Goal: Information Seeking & Learning: Learn about a topic

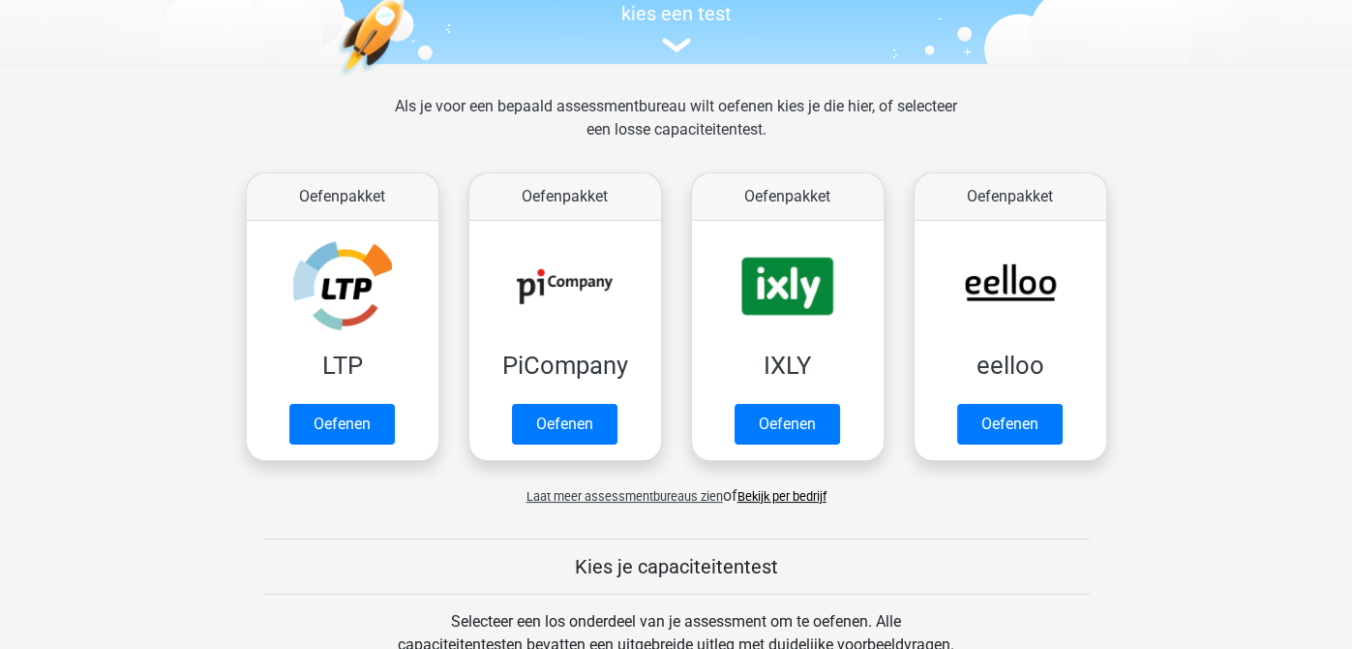
scroll to position [225, 0]
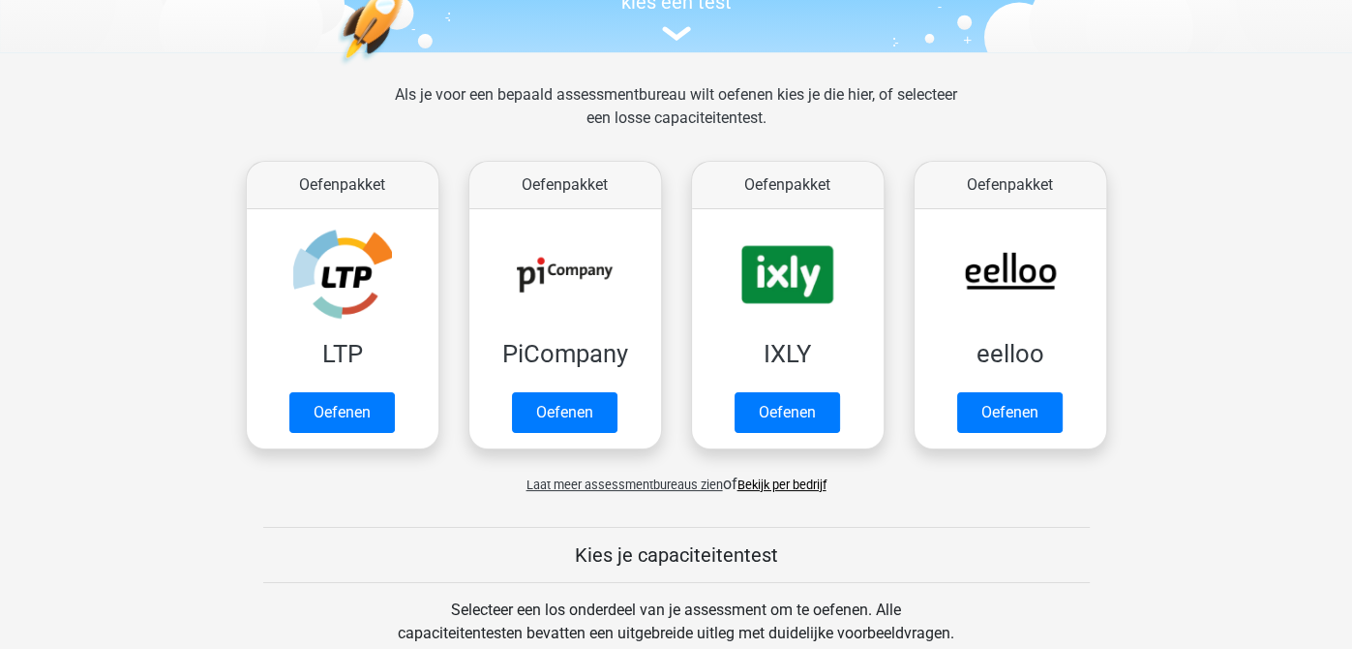
click at [800, 485] on link "Bekijk per bedrijf" at bounding box center [782, 484] width 89 height 15
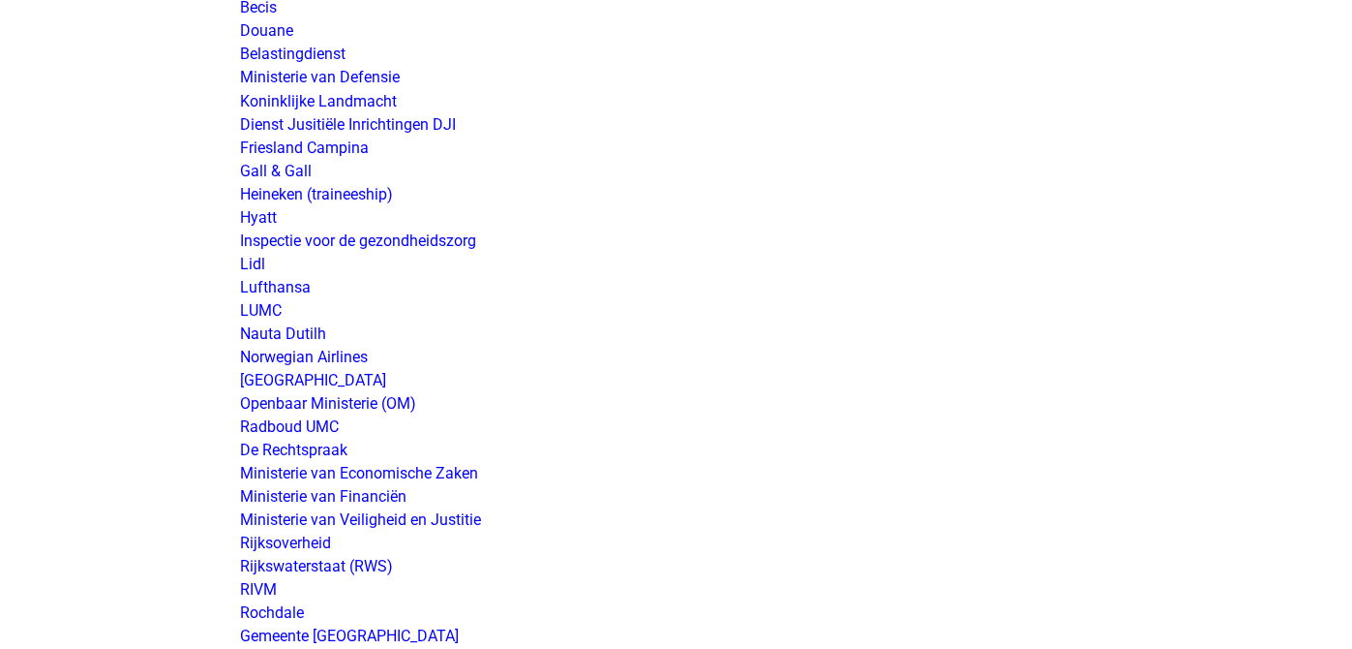
scroll to position [3341, 0]
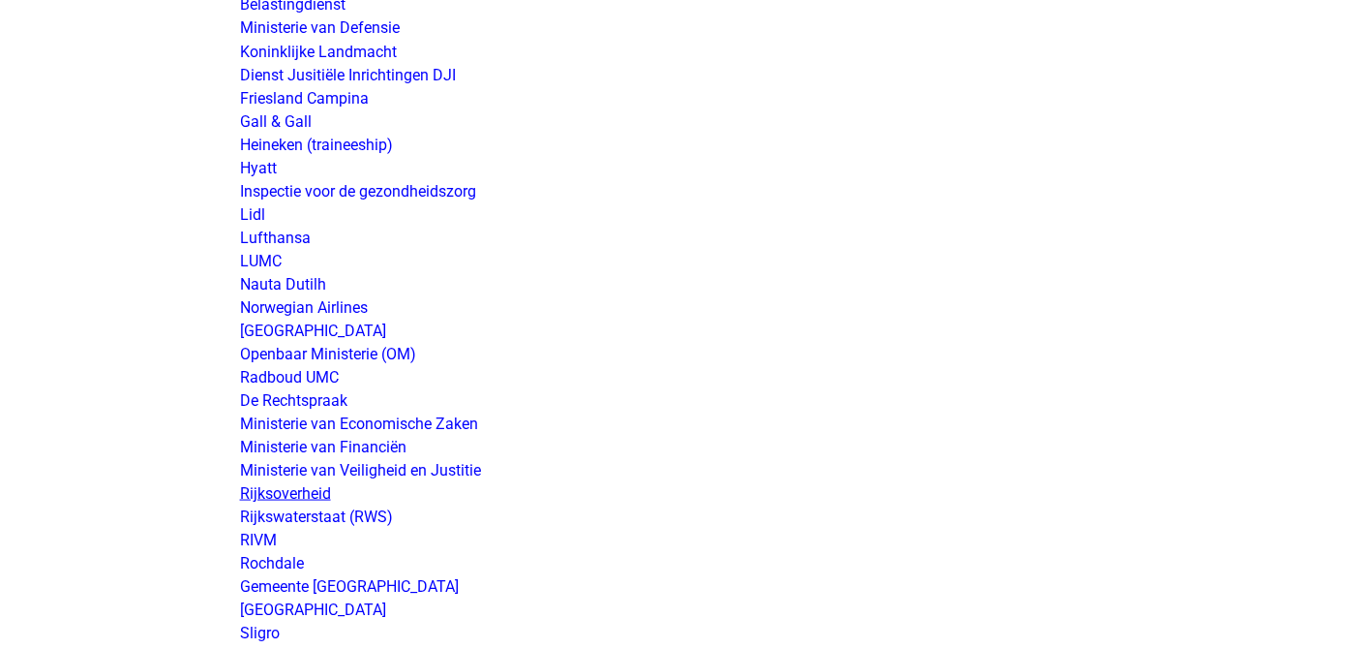
click at [259, 486] on link "Rijksoverheid" at bounding box center [285, 492] width 91 height 18
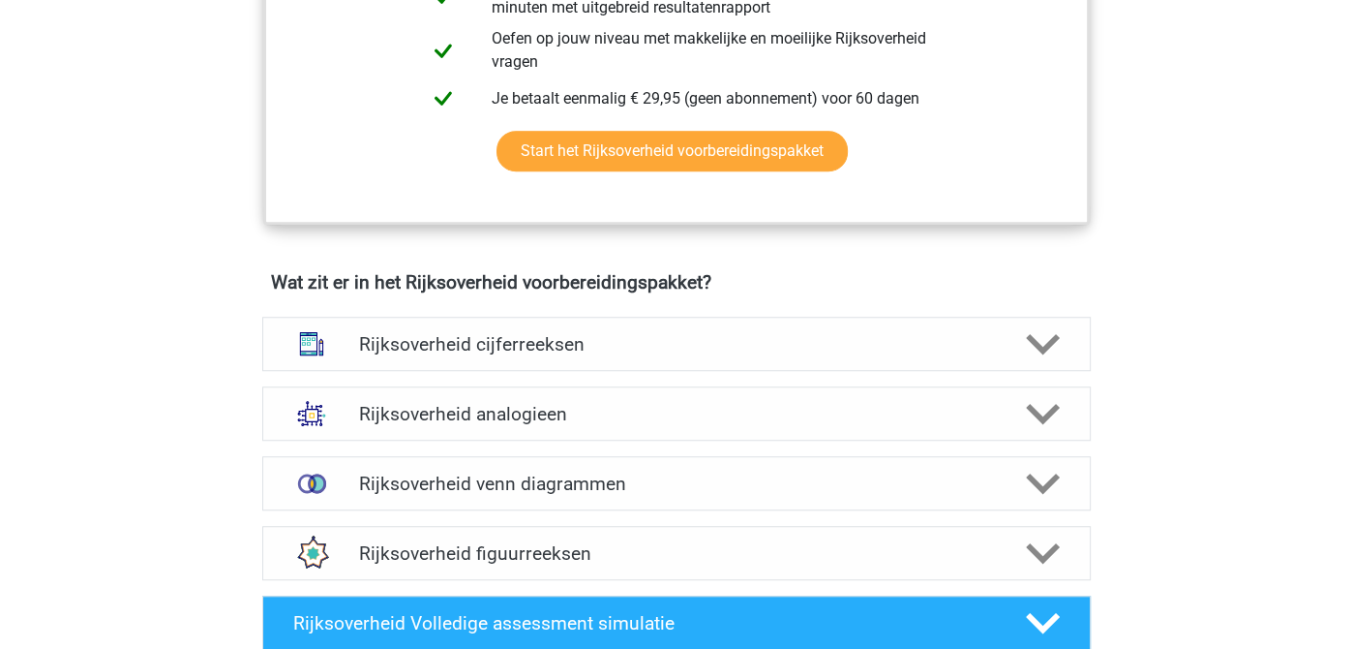
scroll to position [1304, 0]
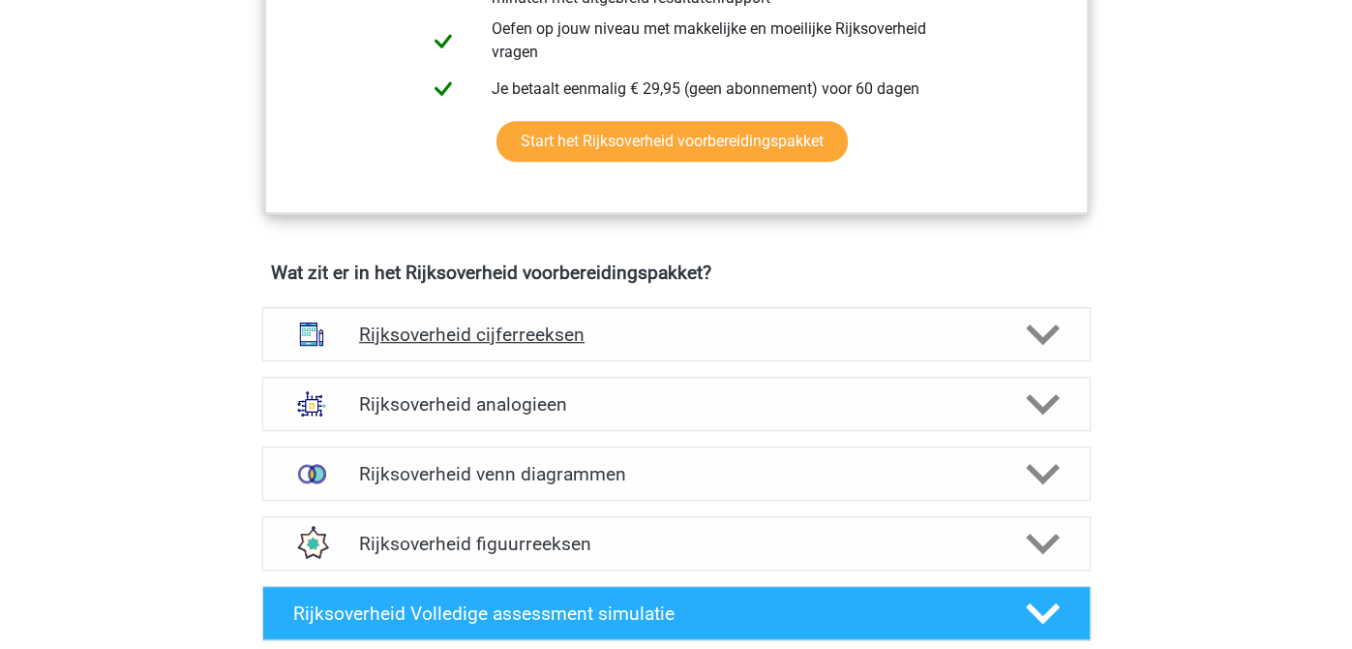
click at [1003, 323] on div "Rijksoverheid cijferreeksen" at bounding box center [676, 334] width 663 height 22
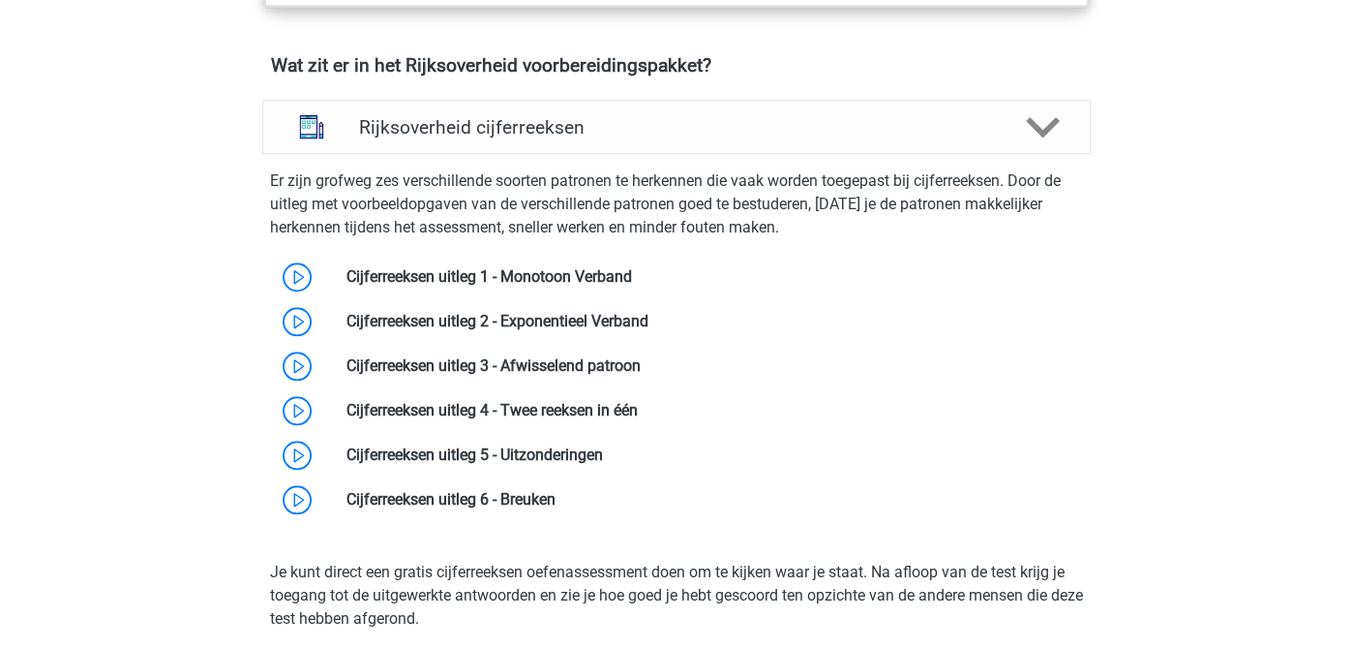
scroll to position [1523, 0]
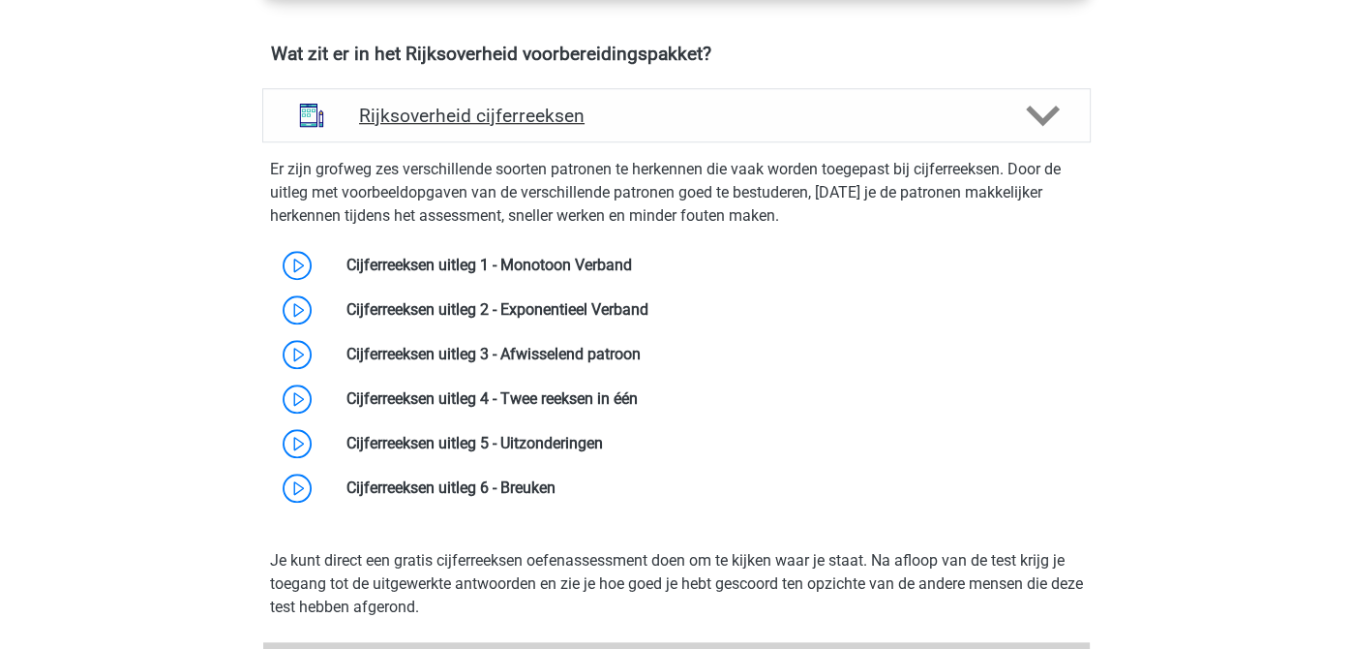
click at [1013, 92] on div "Rijksoverheid cijferreeksen" at bounding box center [676, 115] width 829 height 54
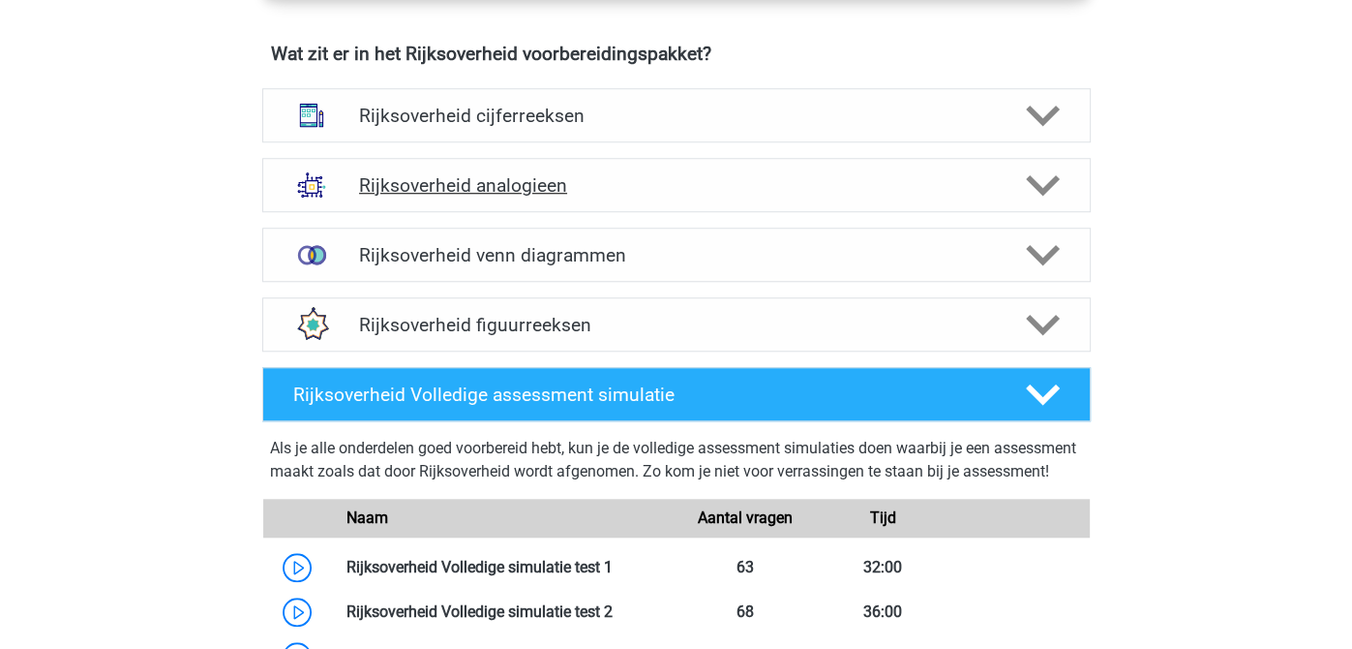
click at [1005, 180] on div "Rijksoverheid analogieen" at bounding box center [676, 185] width 663 height 22
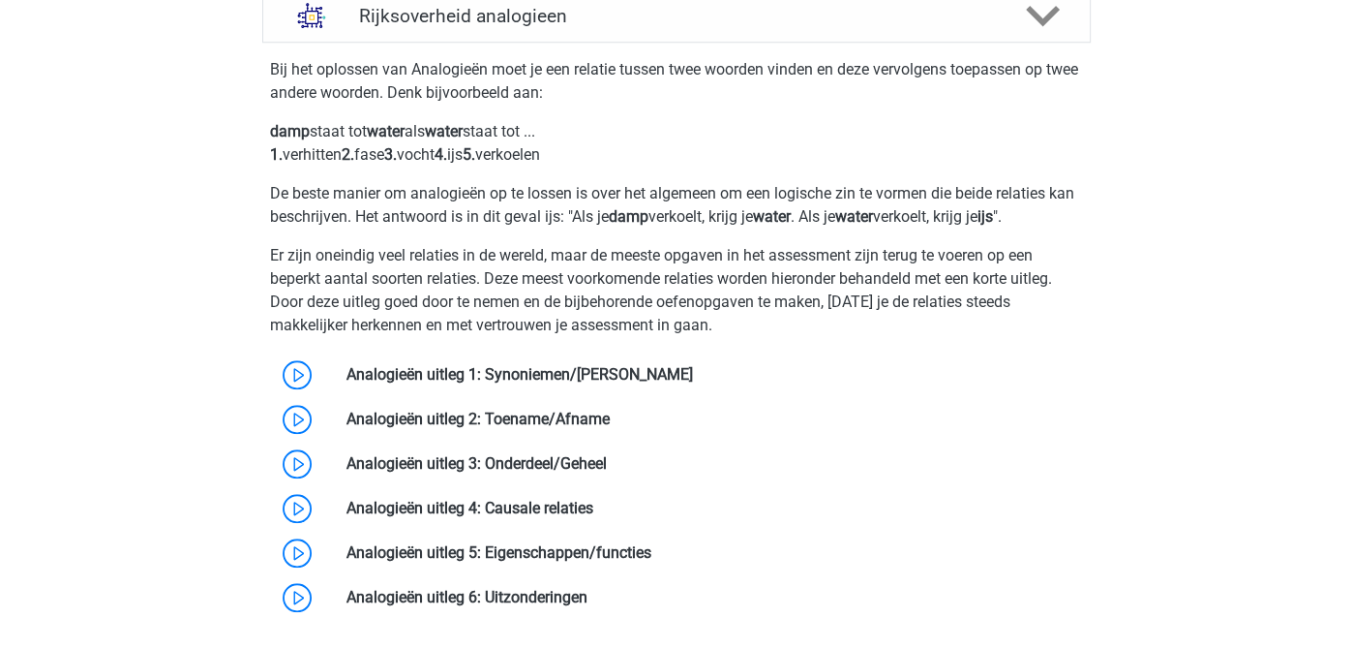
scroll to position [1727, 0]
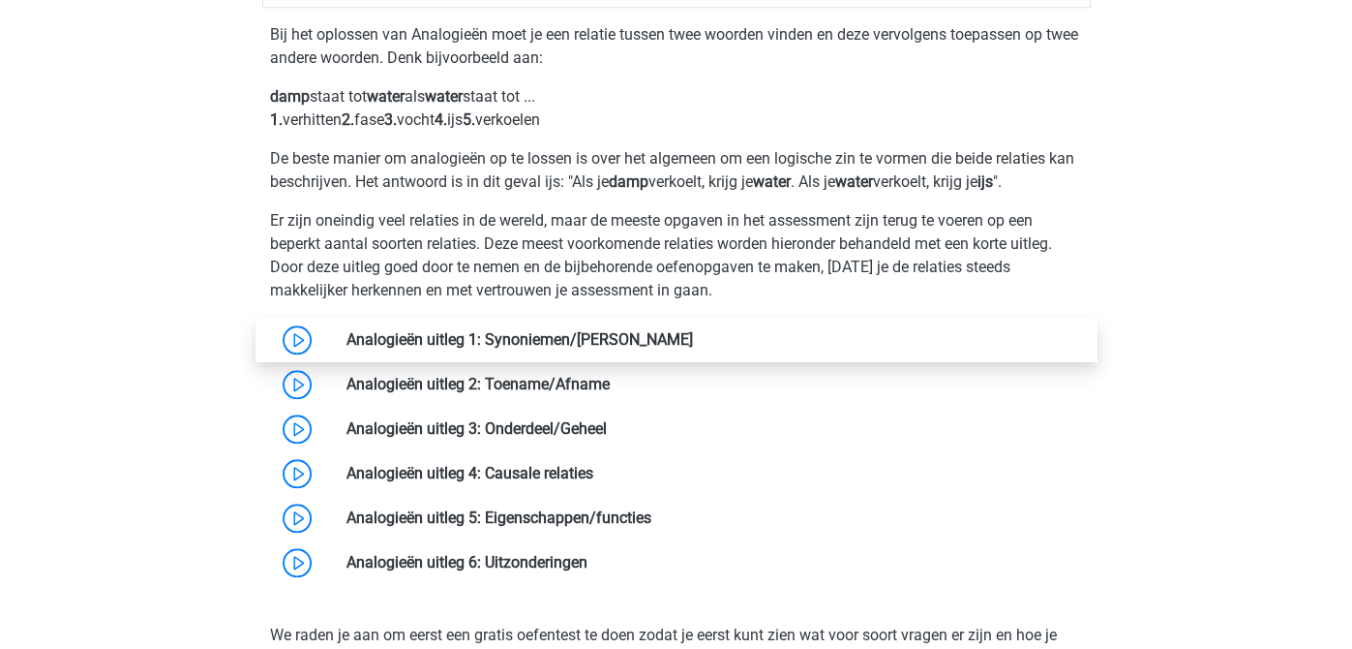
click at [693, 330] on link at bounding box center [693, 339] width 0 height 18
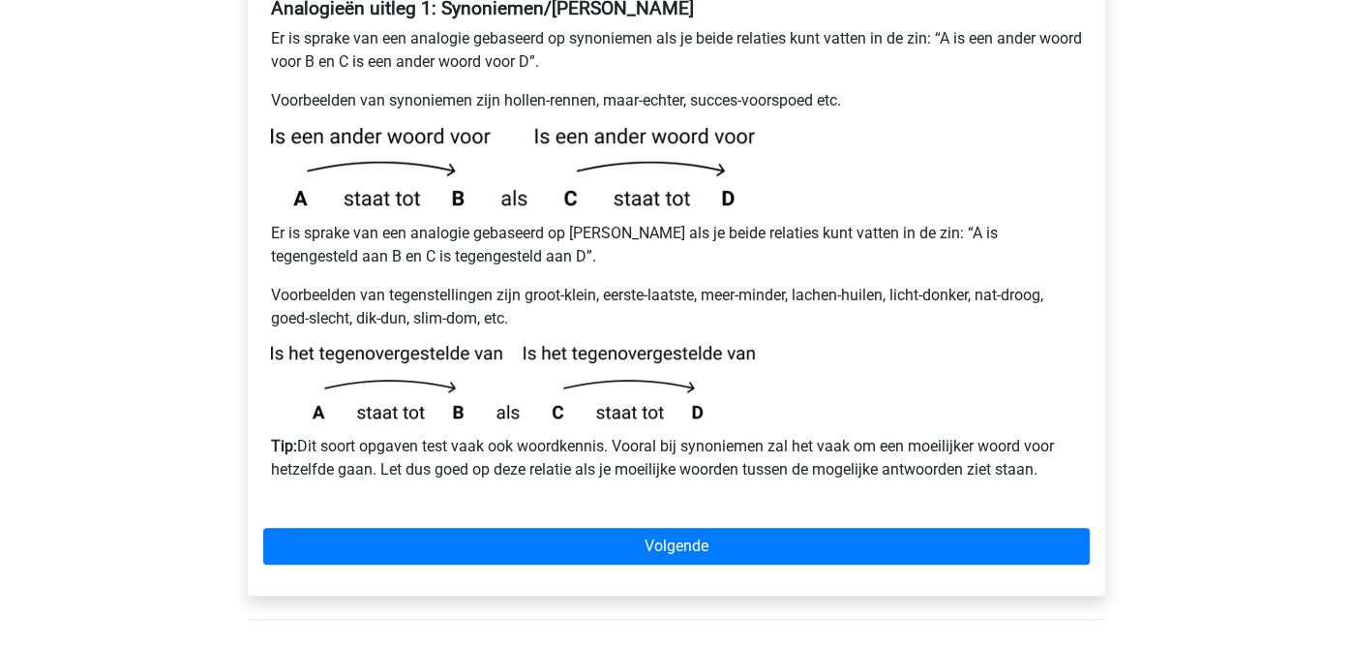
scroll to position [404, 0]
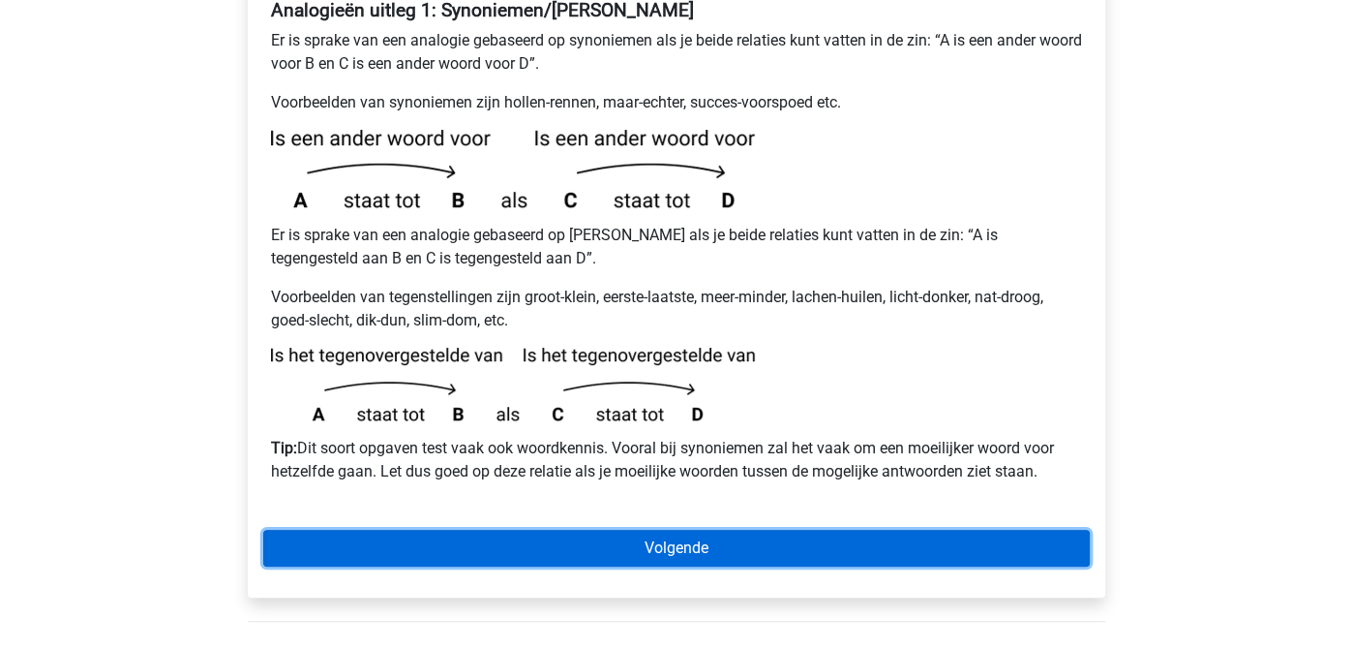
click at [823, 530] on link "Volgende" at bounding box center [676, 548] width 827 height 37
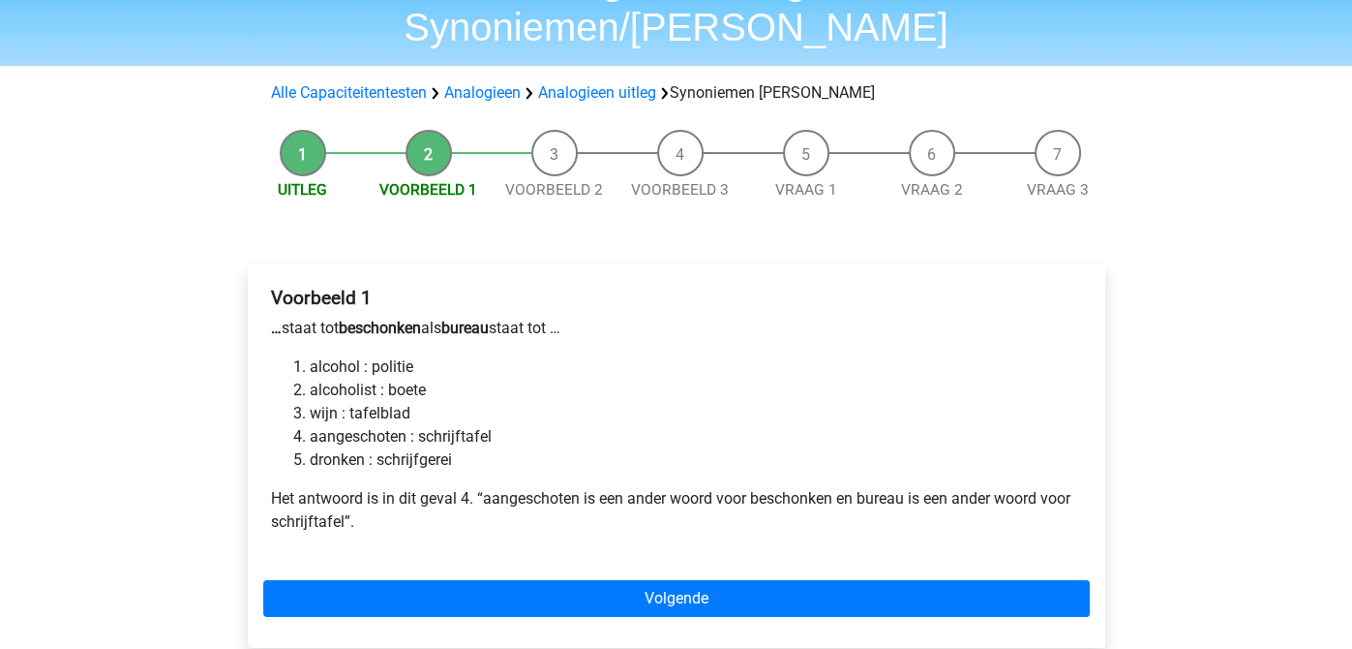
scroll to position [155, 0]
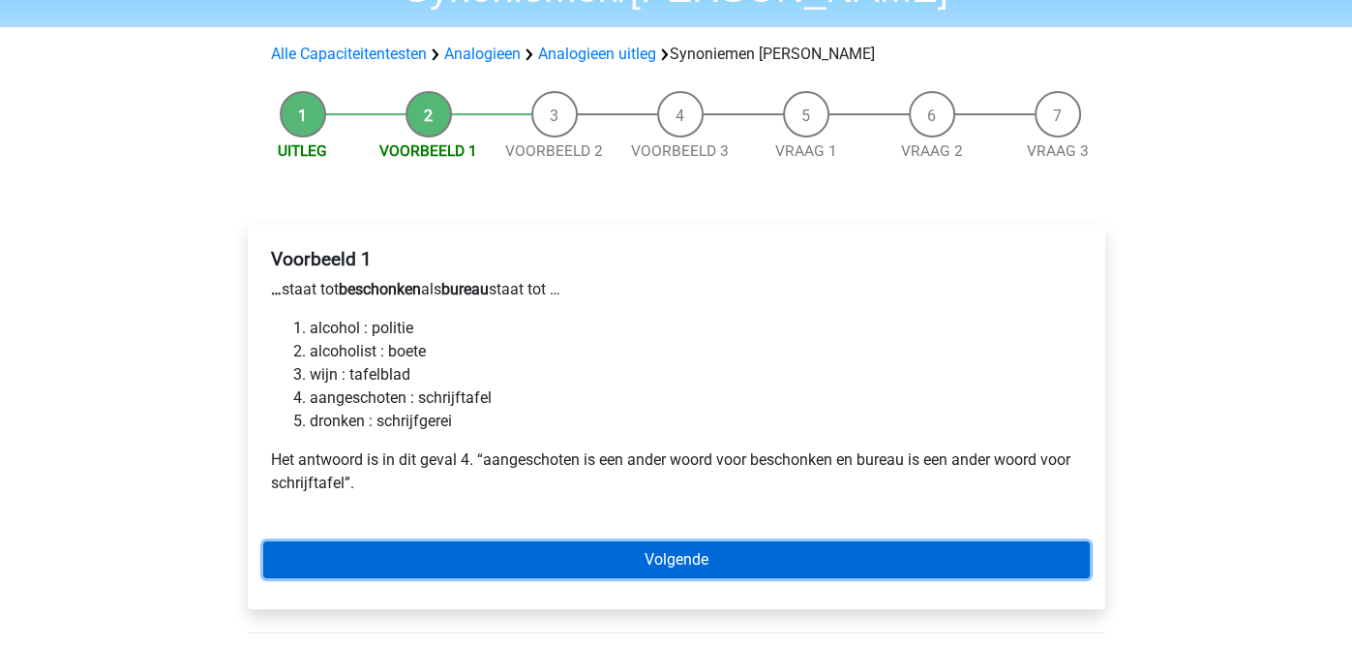
click at [540, 541] on link "Volgende" at bounding box center [676, 559] width 827 height 37
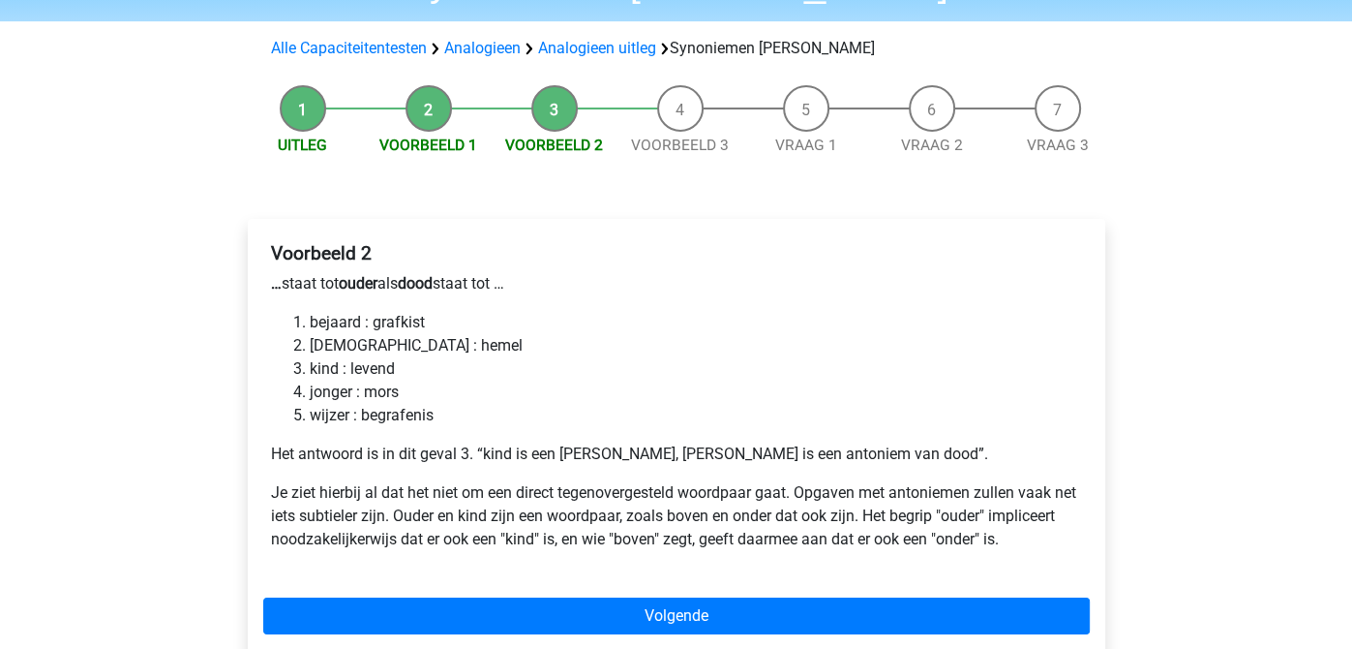
scroll to position [181, 0]
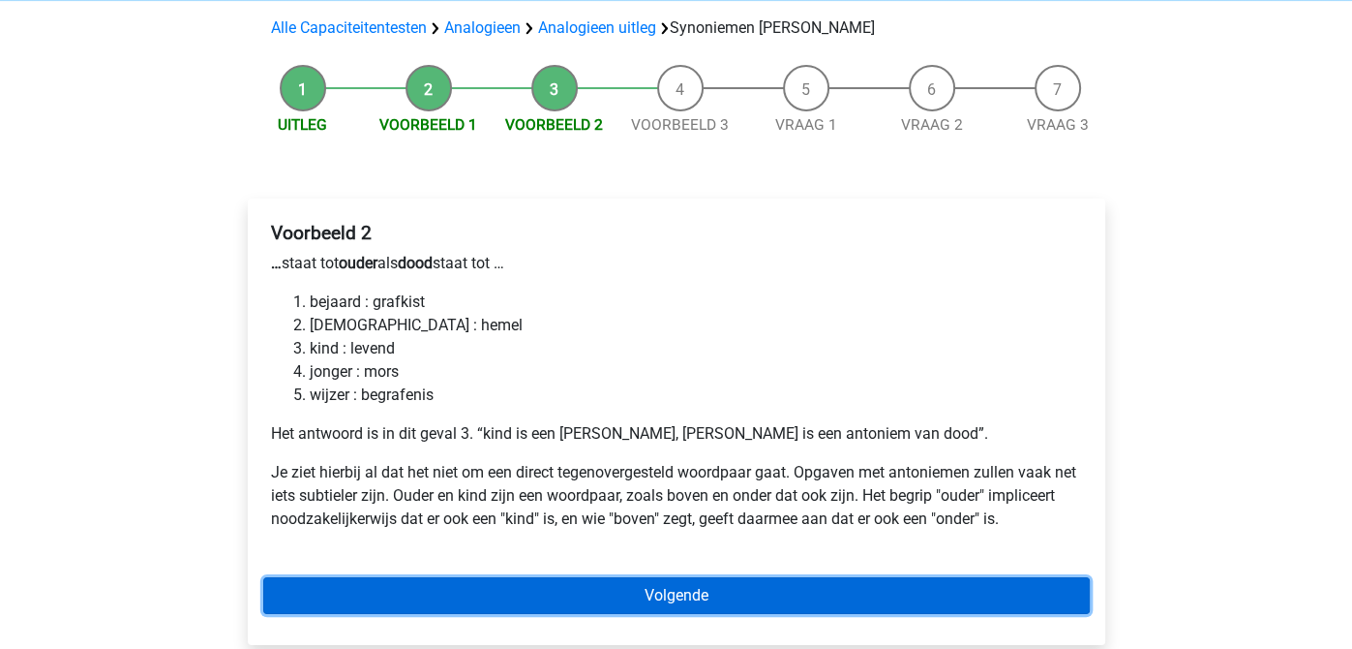
click at [906, 577] on link "Volgende" at bounding box center [676, 595] width 827 height 37
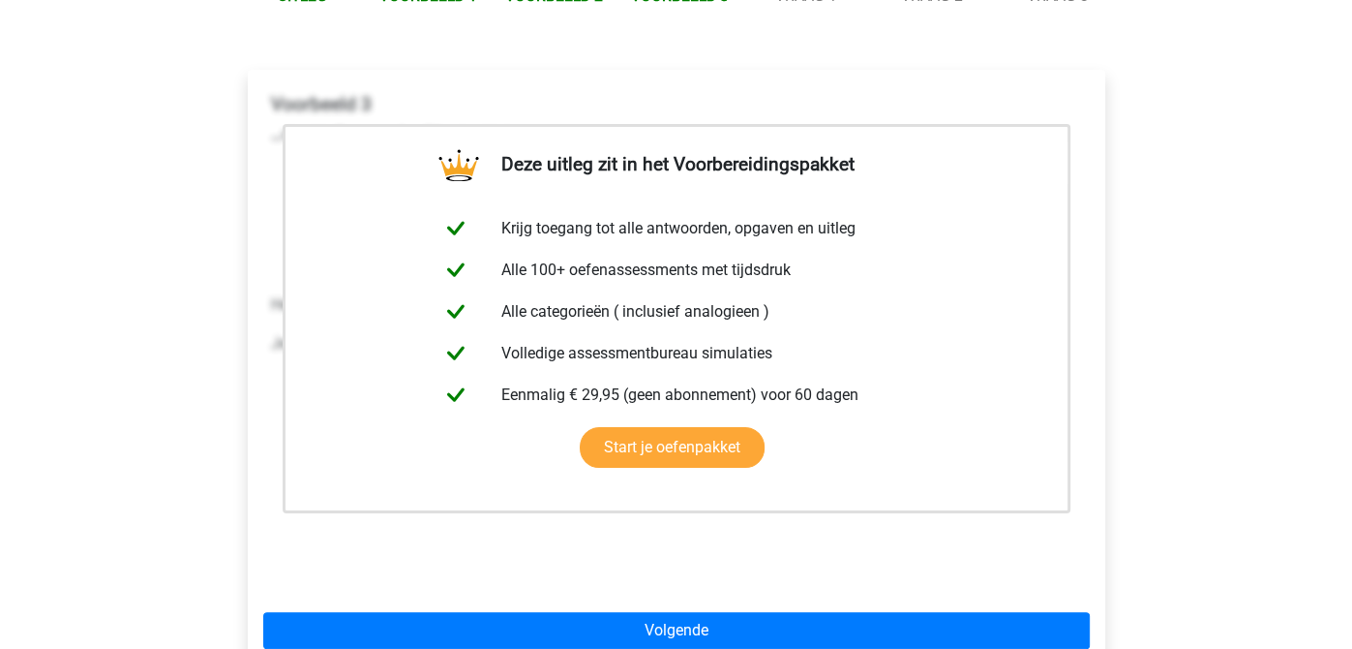
scroll to position [395, 0]
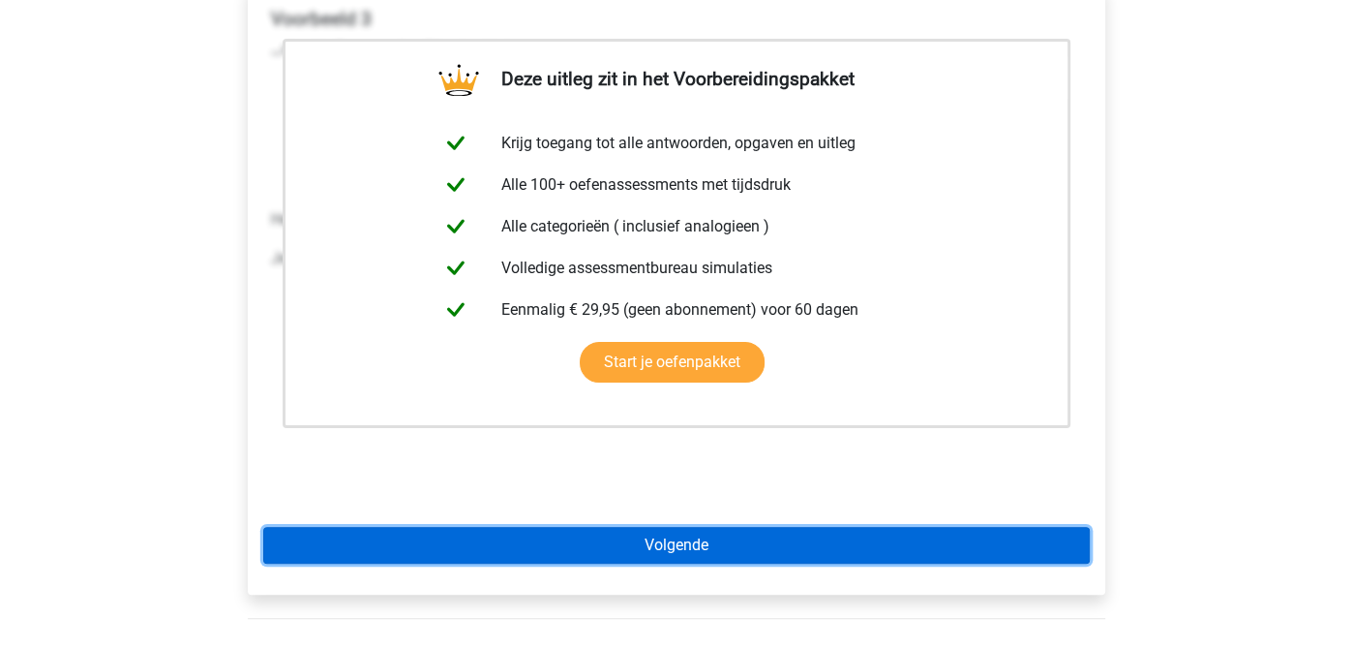
click at [1031, 527] on link "Volgende" at bounding box center [676, 545] width 827 height 37
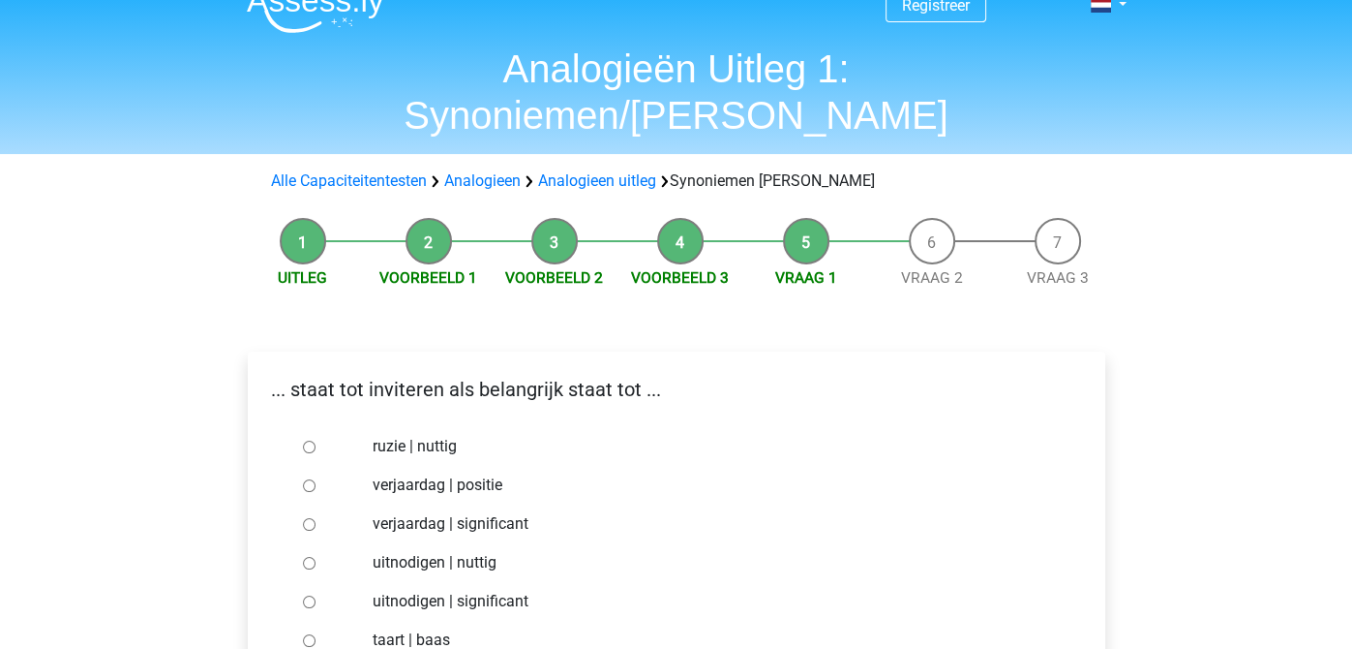
scroll to position [30, 0]
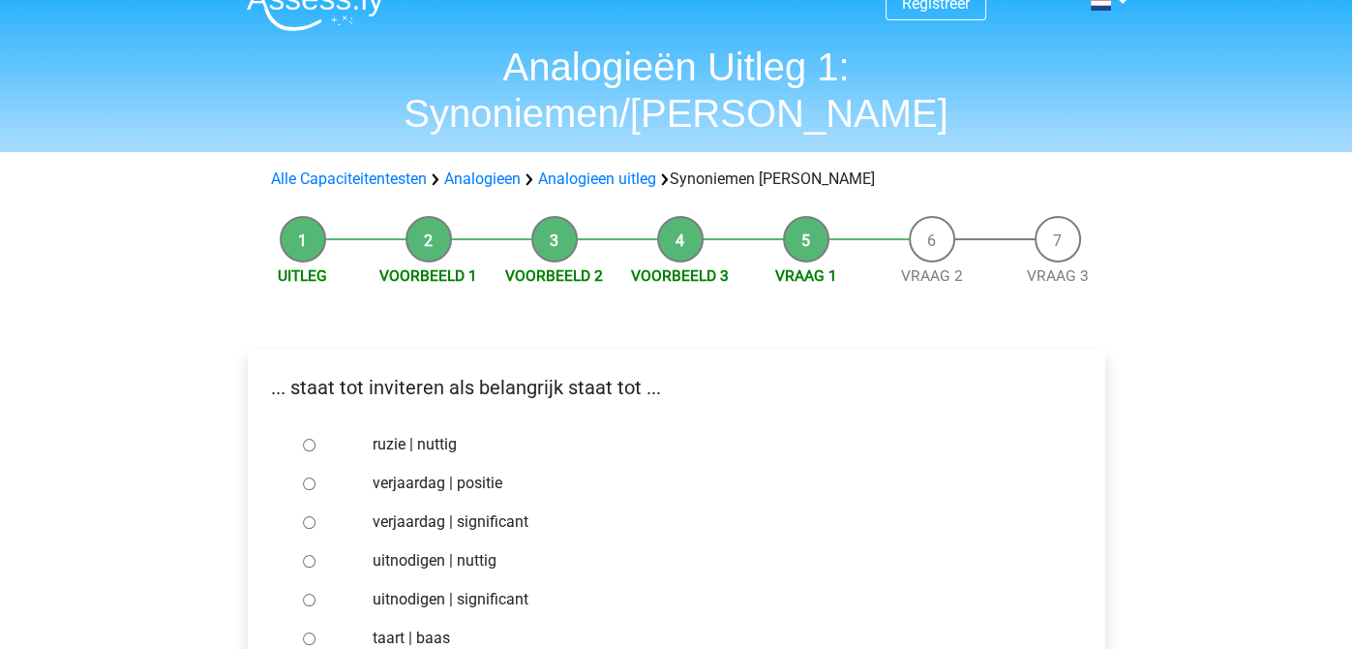
click at [310, 555] on input "uitnodigen | nuttig" at bounding box center [309, 561] width 13 height 13
radio input "true"
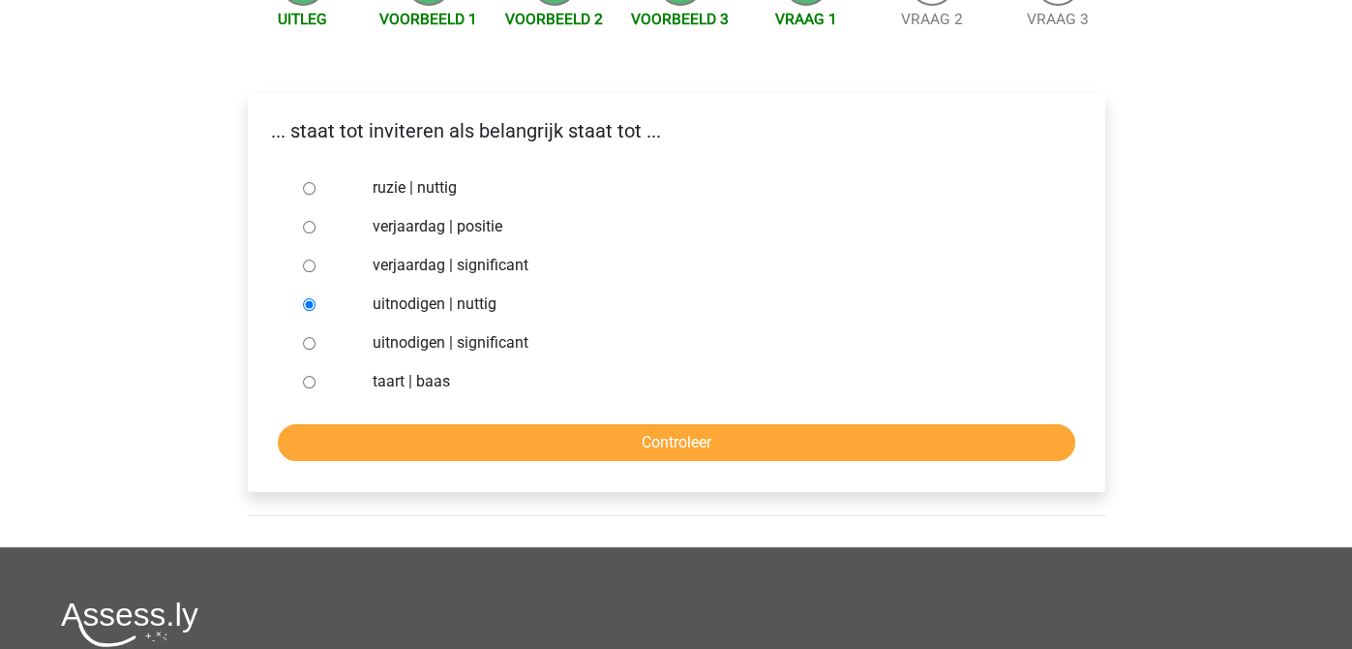
scroll to position [290, 0]
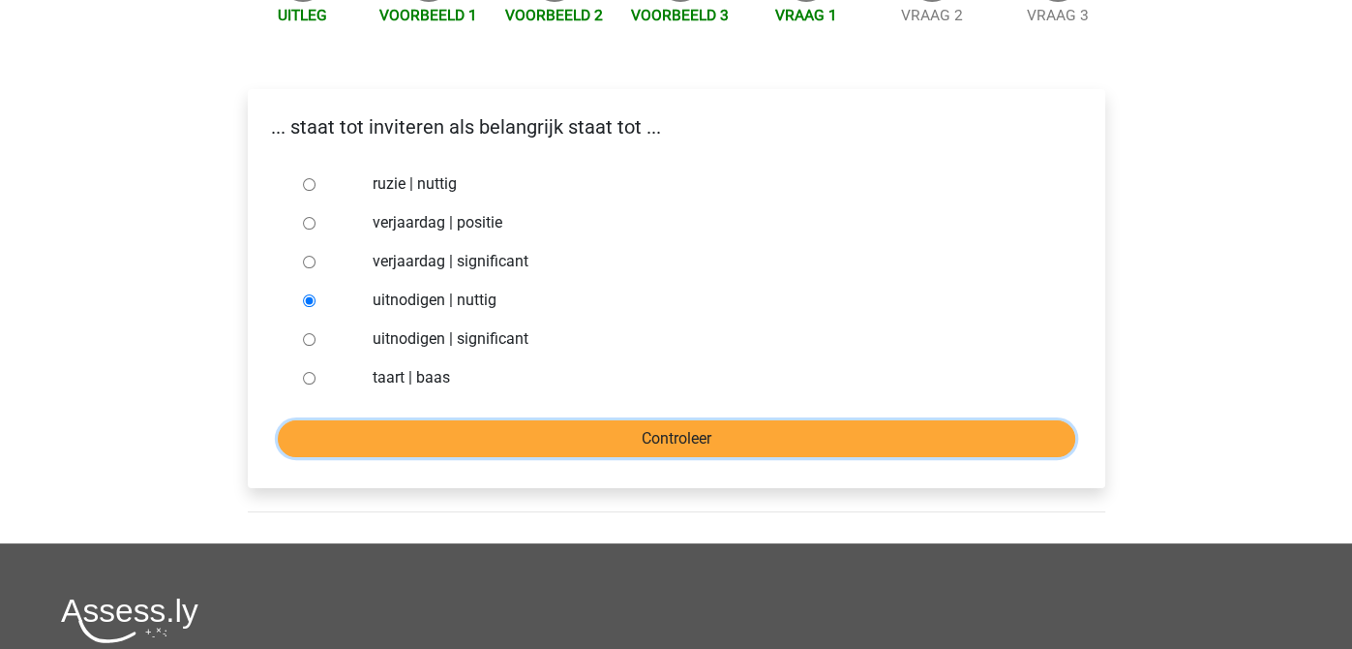
click at [817, 420] on input "Controleer" at bounding box center [677, 438] width 798 height 37
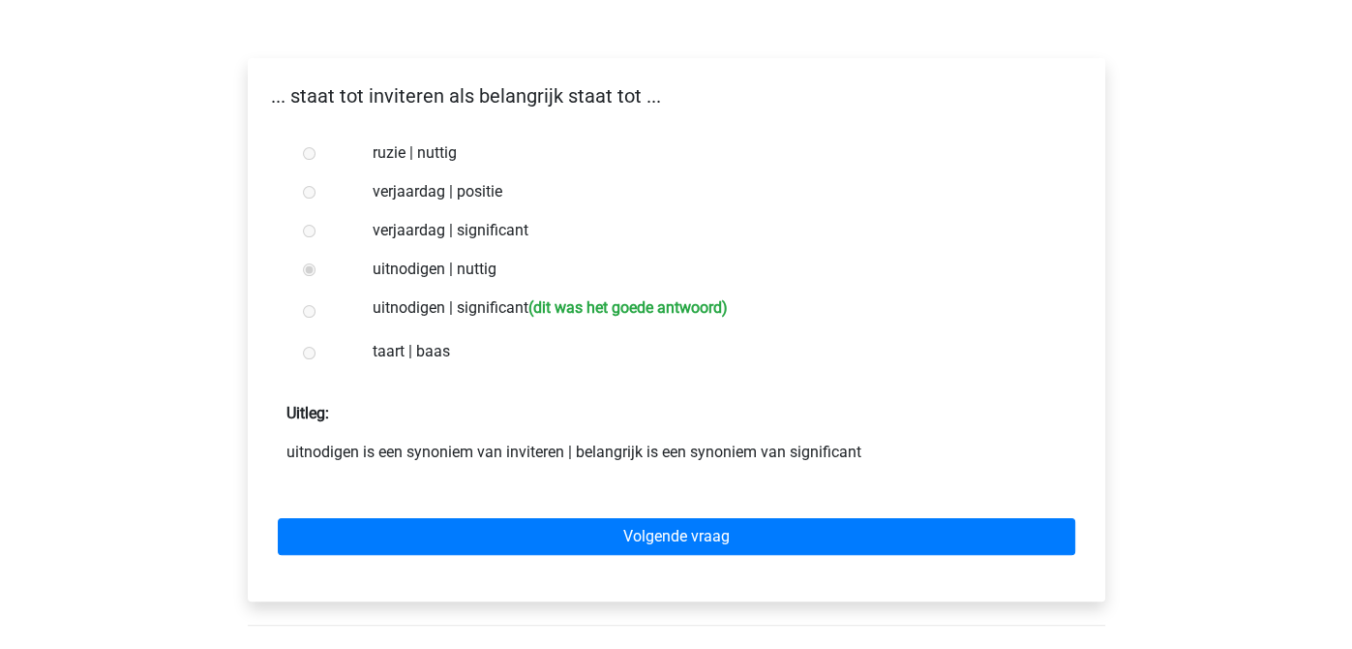
scroll to position [327, 0]
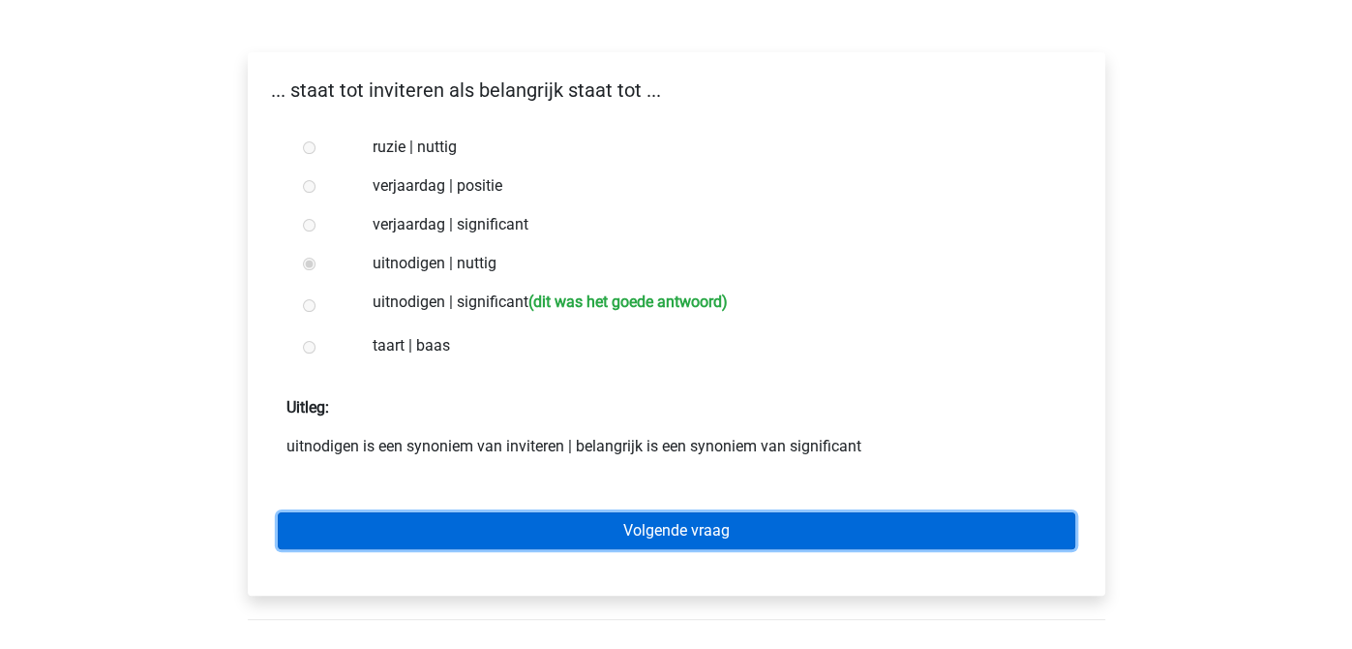
click at [814, 512] on link "Volgende vraag" at bounding box center [677, 530] width 798 height 37
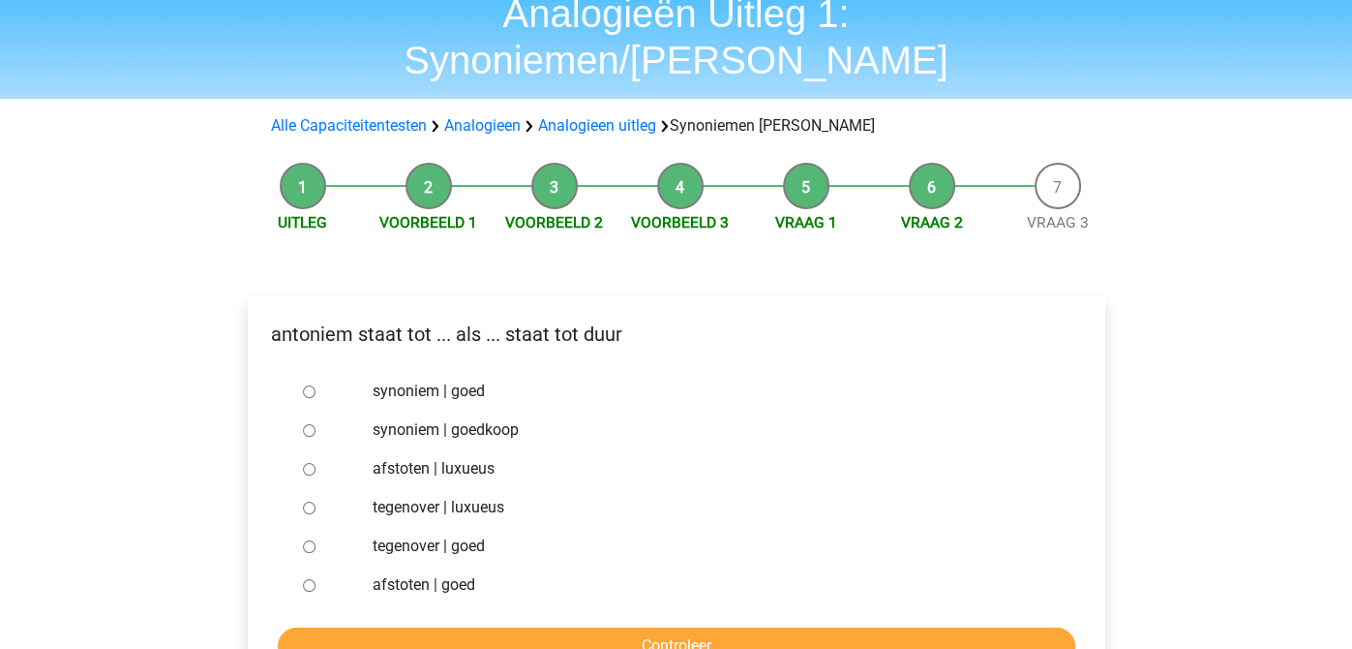
scroll to position [85, 0]
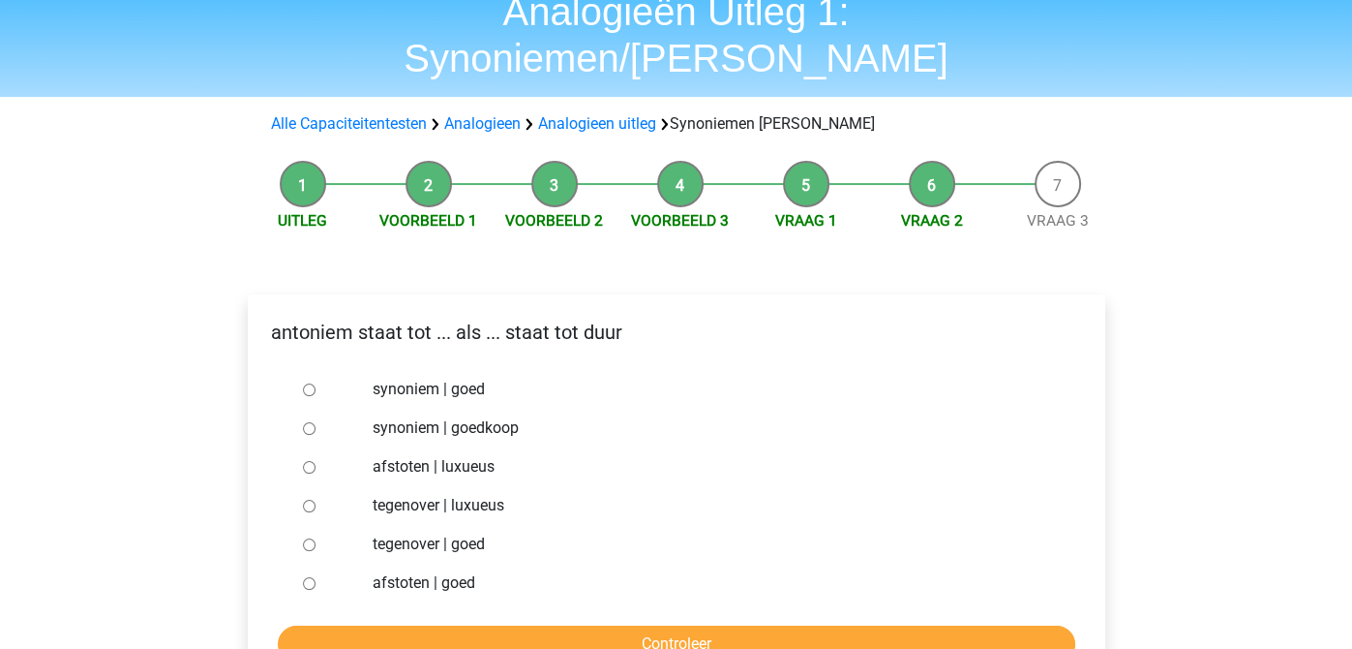
click at [485, 494] on label "tegenover | luxueus" at bounding box center [708, 505] width 670 height 23
click at [316, 499] on input "tegenover | luxueus" at bounding box center [309, 505] width 13 height 13
radio input "true"
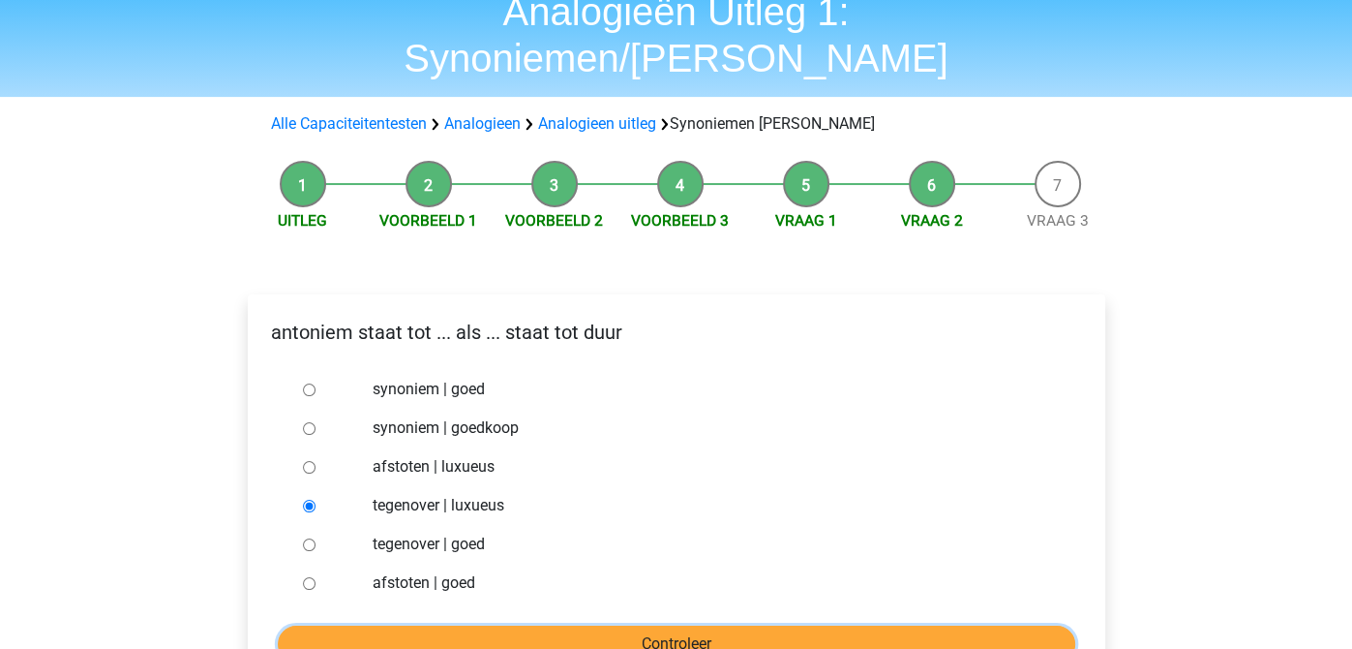
click at [536, 625] on input "Controleer" at bounding box center [677, 643] width 798 height 37
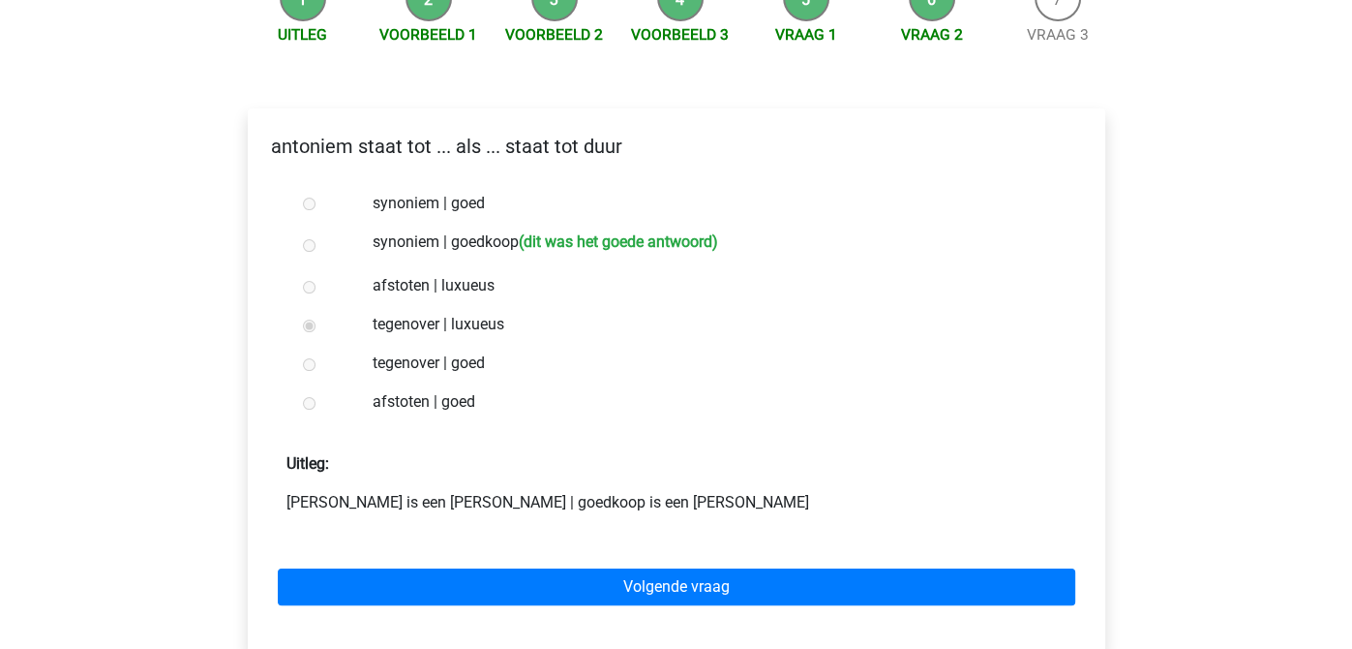
scroll to position [310, 0]
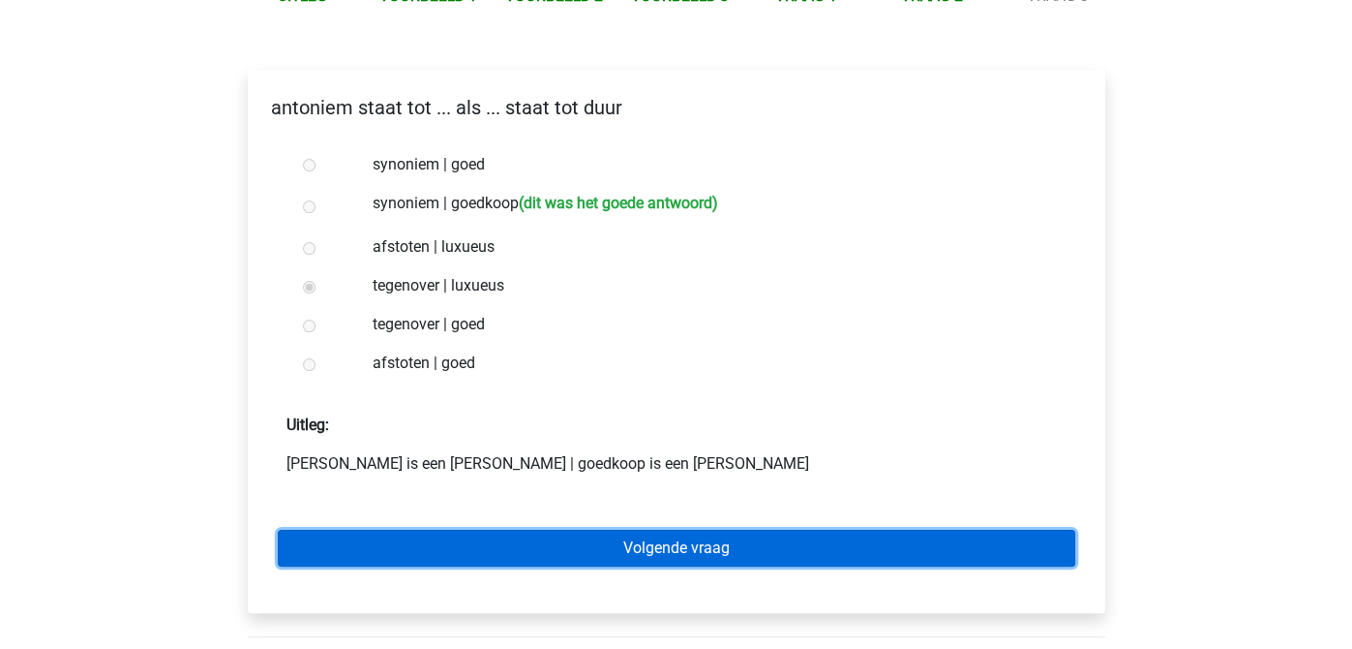
click at [702, 530] on link "Volgende vraag" at bounding box center [677, 548] width 798 height 37
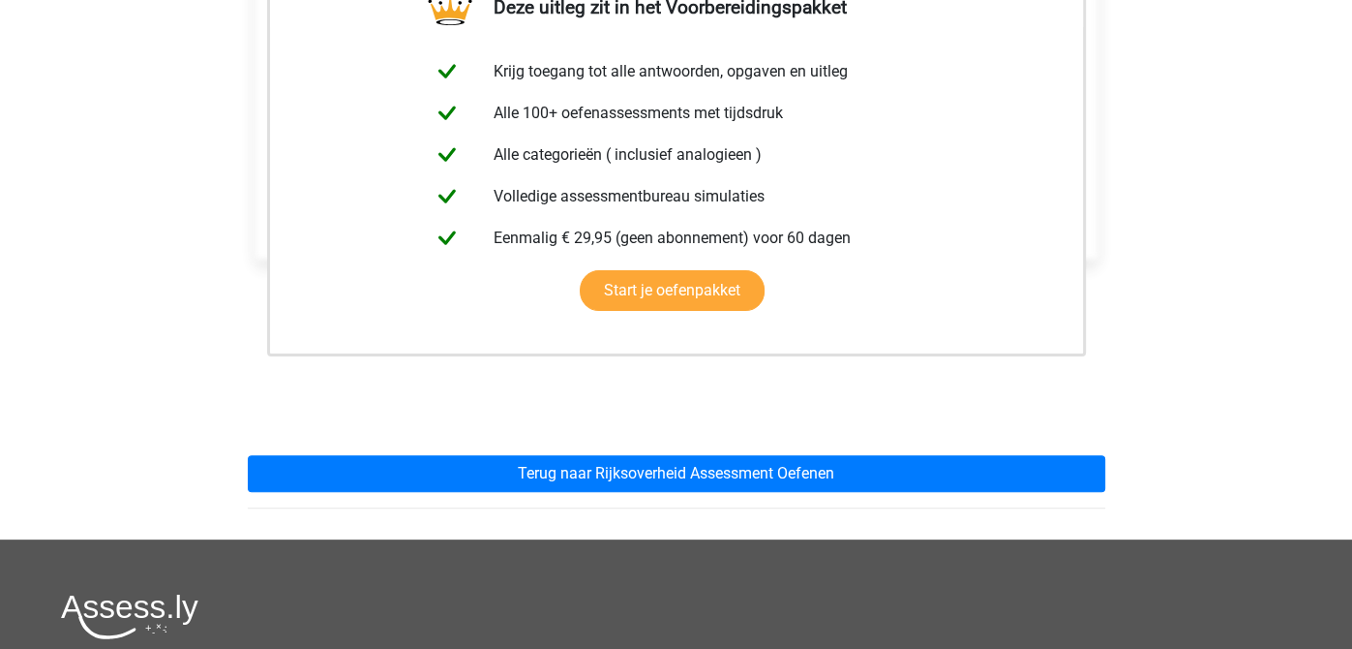
scroll to position [457, 0]
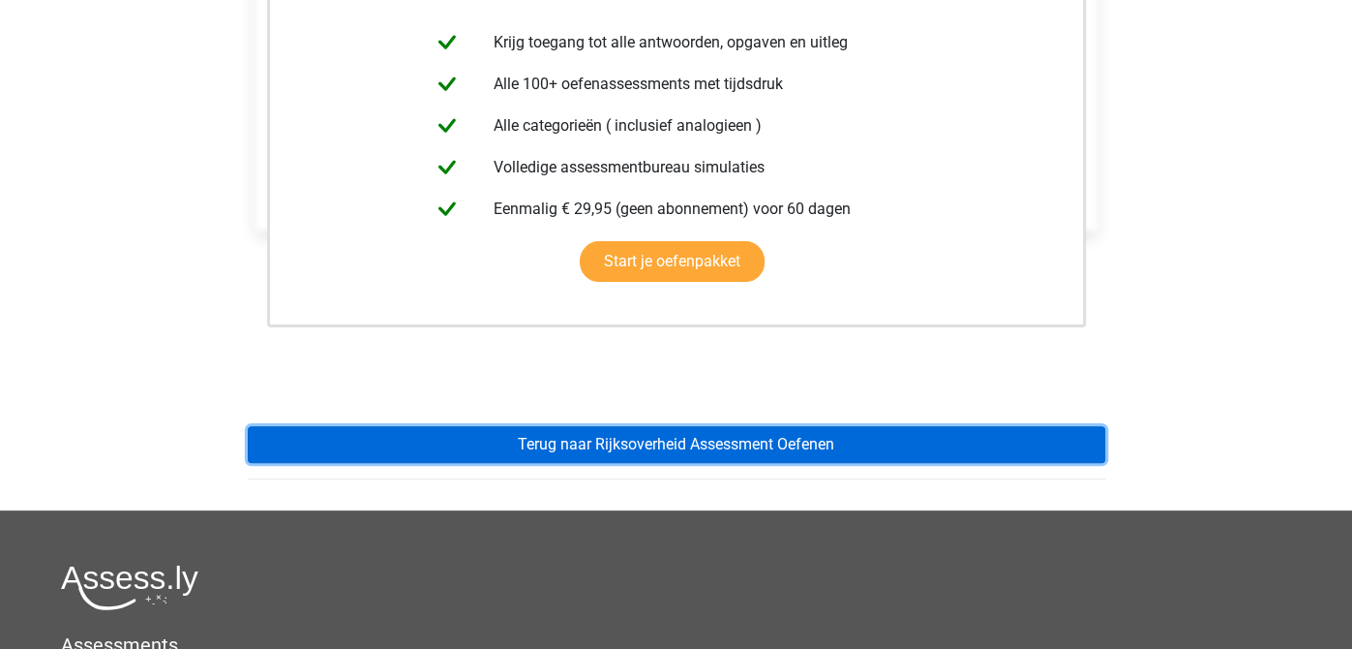
click at [801, 426] on link "Terug naar Rijksoverheid Assessment Oefenen" at bounding box center [677, 444] width 858 height 37
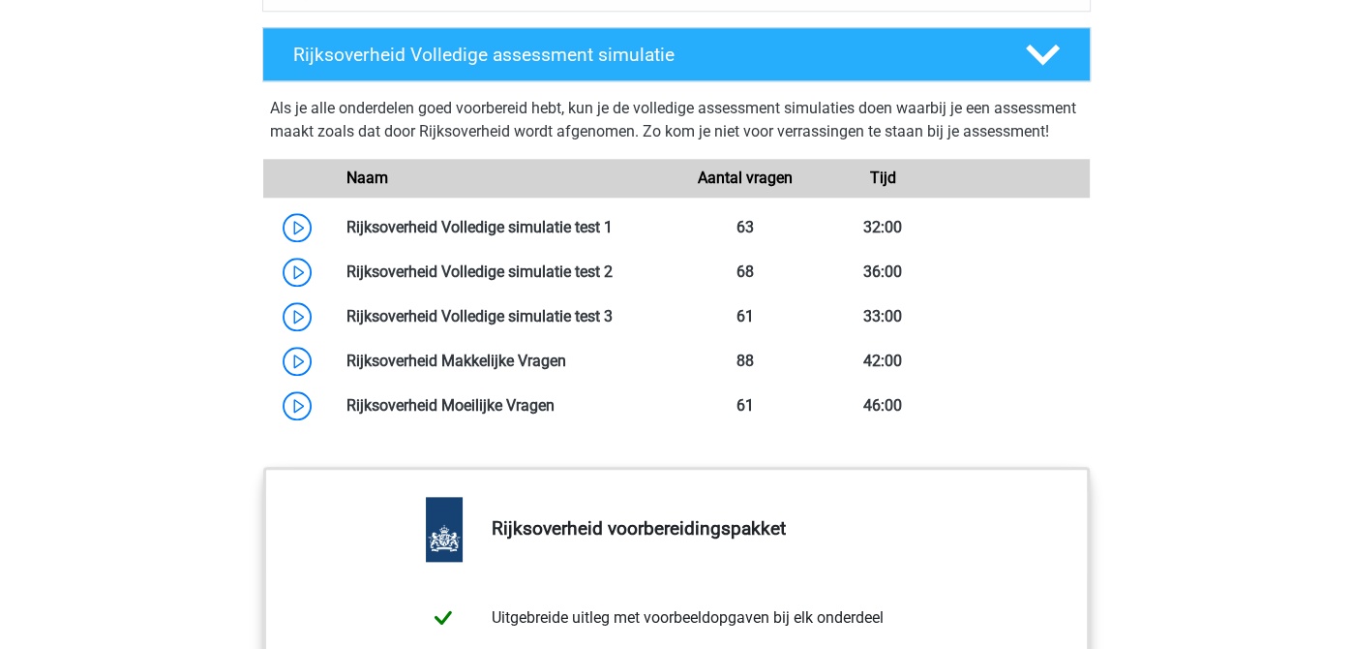
scroll to position [1870, 0]
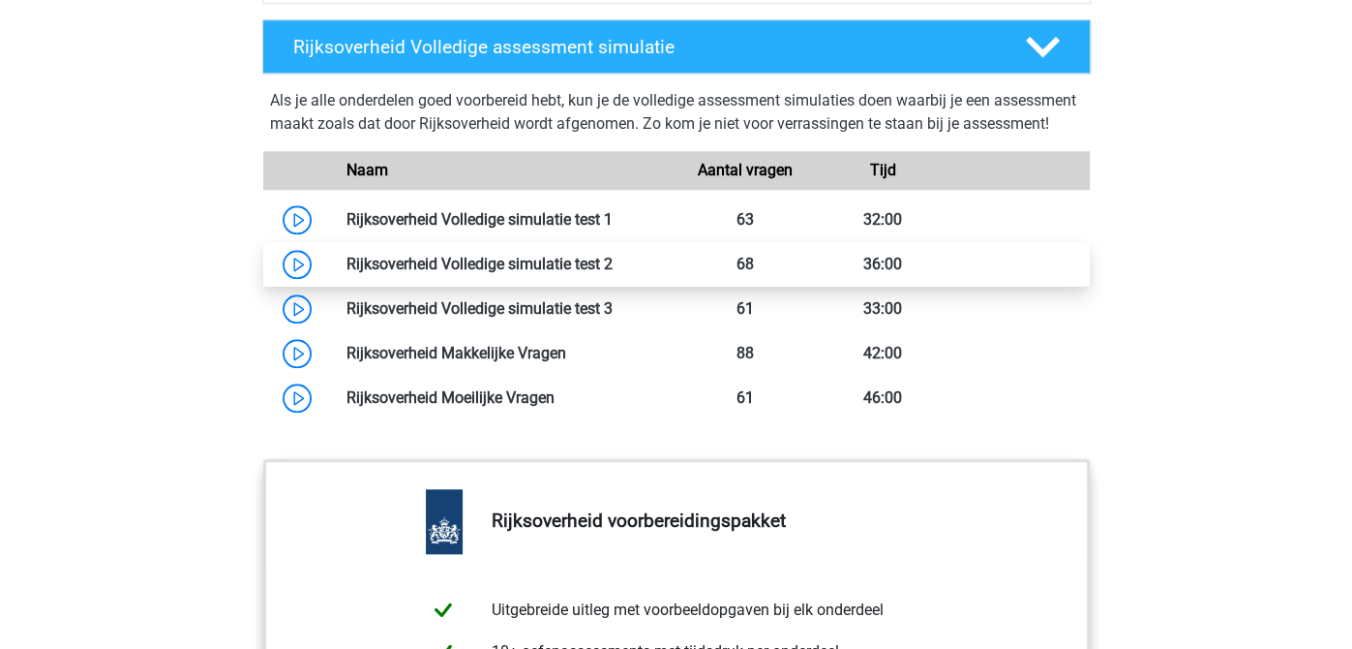
click at [613, 273] on link at bounding box center [613, 264] width 0 height 18
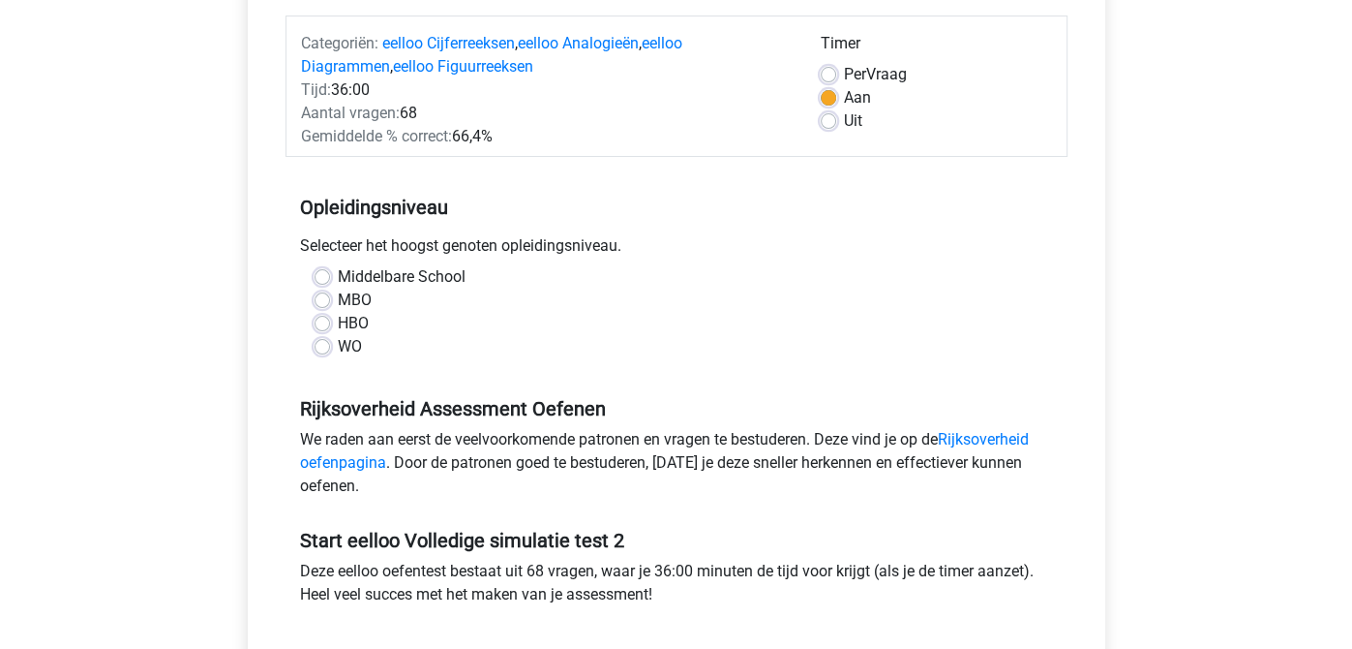
scroll to position [238, 0]
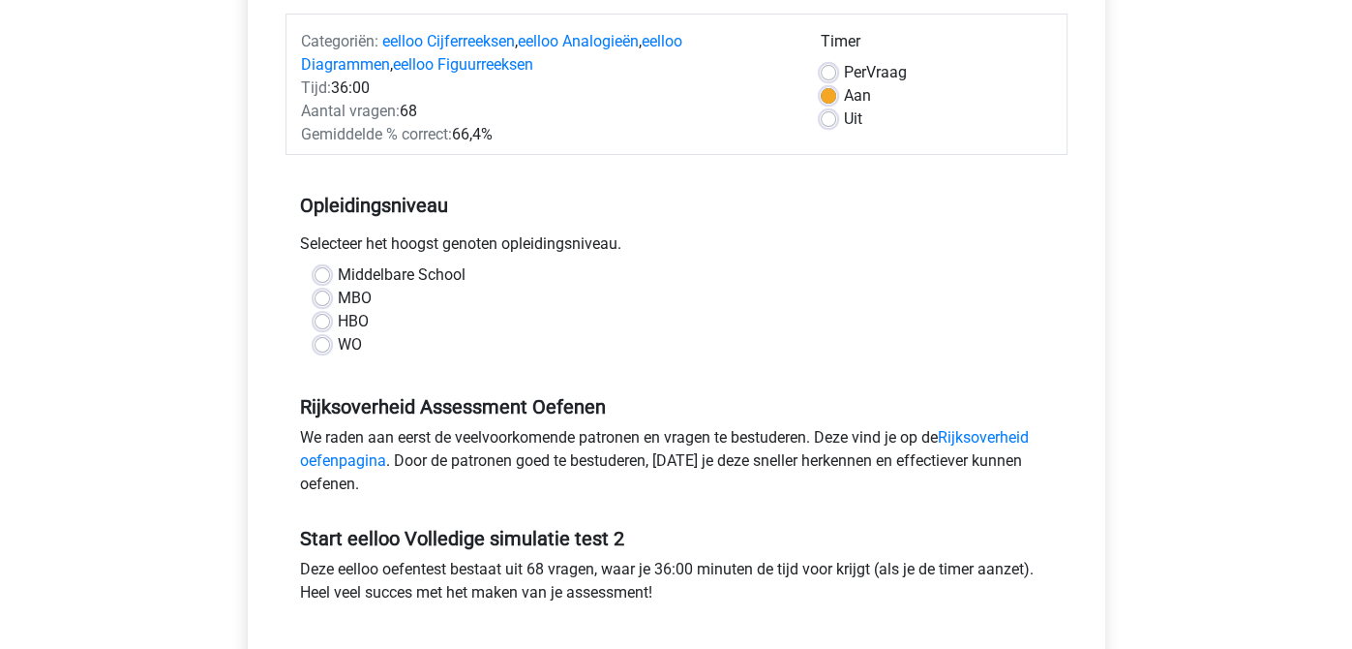
click at [338, 297] on label "MBO" at bounding box center [355, 298] width 34 height 23
click at [328, 297] on input "MBO" at bounding box center [322, 296] width 15 height 19
radio input "true"
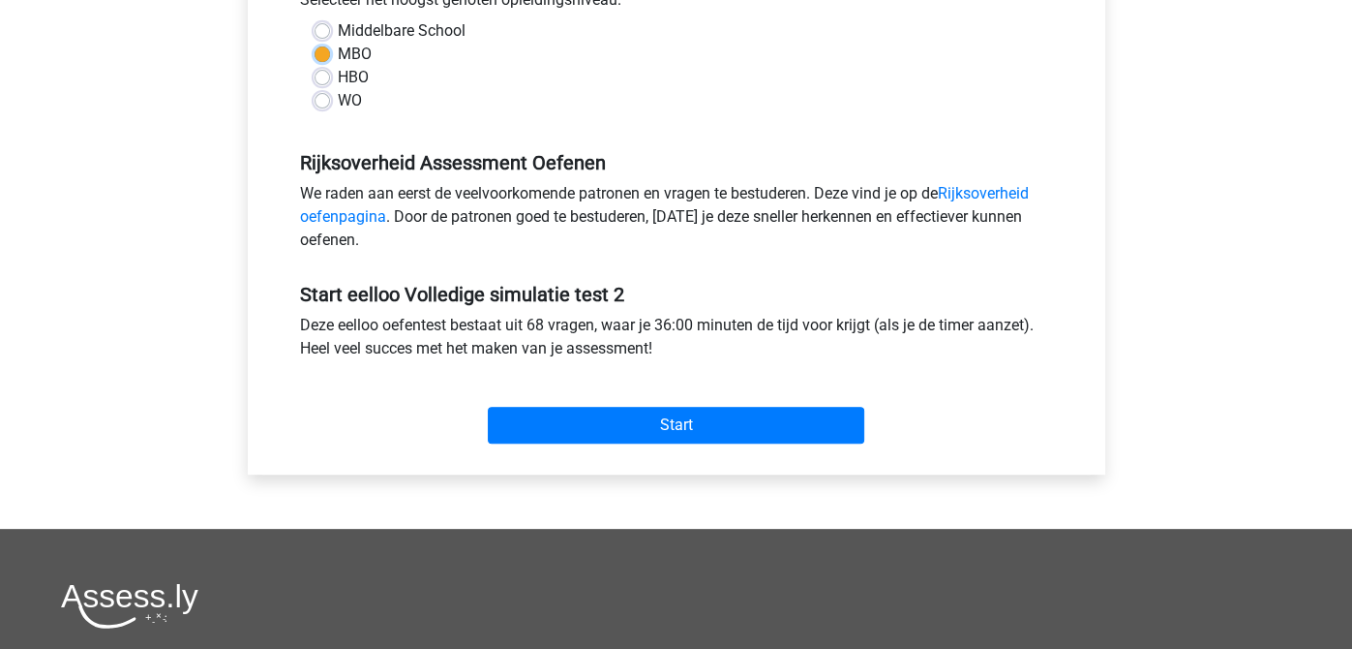
scroll to position [488, 0]
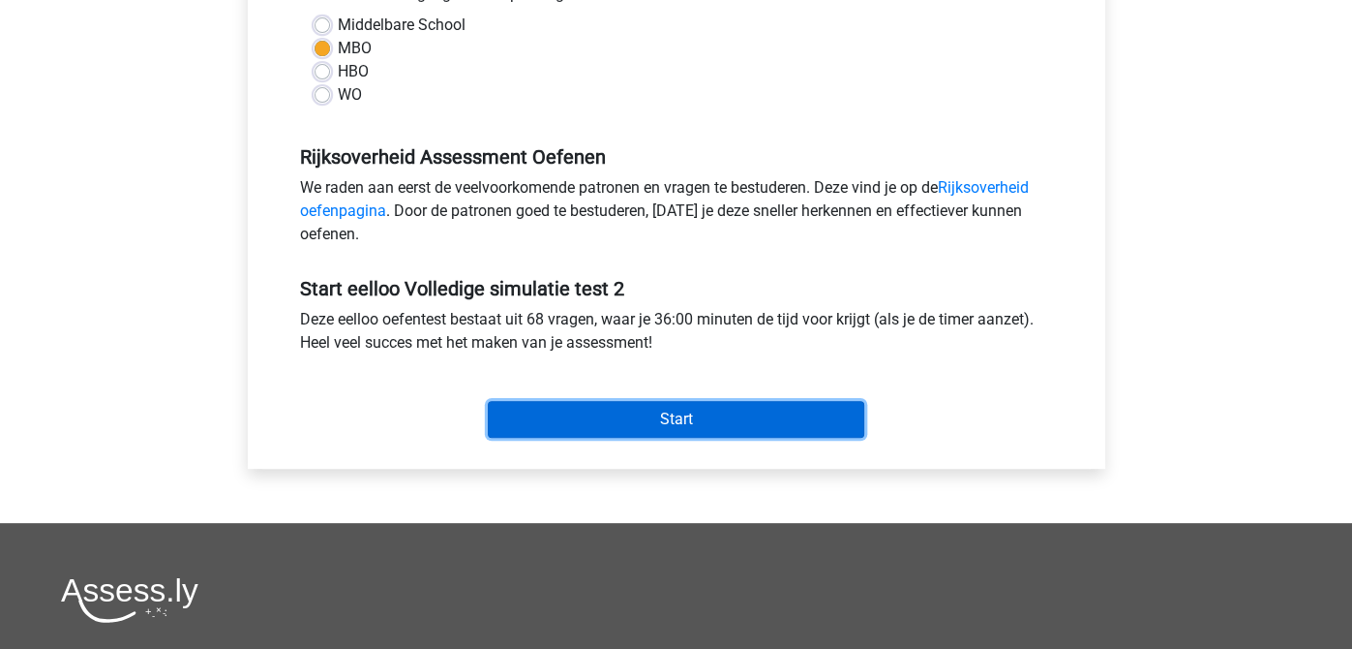
click at [623, 423] on input "Start" at bounding box center [676, 419] width 377 height 37
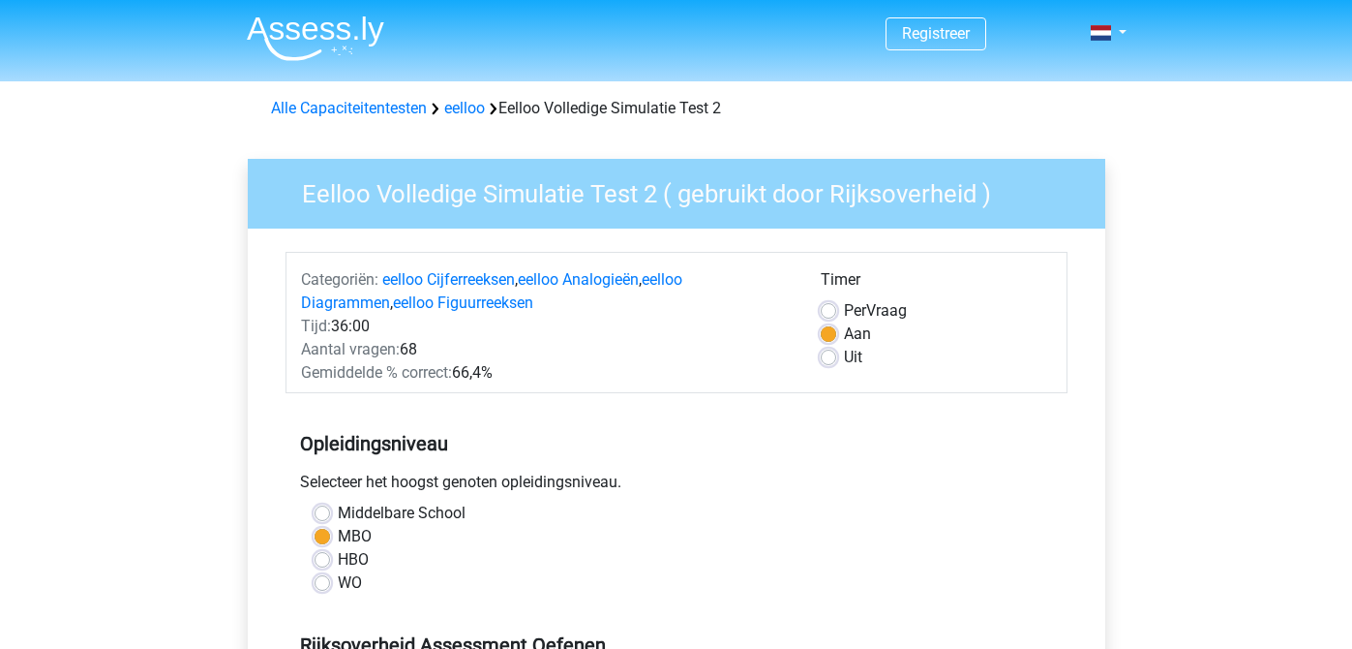
scroll to position [486, 0]
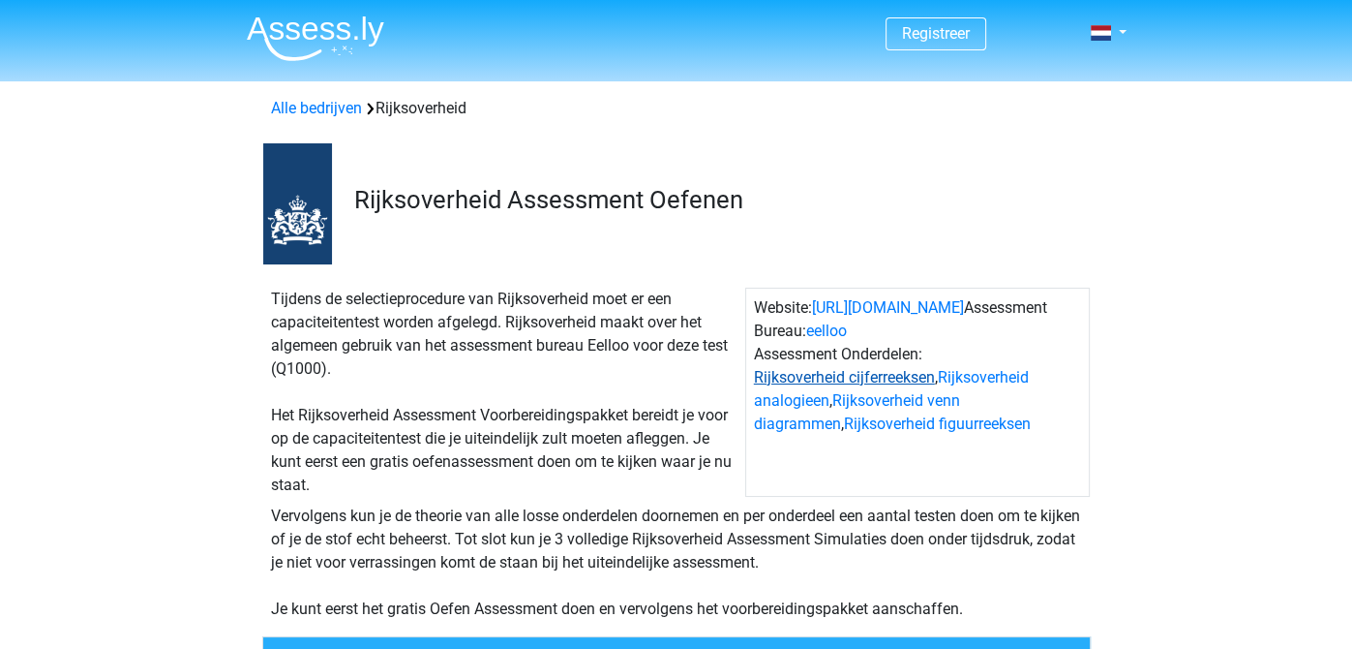
click at [889, 378] on link "Rijksoverheid cijferreeksen" at bounding box center [844, 377] width 181 height 18
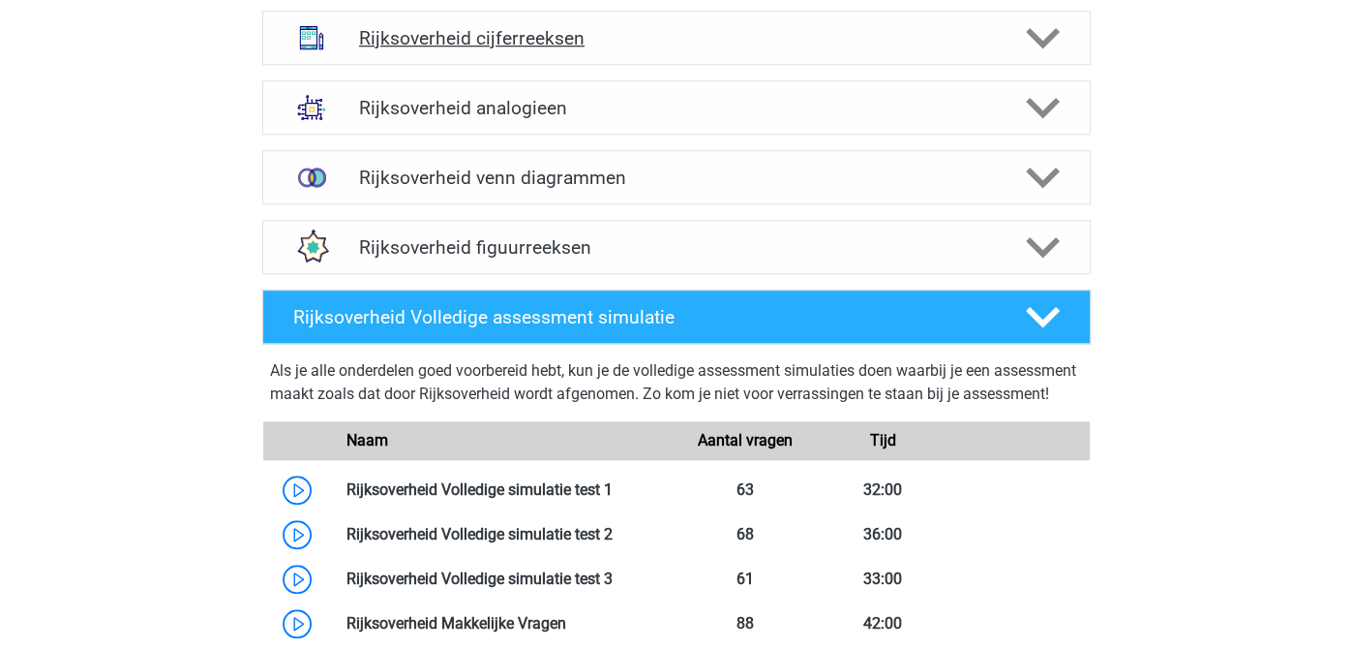
click at [1049, 38] on polygon at bounding box center [1043, 37] width 34 height 21
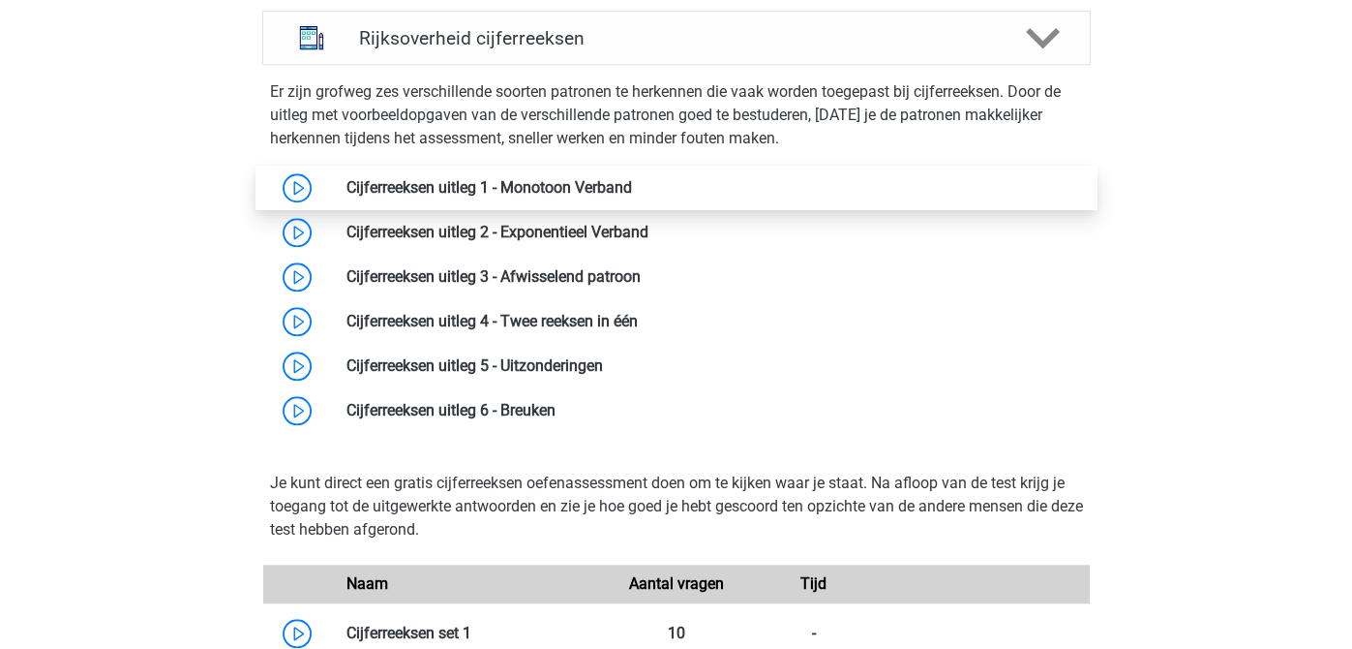
click at [632, 195] on link at bounding box center [632, 187] width 0 height 18
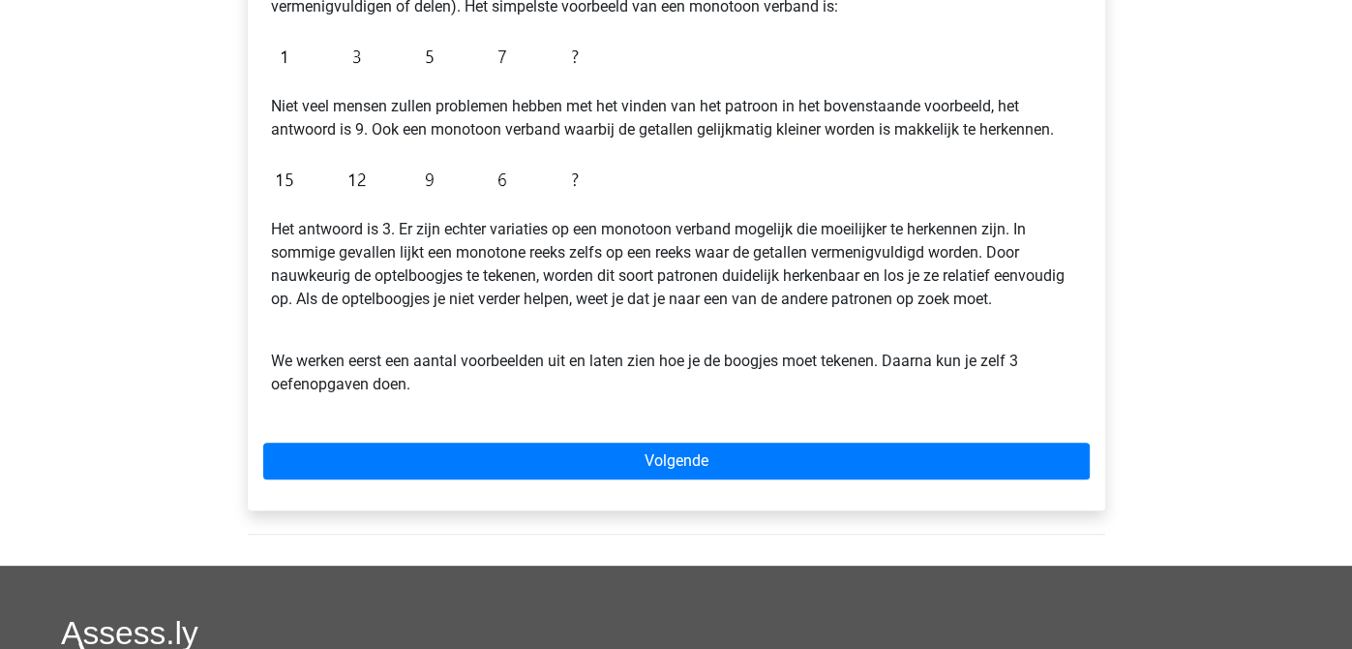
scroll to position [452, 0]
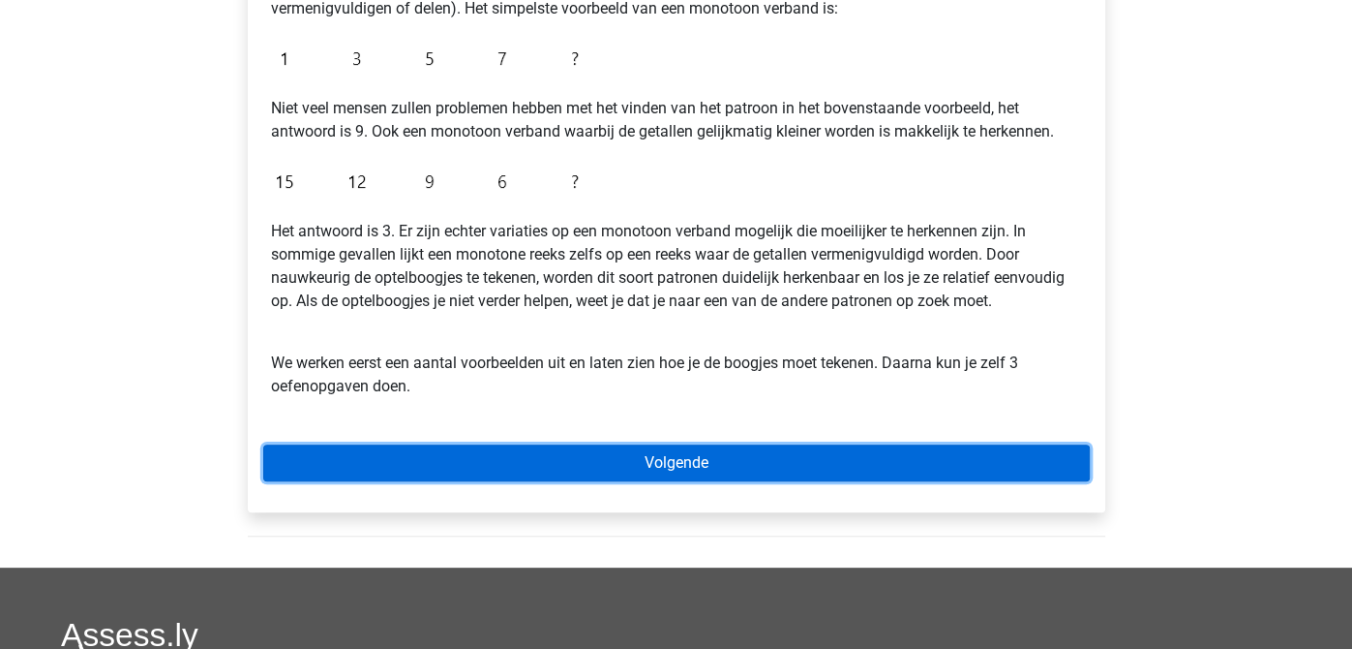
click at [815, 463] on link "Volgende" at bounding box center [676, 462] width 827 height 37
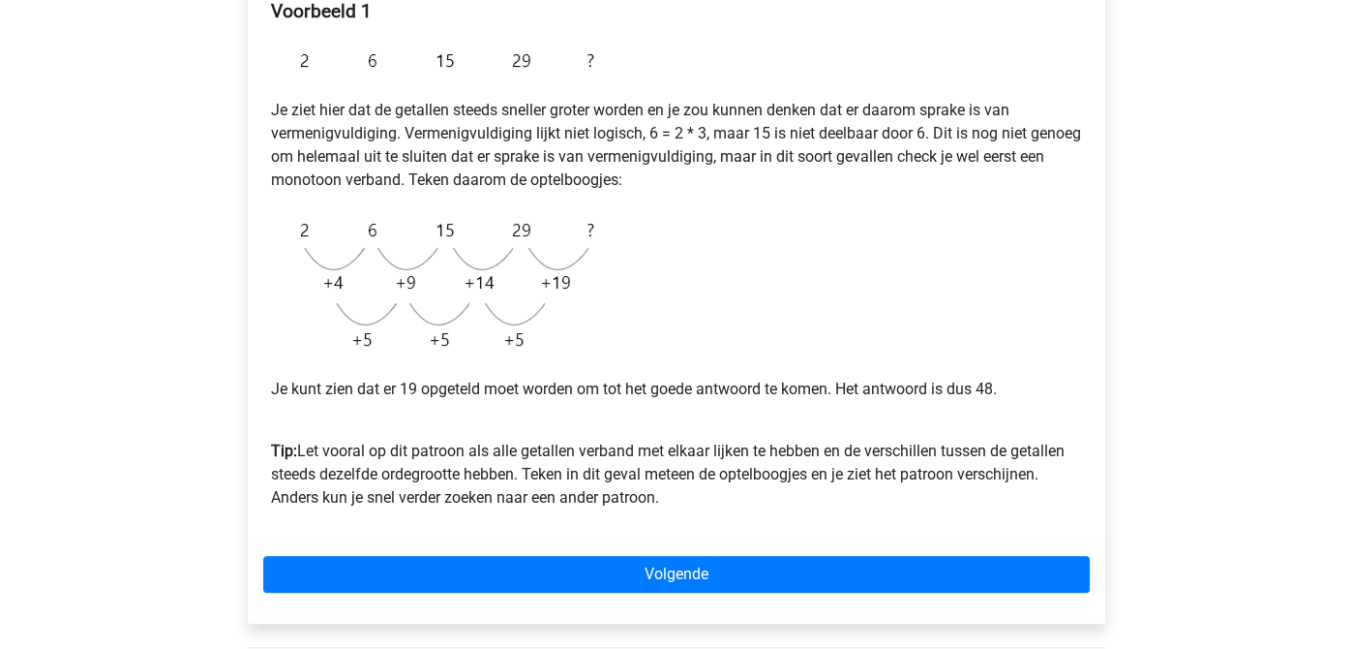
scroll to position [360, 0]
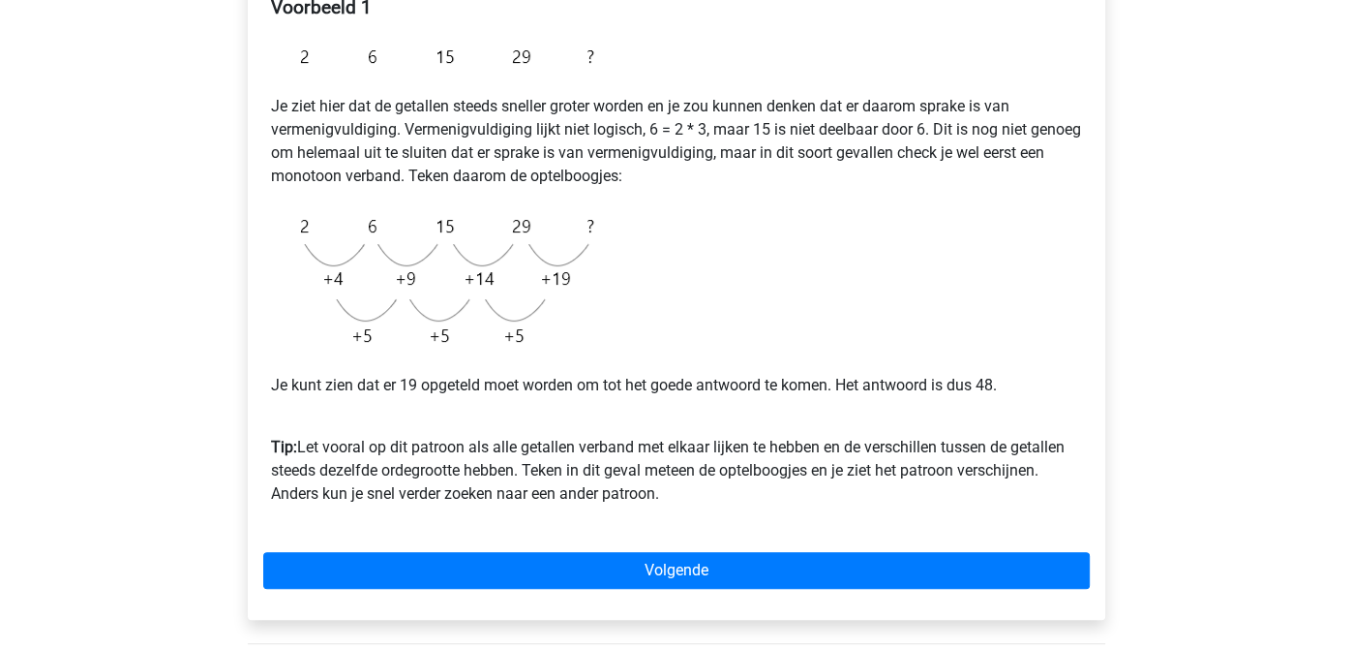
click at [899, 264] on div "Voorbeeld 1 Je ziet hier dat de getallen steeds sneller groter worden en je zou…" at bounding box center [676, 258] width 827 height 540
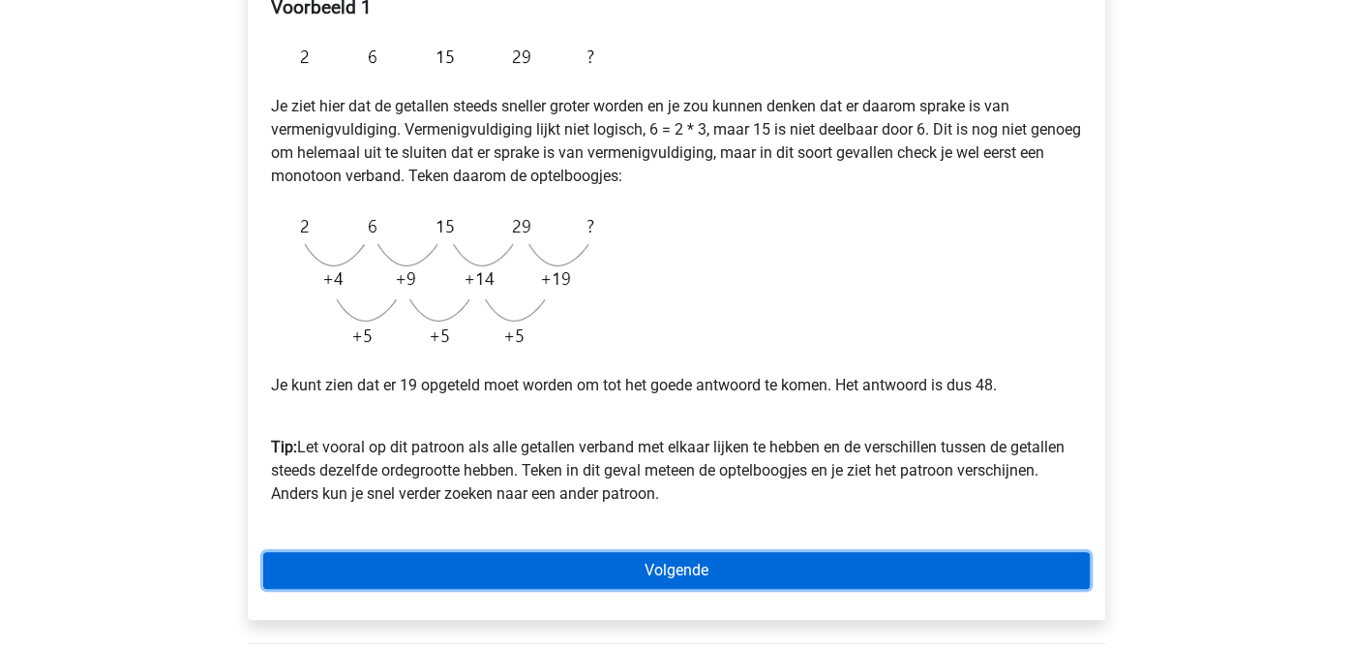
click at [697, 577] on link "Volgende" at bounding box center [676, 570] width 827 height 37
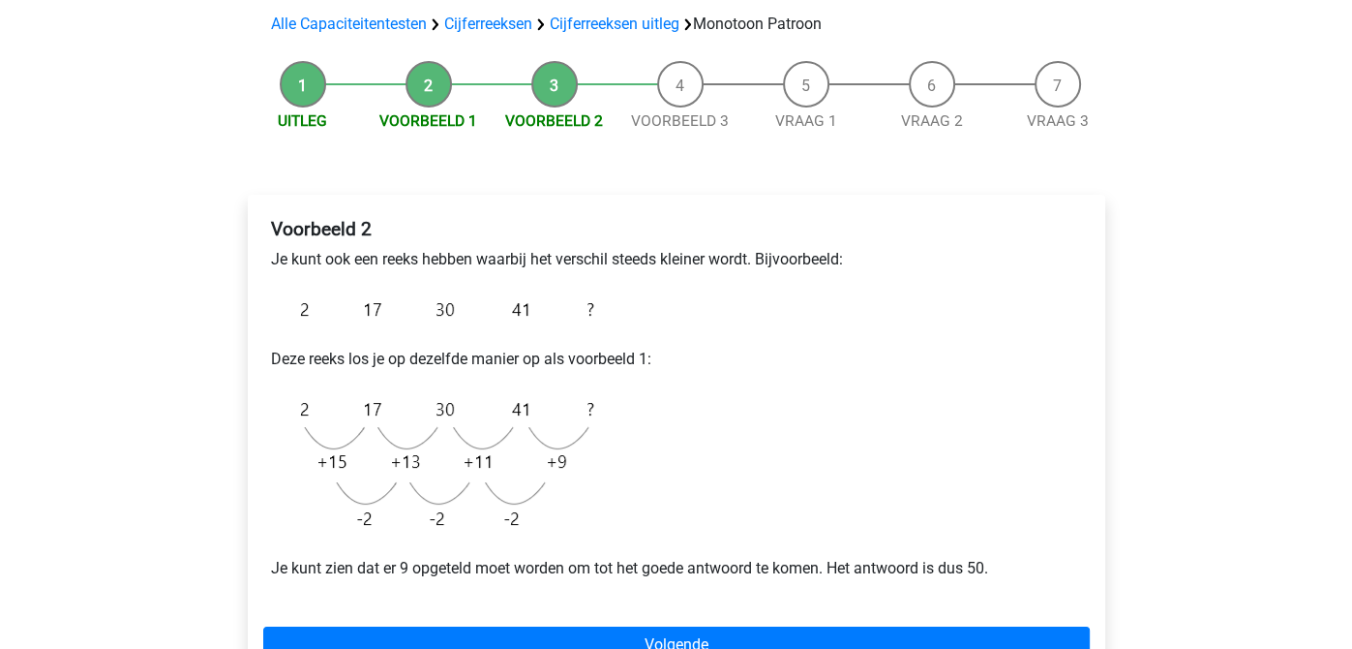
scroll to position [136, 0]
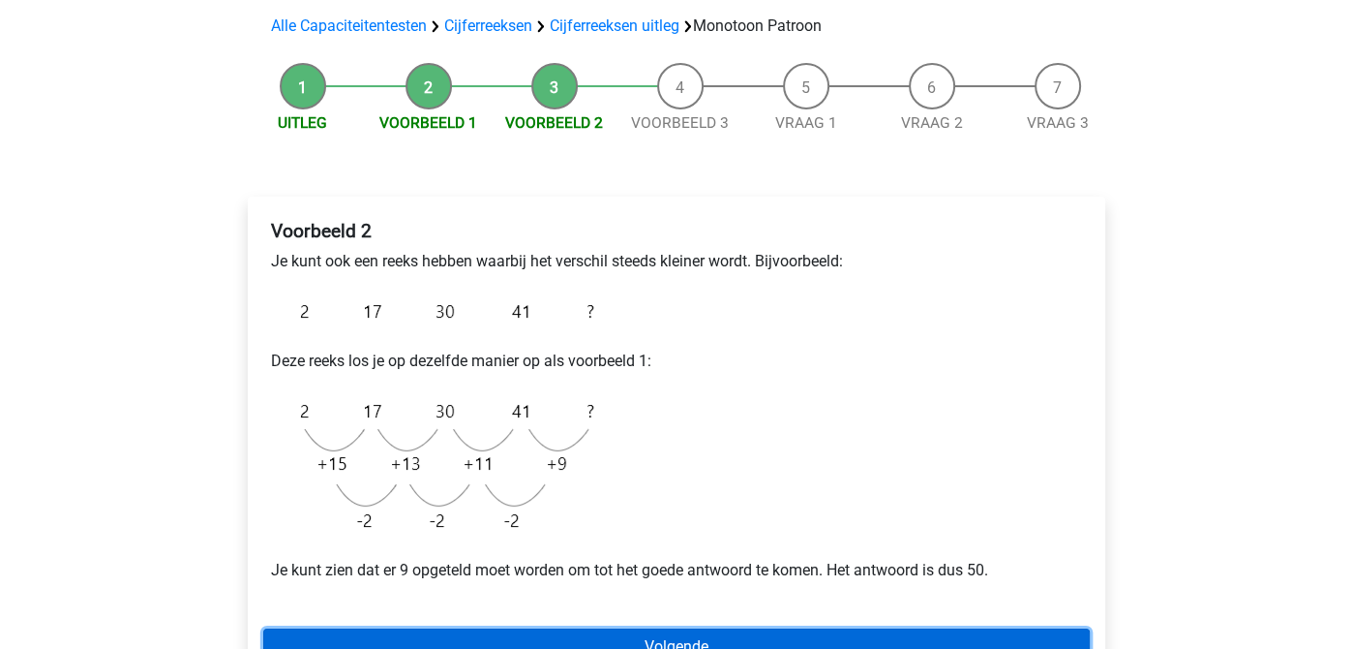
click at [539, 641] on link "Volgende" at bounding box center [676, 646] width 827 height 37
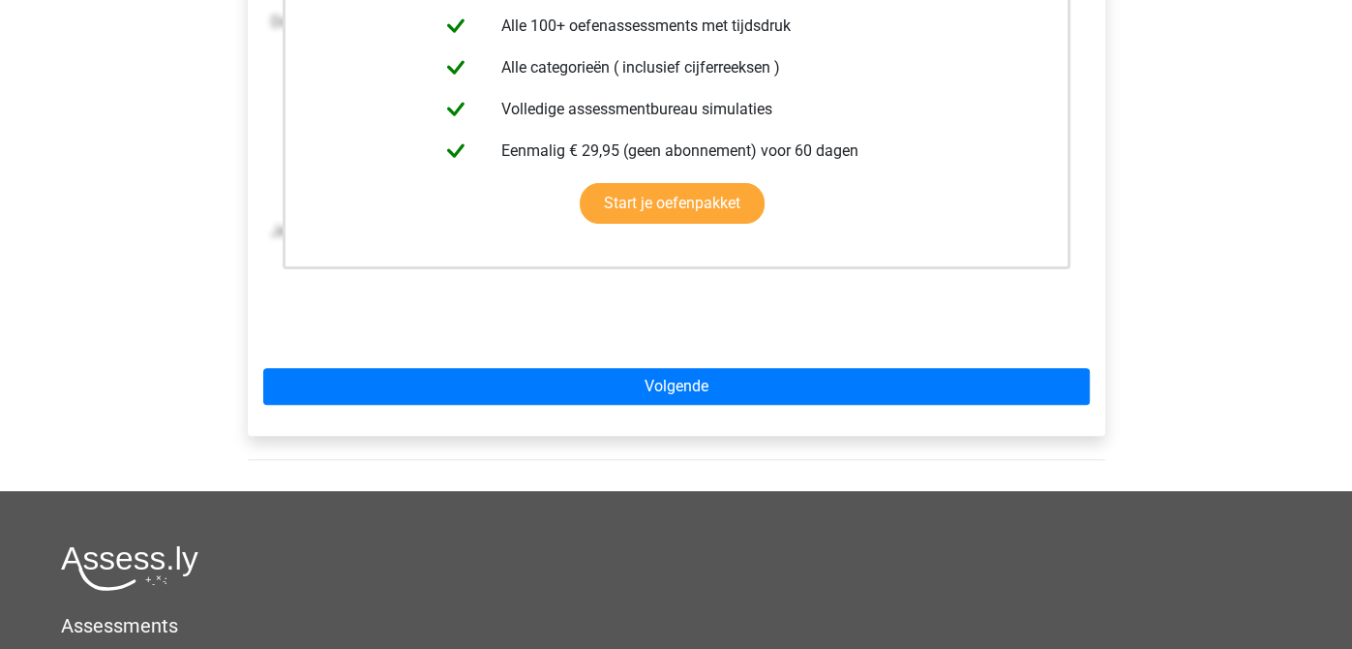
scroll to position [532, 0]
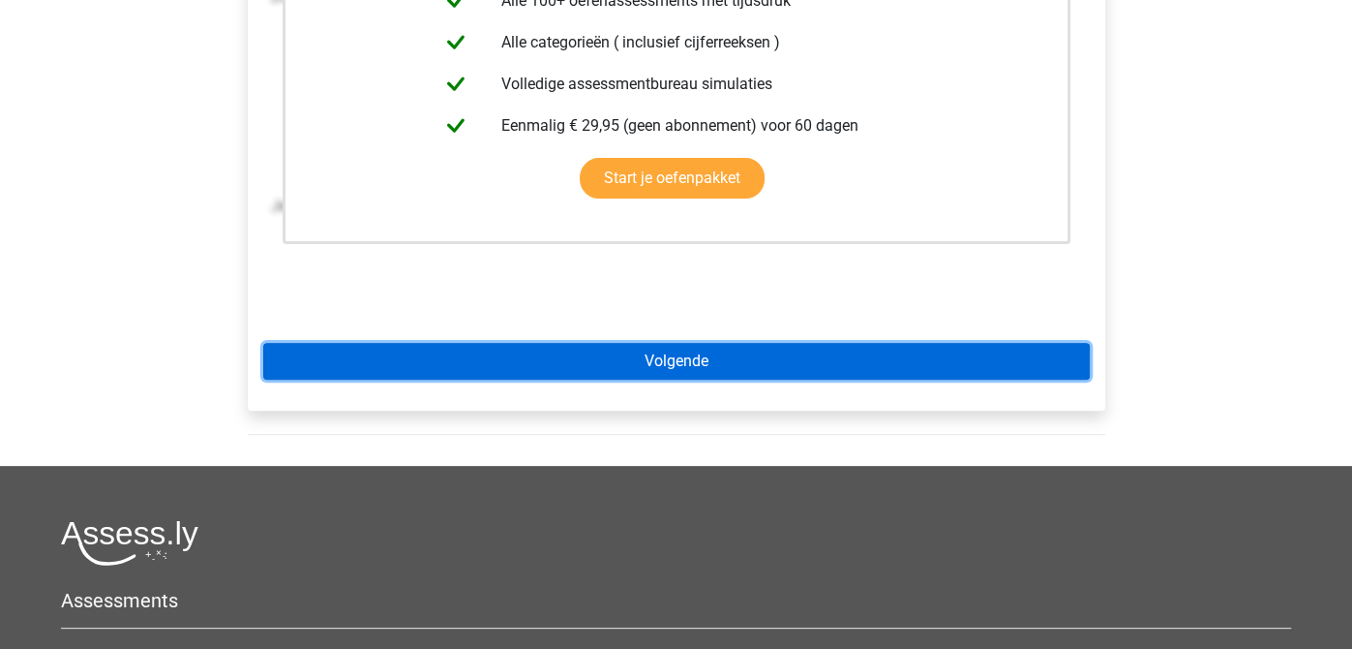
click at [751, 355] on link "Volgende" at bounding box center [676, 361] width 827 height 37
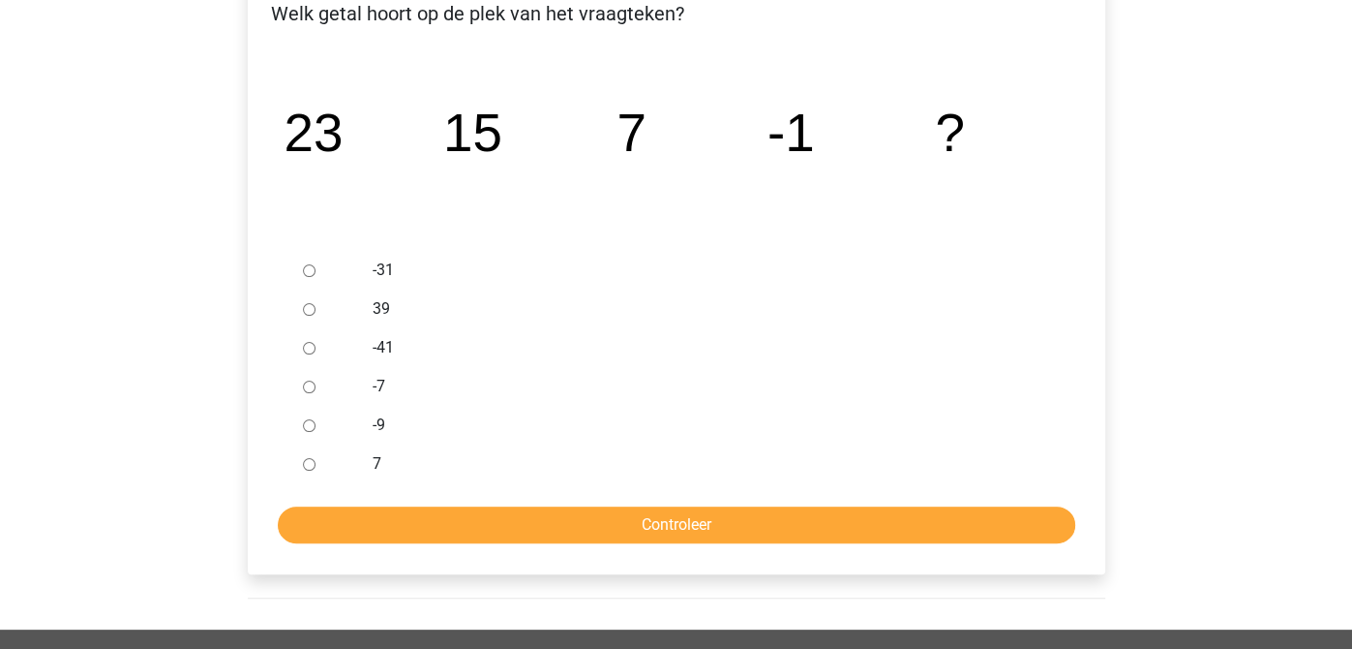
scroll to position [367, 0]
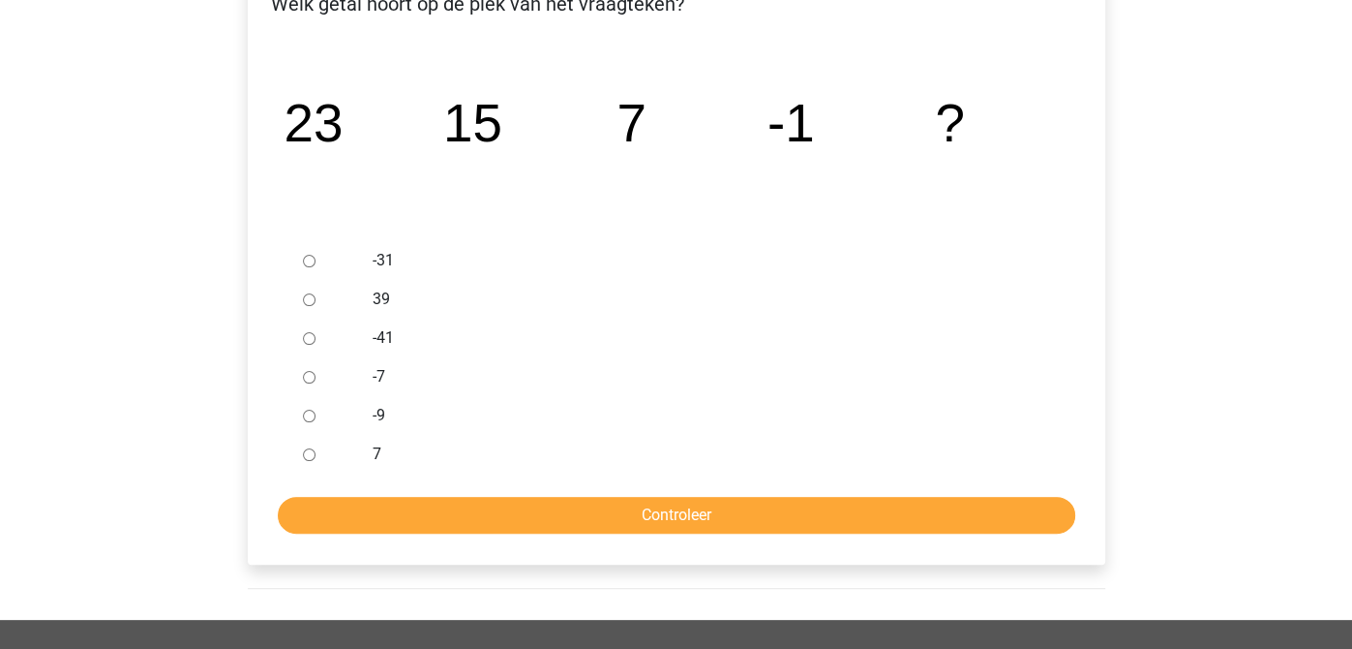
click at [303, 375] on input "-7" at bounding box center [309, 377] width 13 height 13
radio input "true"
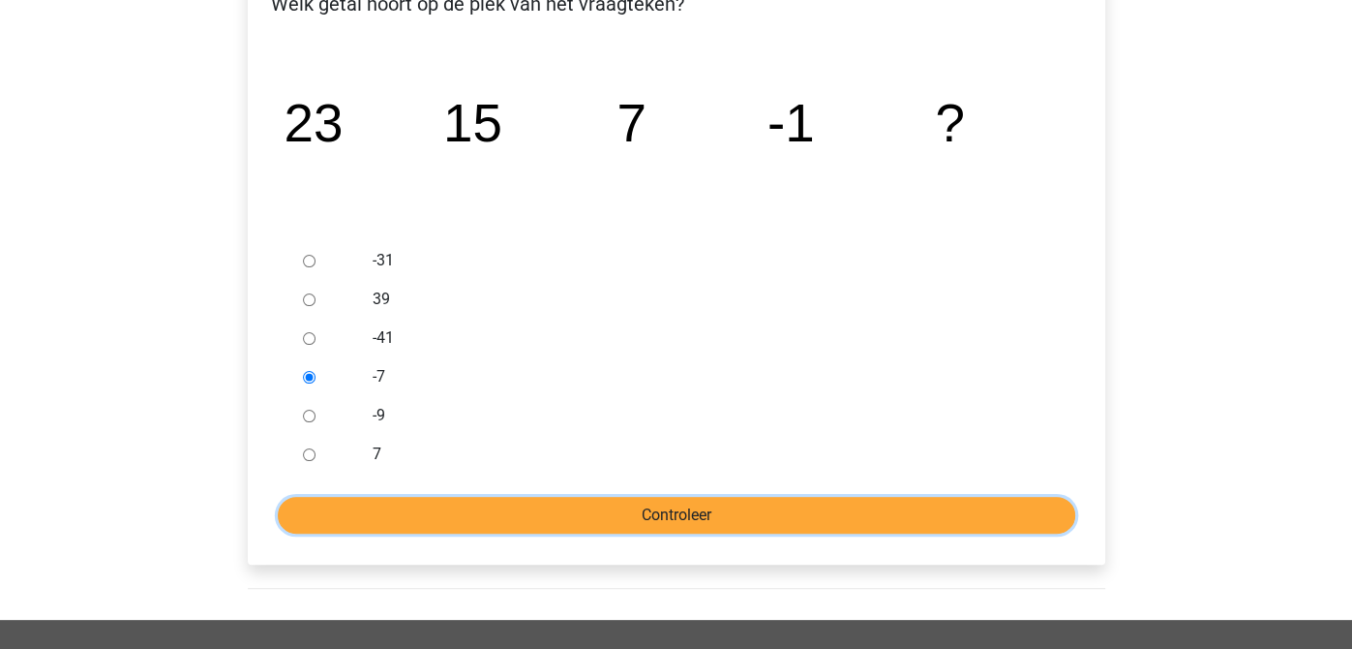
click at [689, 520] on input "Controleer" at bounding box center [677, 515] width 798 height 37
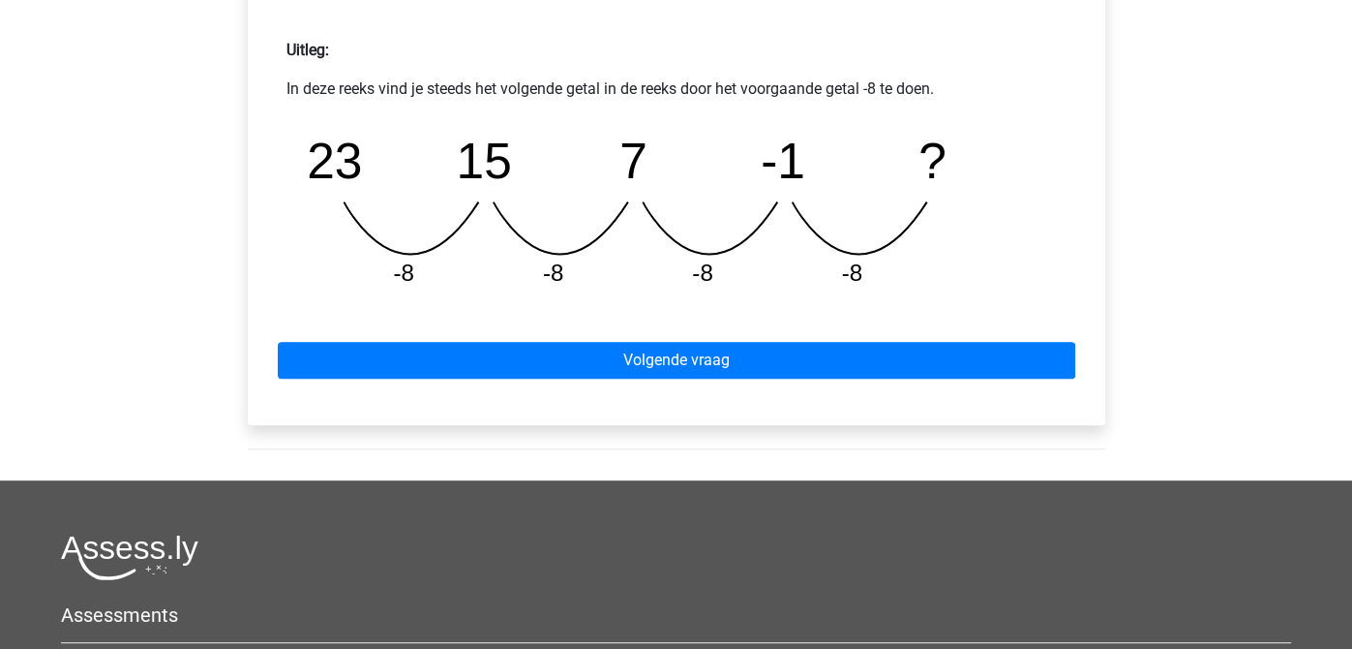
scroll to position [825, 0]
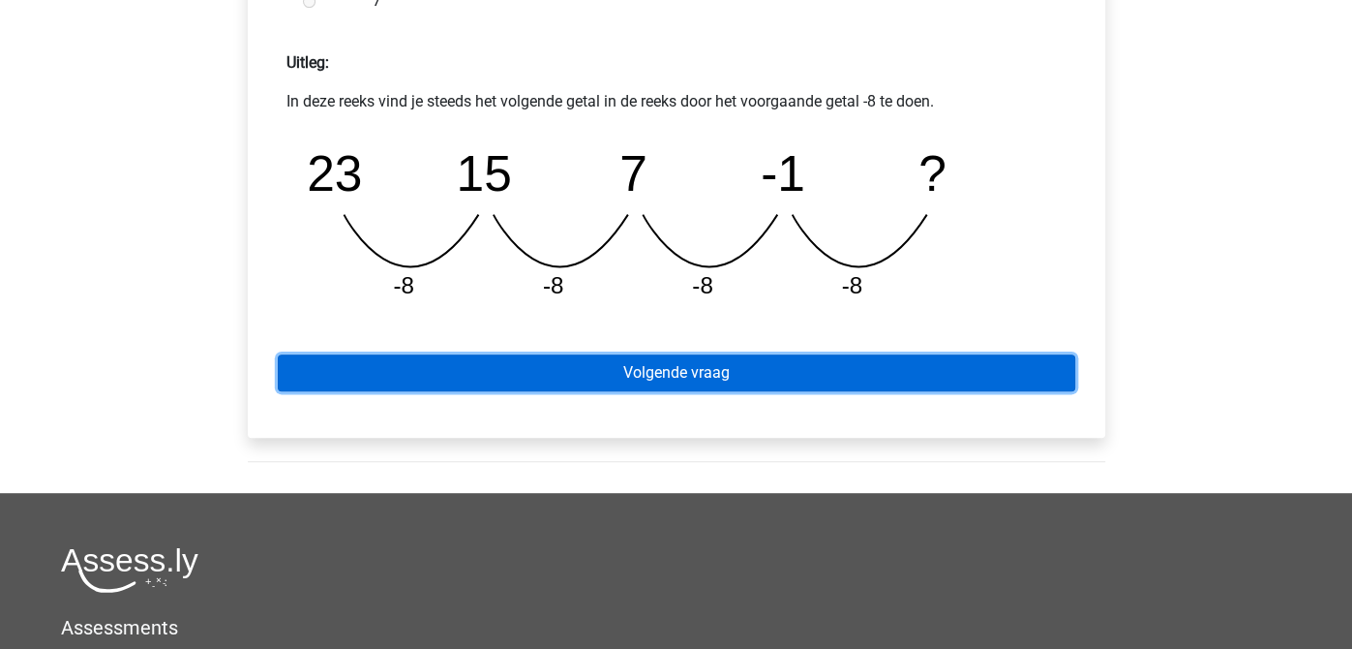
click at [937, 386] on link "Volgende vraag" at bounding box center [677, 372] width 798 height 37
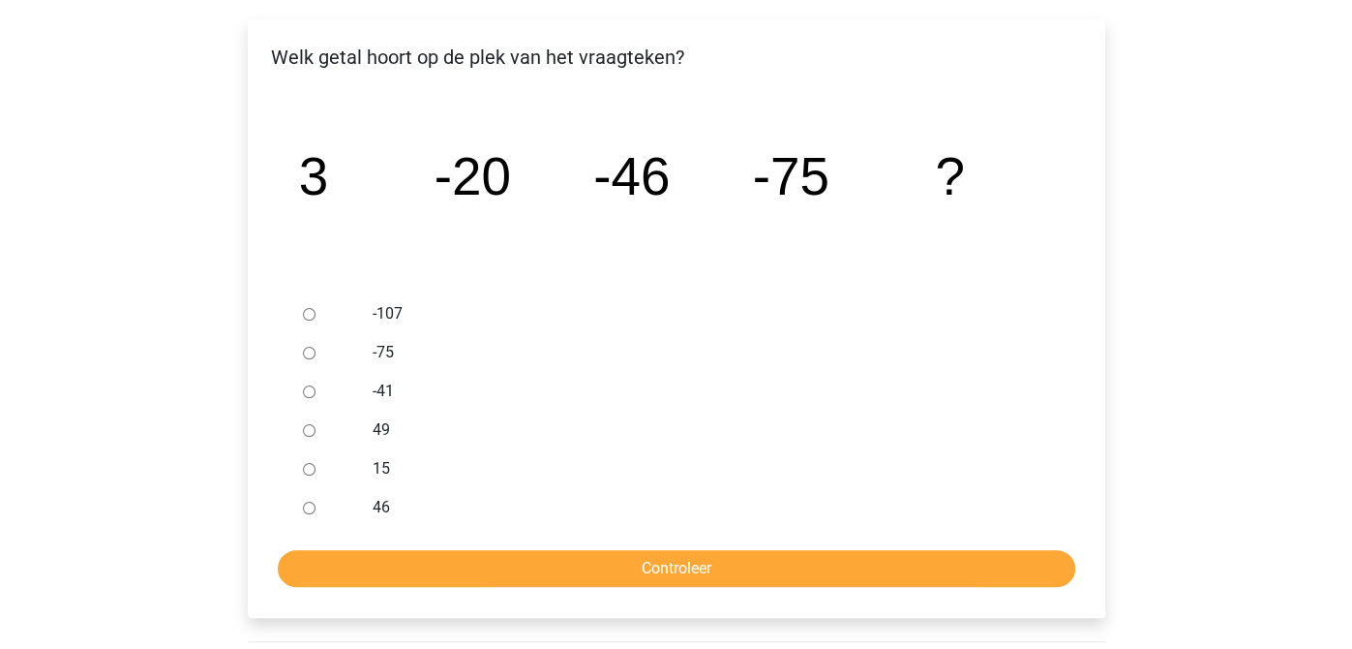
scroll to position [310, 0]
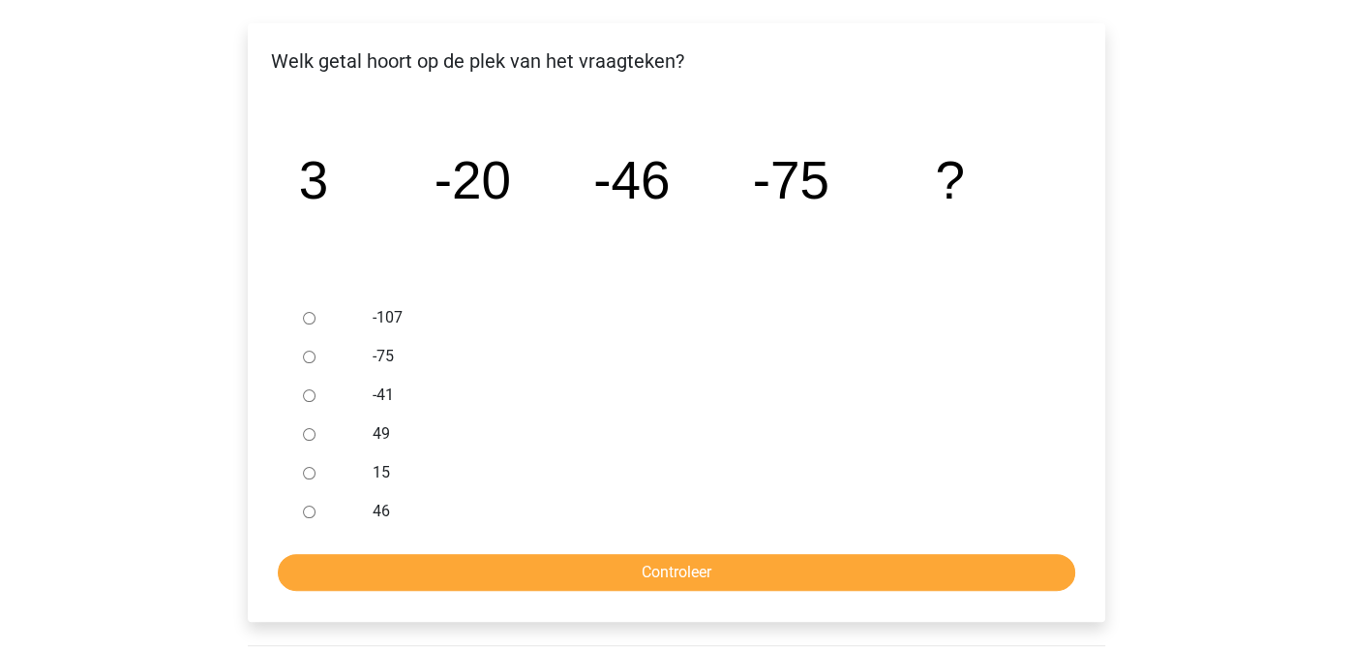
click at [309, 319] on input "-107" at bounding box center [309, 318] width 13 height 13
radio input "true"
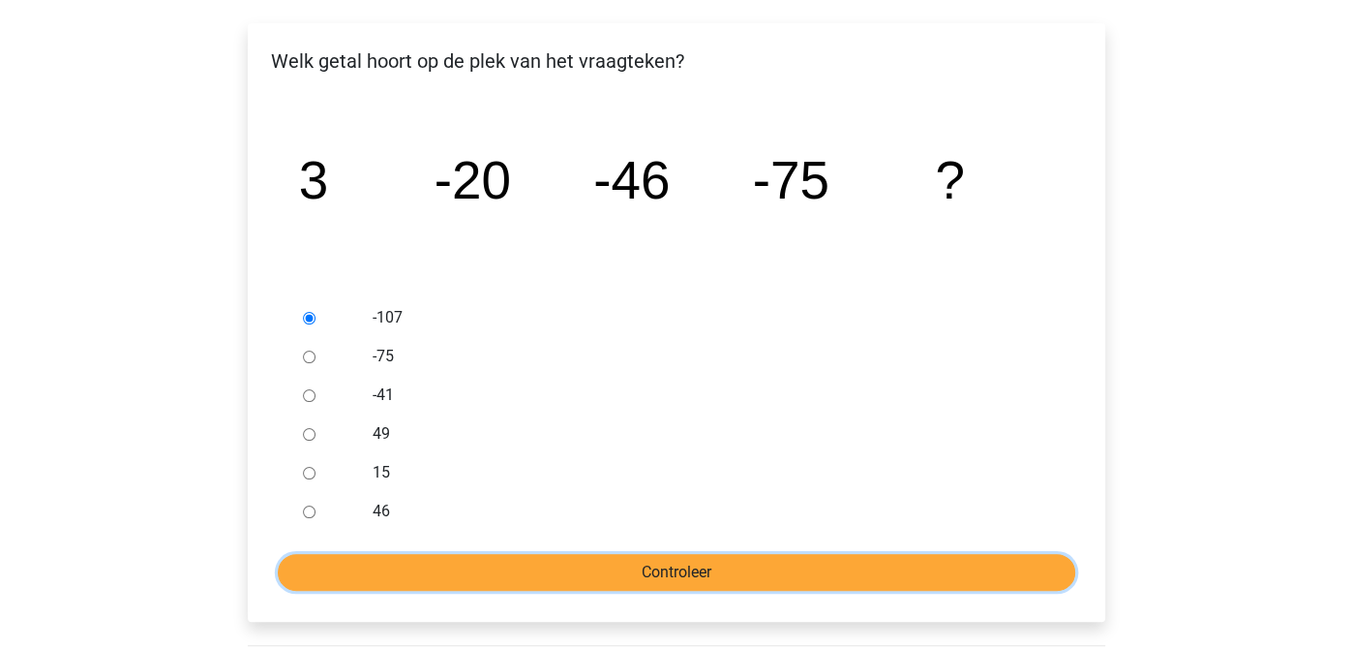
click at [579, 573] on input "Controleer" at bounding box center [677, 572] width 798 height 37
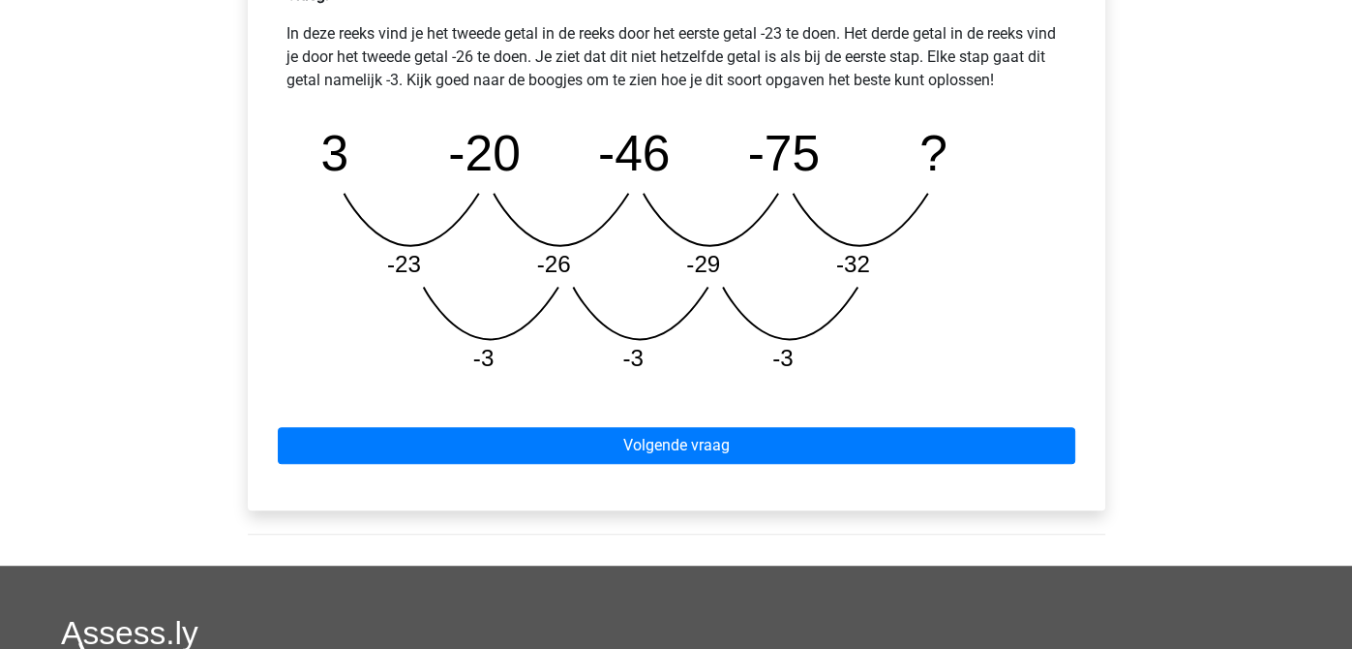
scroll to position [947, 0]
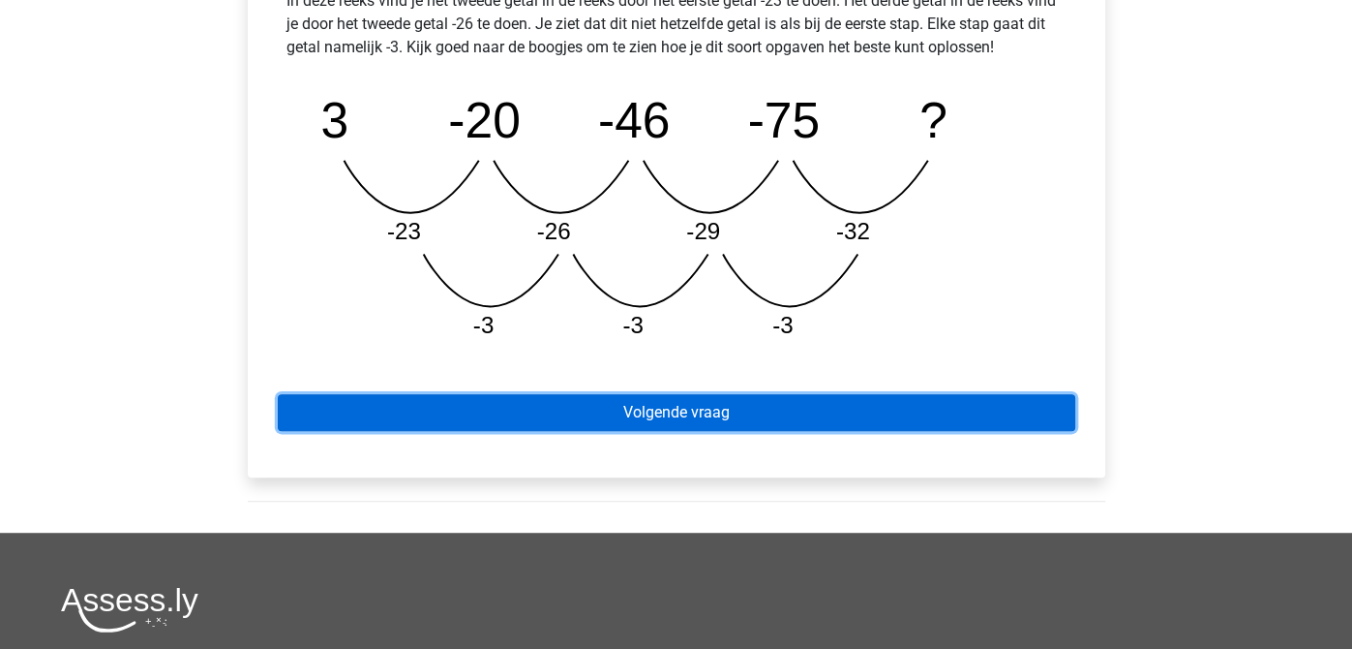
click at [991, 404] on link "Volgende vraag" at bounding box center [677, 412] width 798 height 37
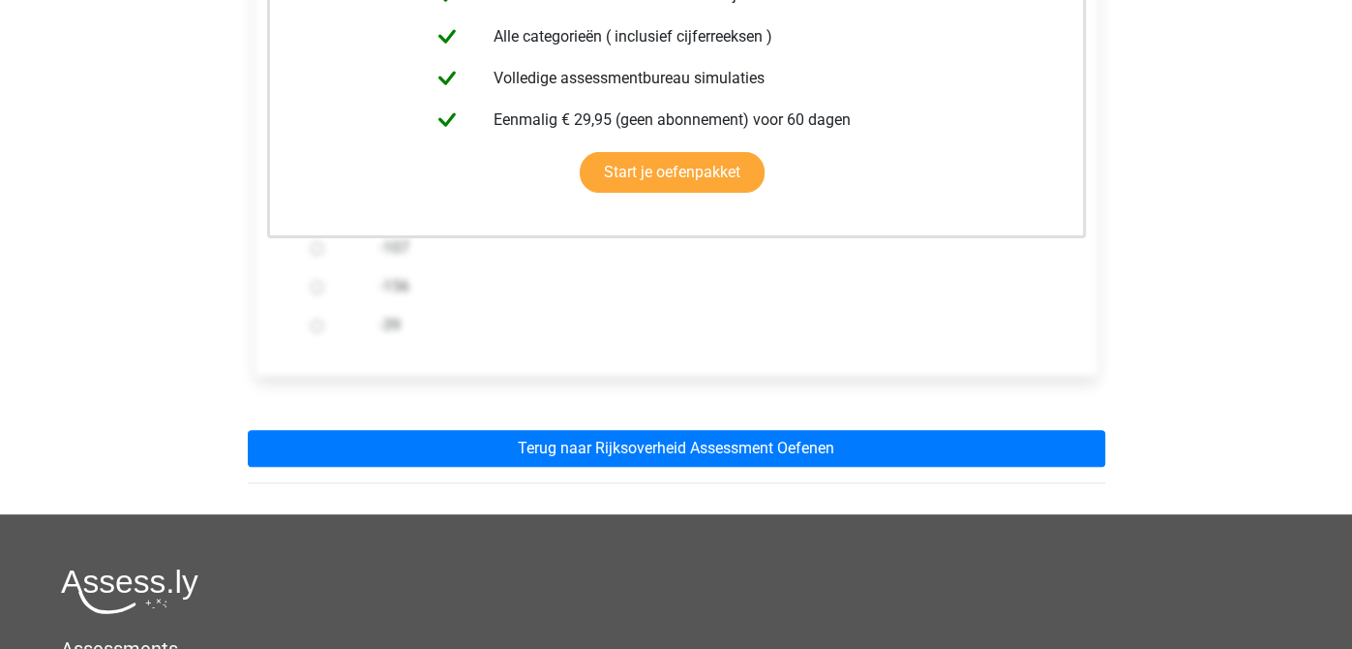
scroll to position [531, 0]
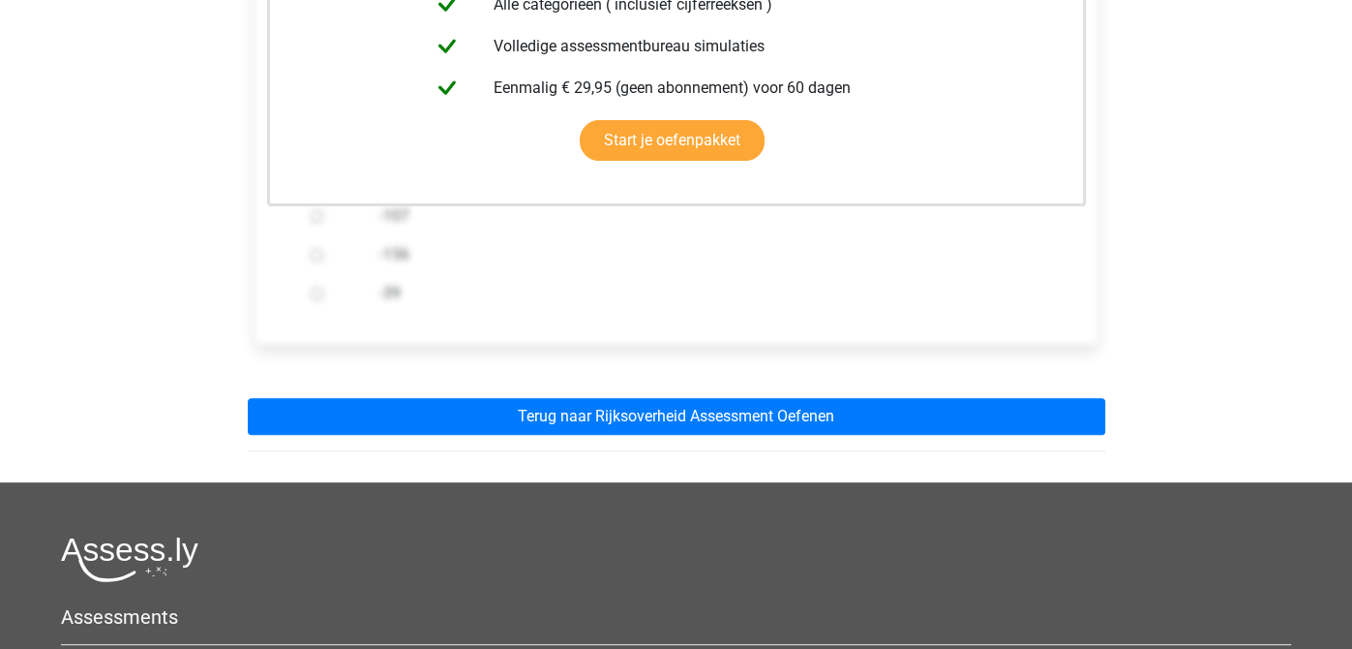
click at [843, 286] on label "-39" at bounding box center [707, 293] width 656 height 23
click at [323, 287] on input "-39" at bounding box center [317, 293] width 13 height 13
radio input "true"
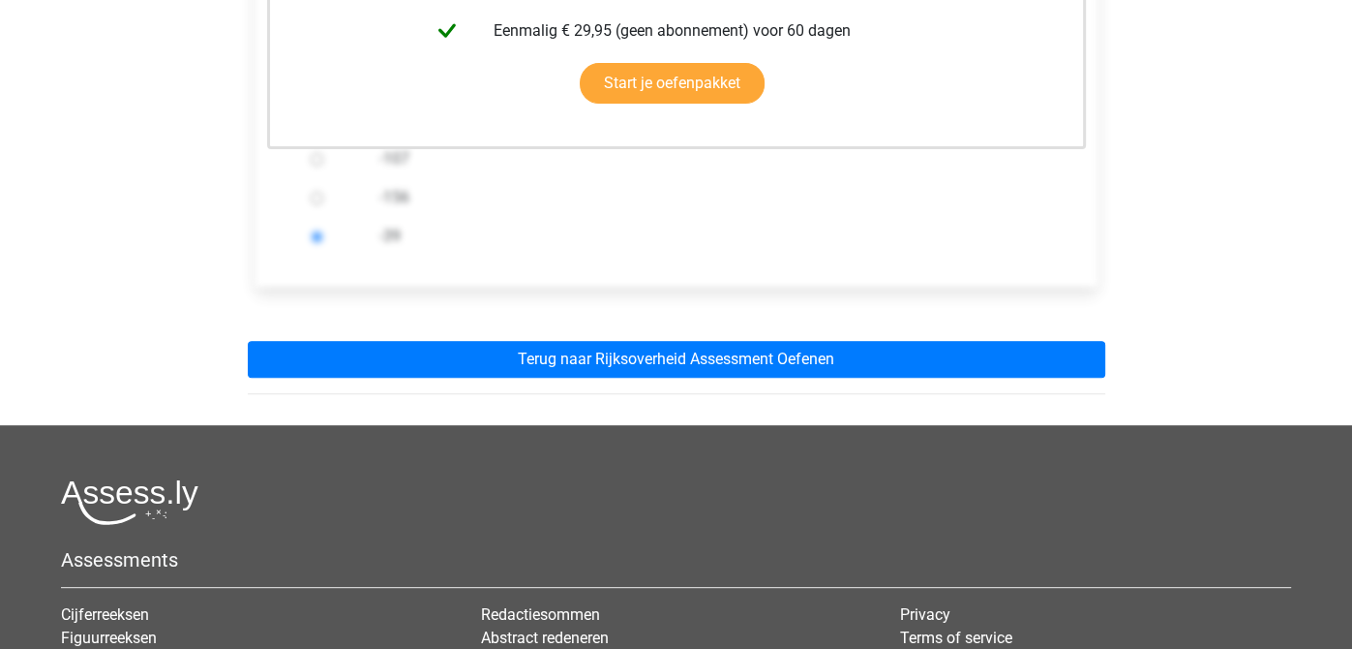
scroll to position [618, 0]
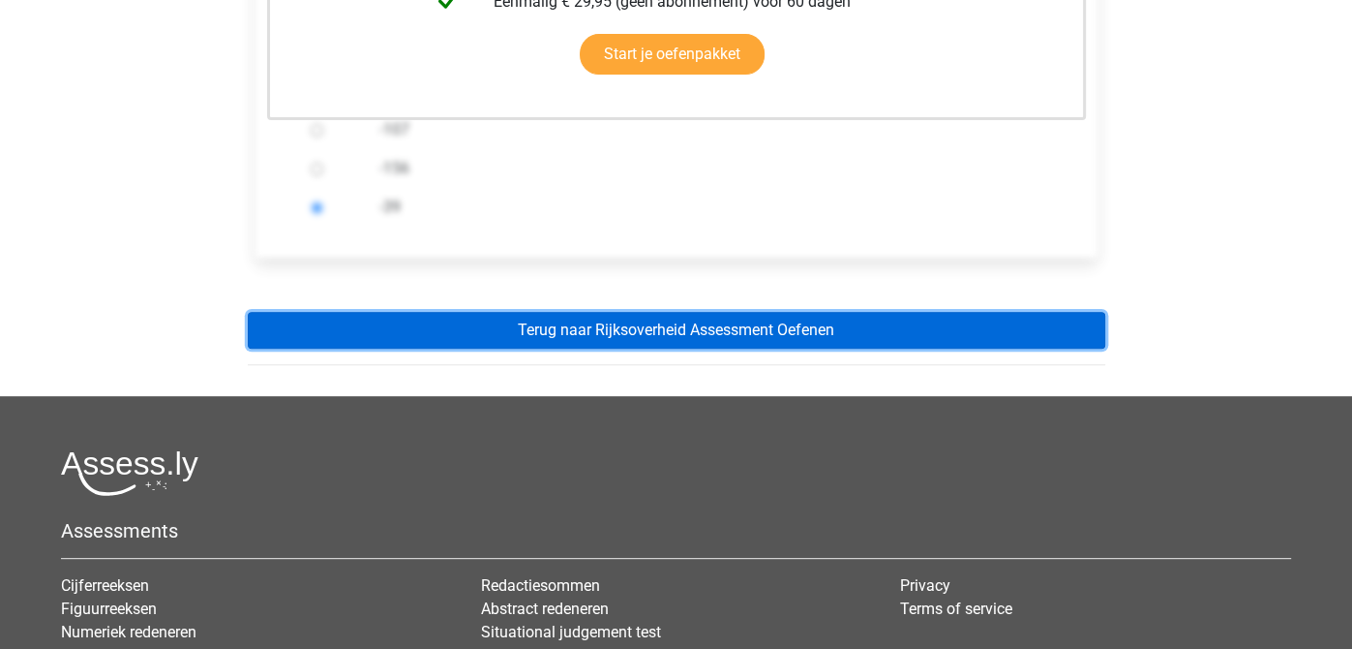
click at [880, 317] on link "Terug naar Rijksoverheid Assessment Oefenen" at bounding box center [677, 330] width 858 height 37
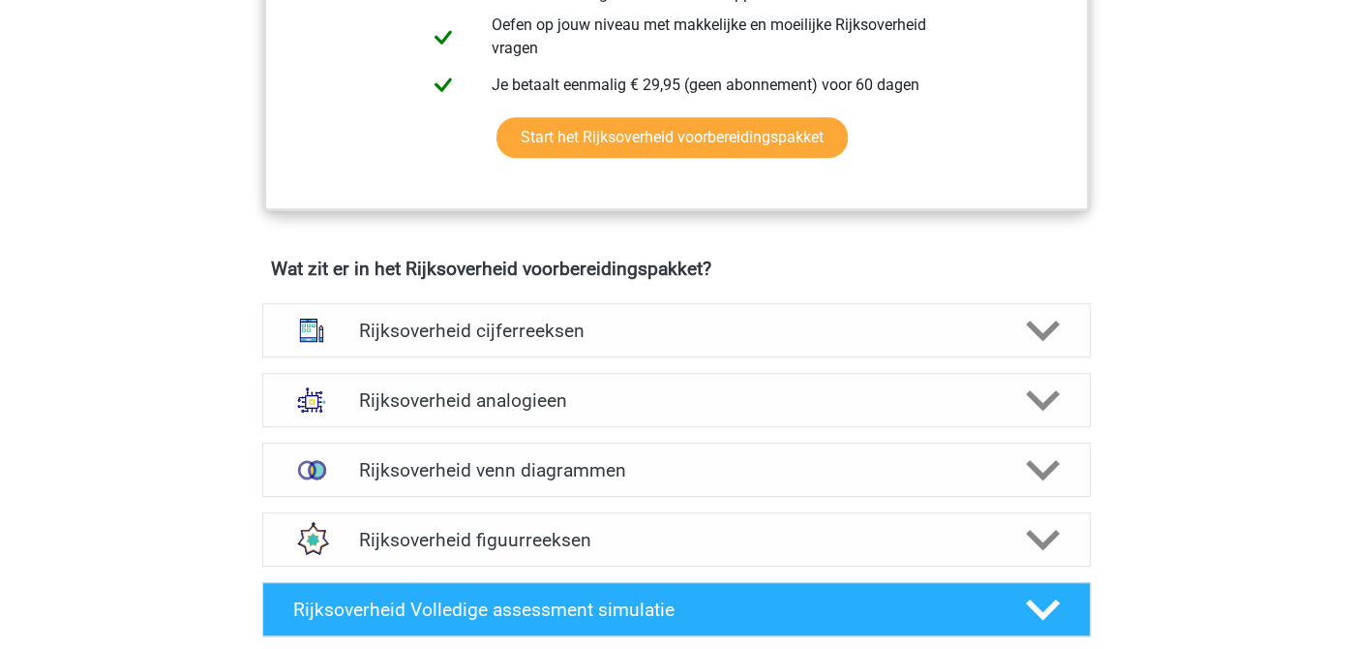
scroll to position [1468, 0]
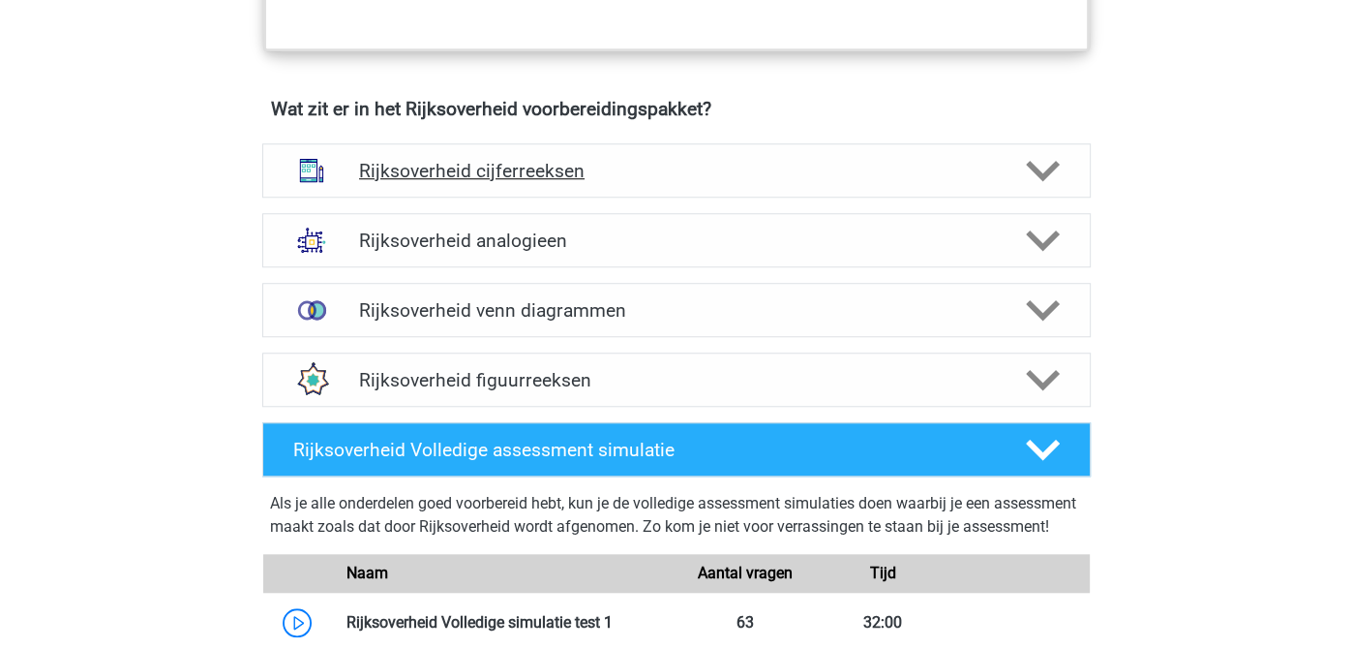
click at [1026, 166] on icon at bounding box center [1043, 171] width 34 height 34
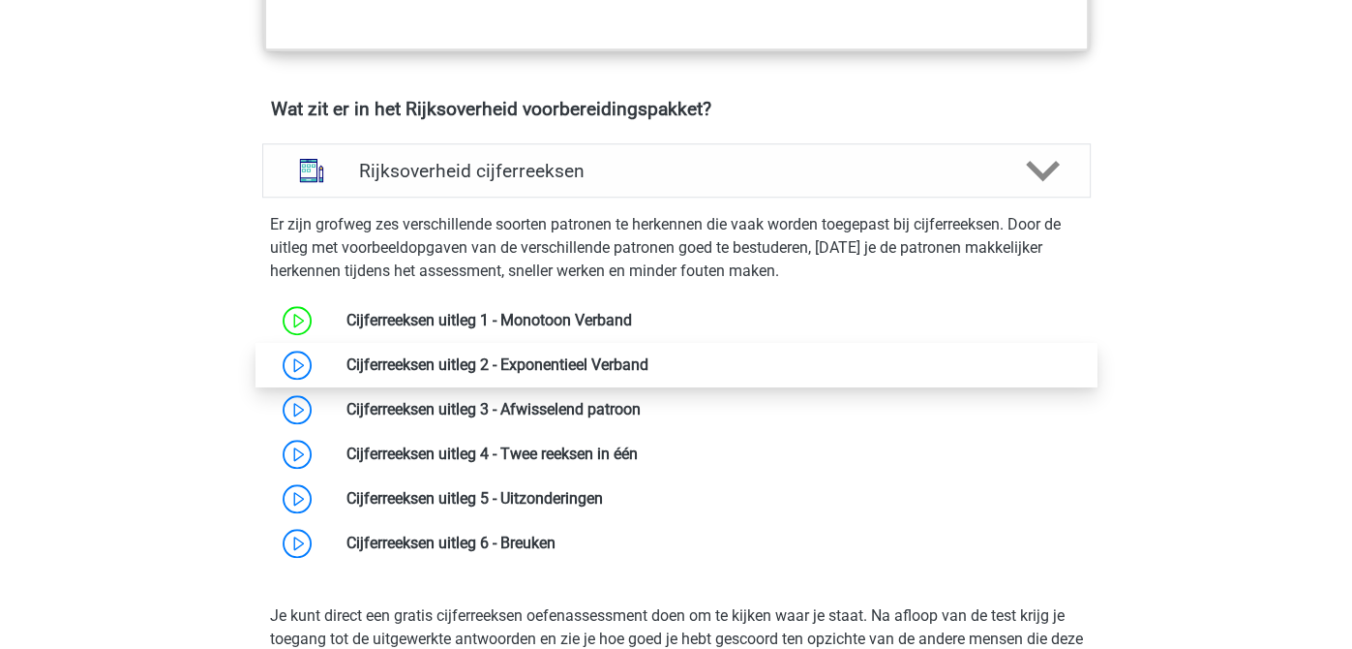
click at [649, 371] on link at bounding box center [649, 364] width 0 height 18
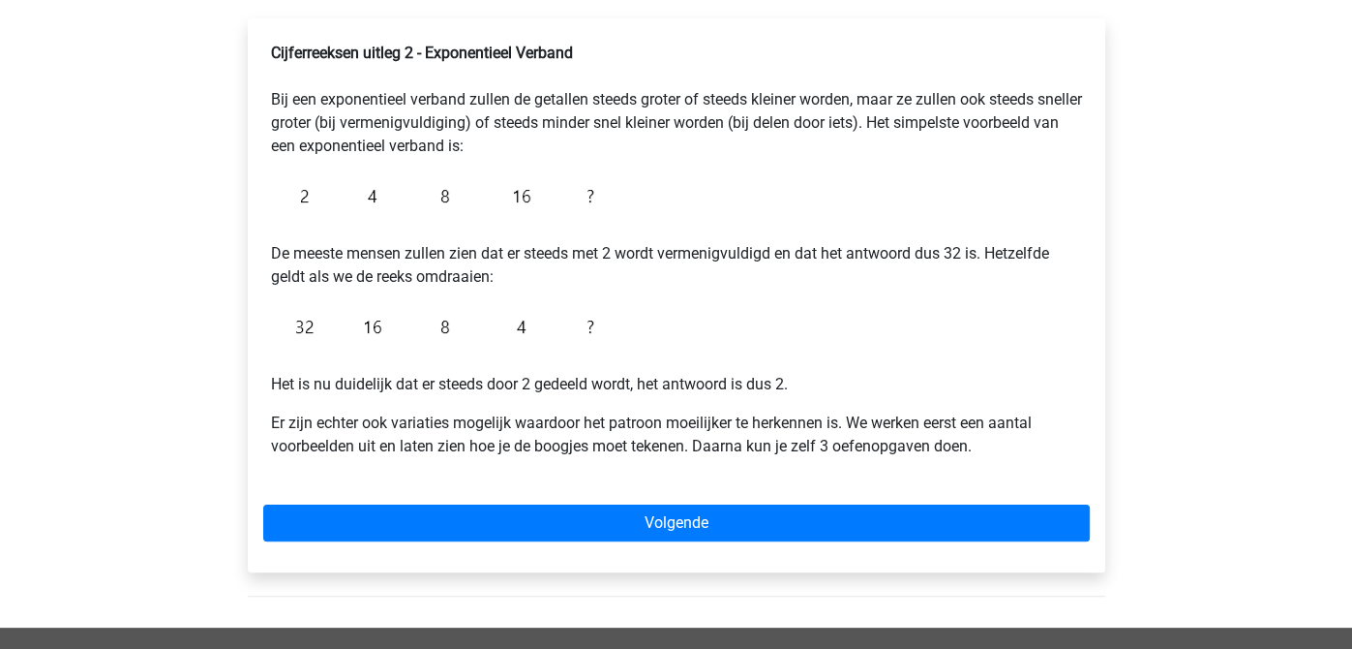
scroll to position [318, 0]
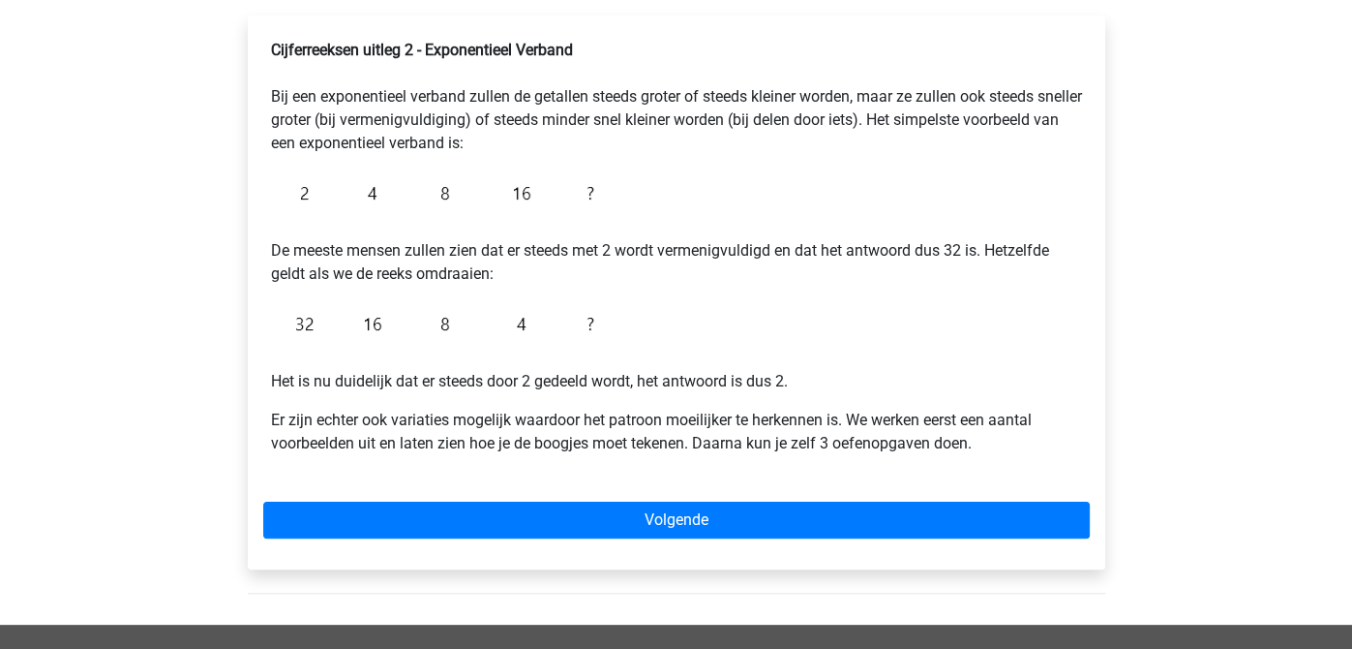
drag, startPoint x: 1347, startPoint y: 407, endPoint x: 1350, endPoint y: 422, distance: 15.8
click at [1350, 422] on div "Registreer Nederlands English" at bounding box center [676, 408] width 1352 height 1453
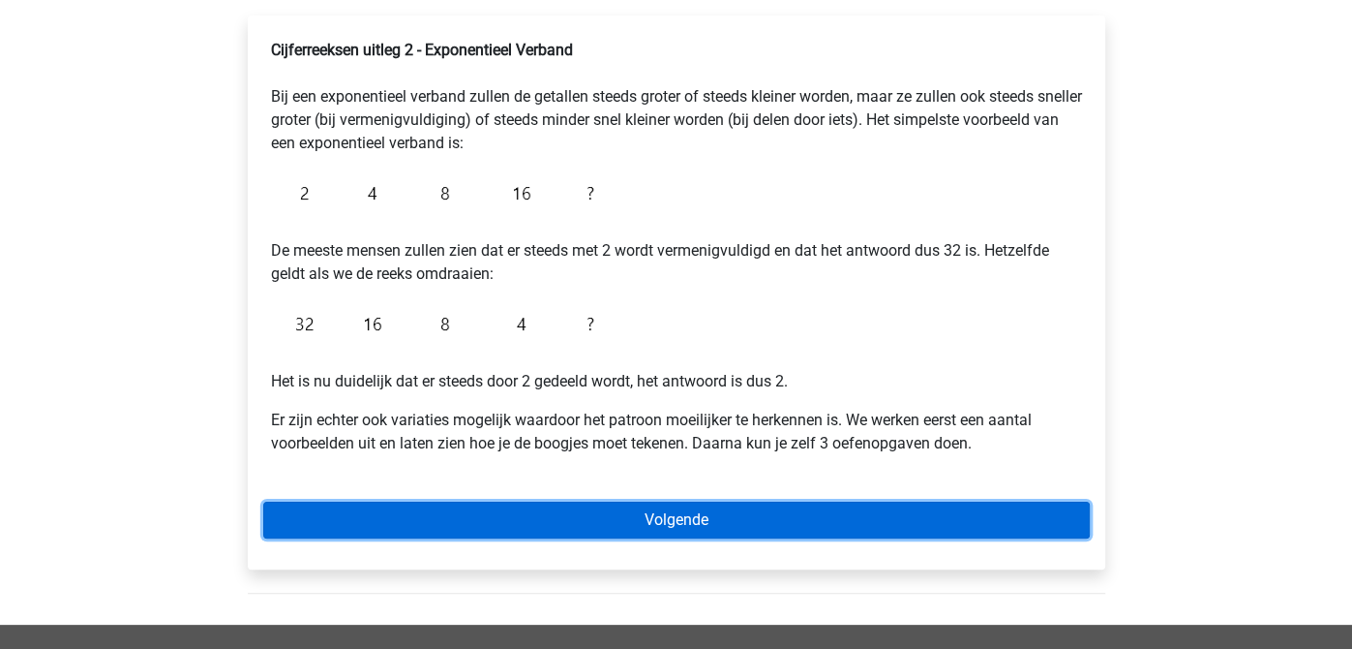
click at [693, 514] on link "Volgende" at bounding box center [676, 519] width 827 height 37
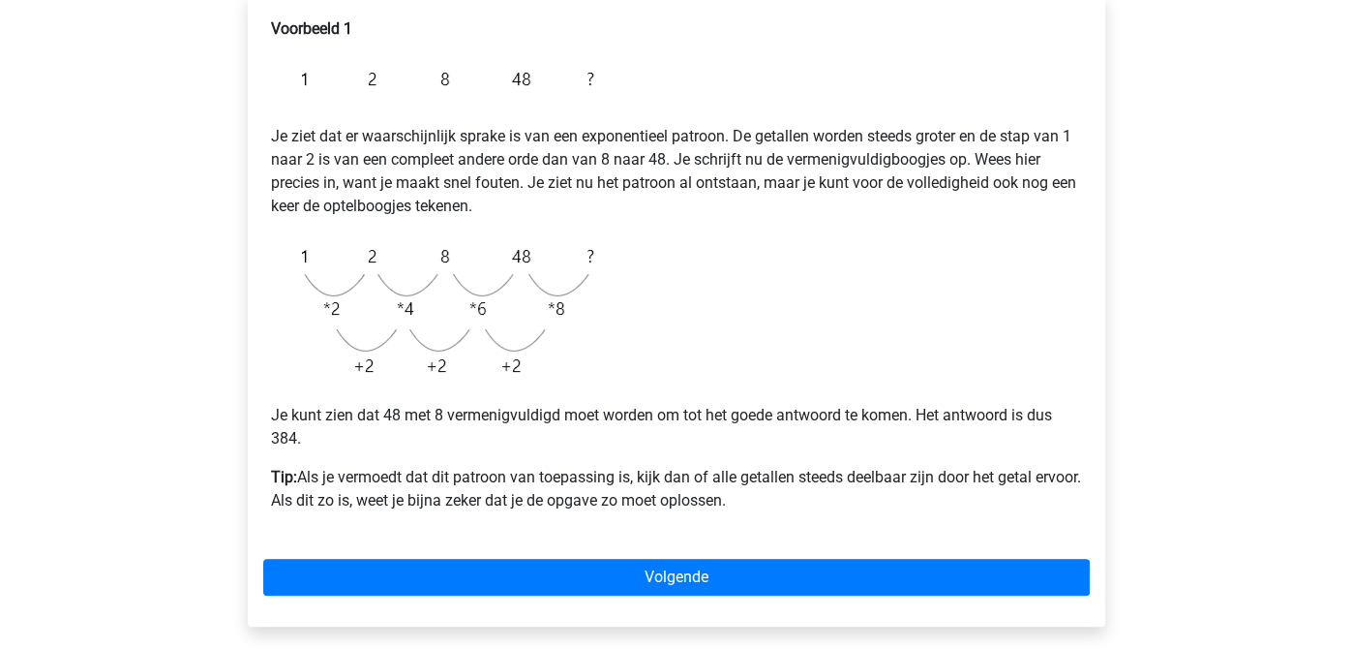
scroll to position [378, 0]
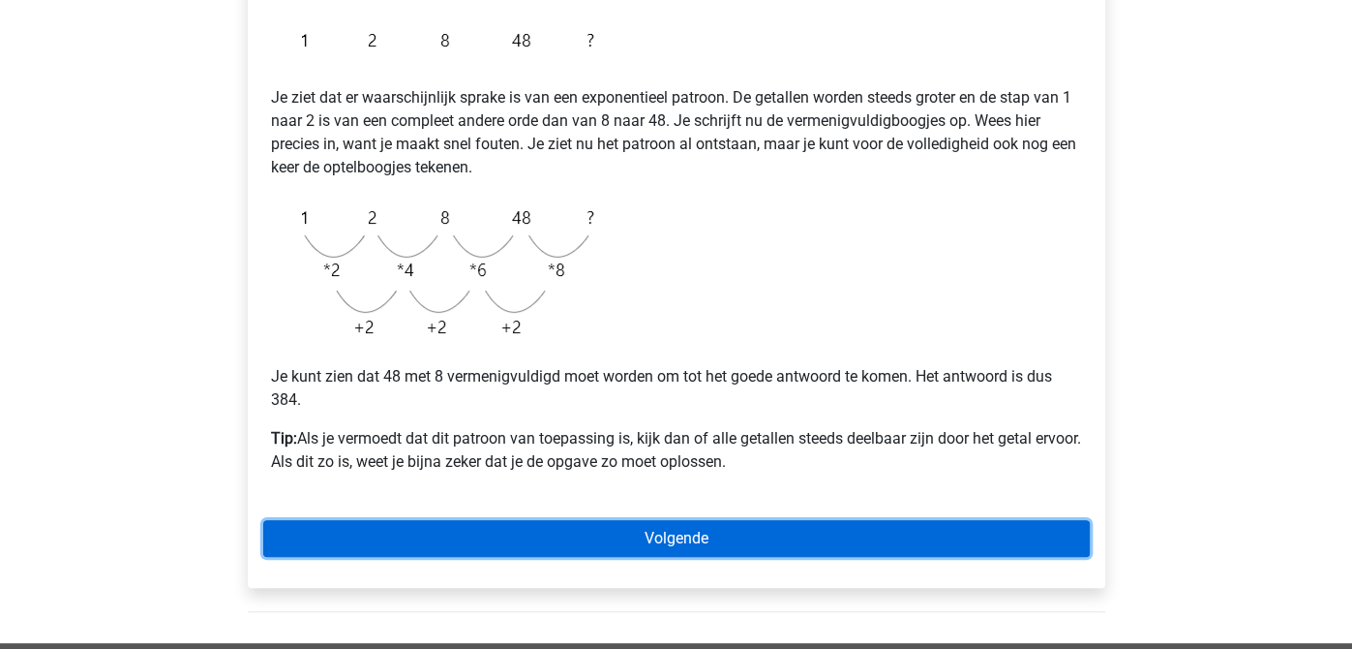
click at [906, 542] on link "Volgende" at bounding box center [676, 538] width 827 height 37
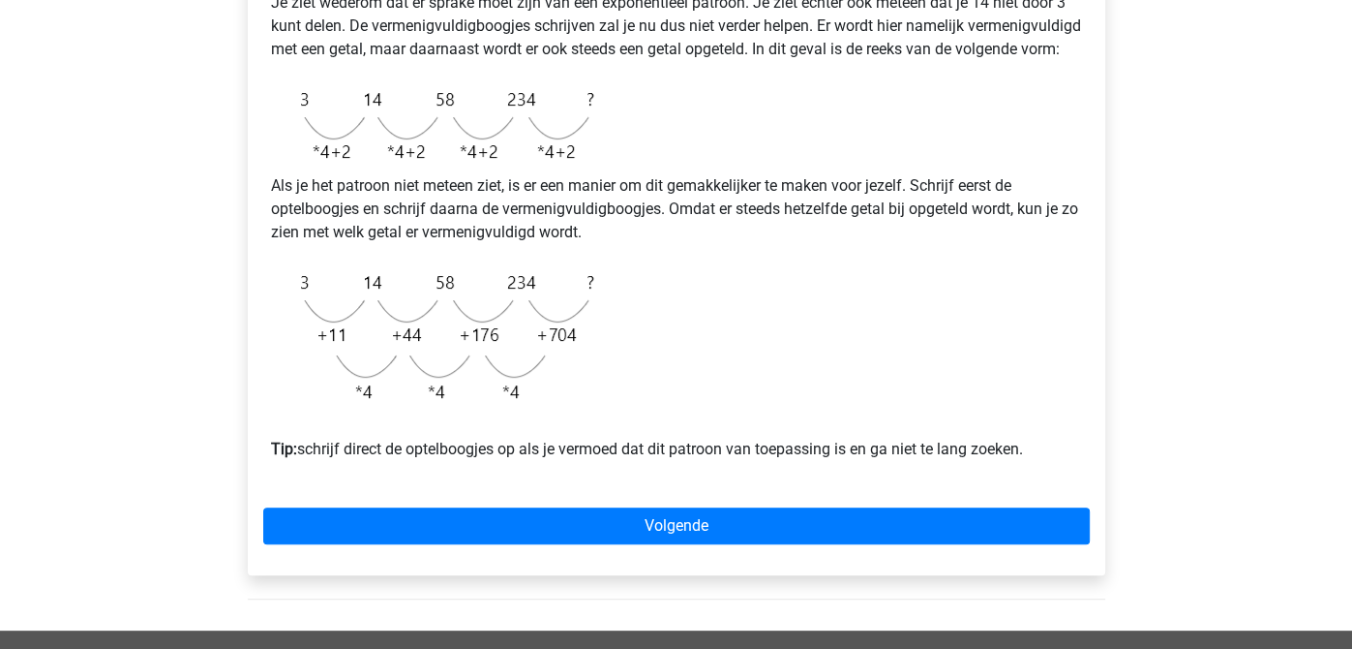
scroll to position [488, 0]
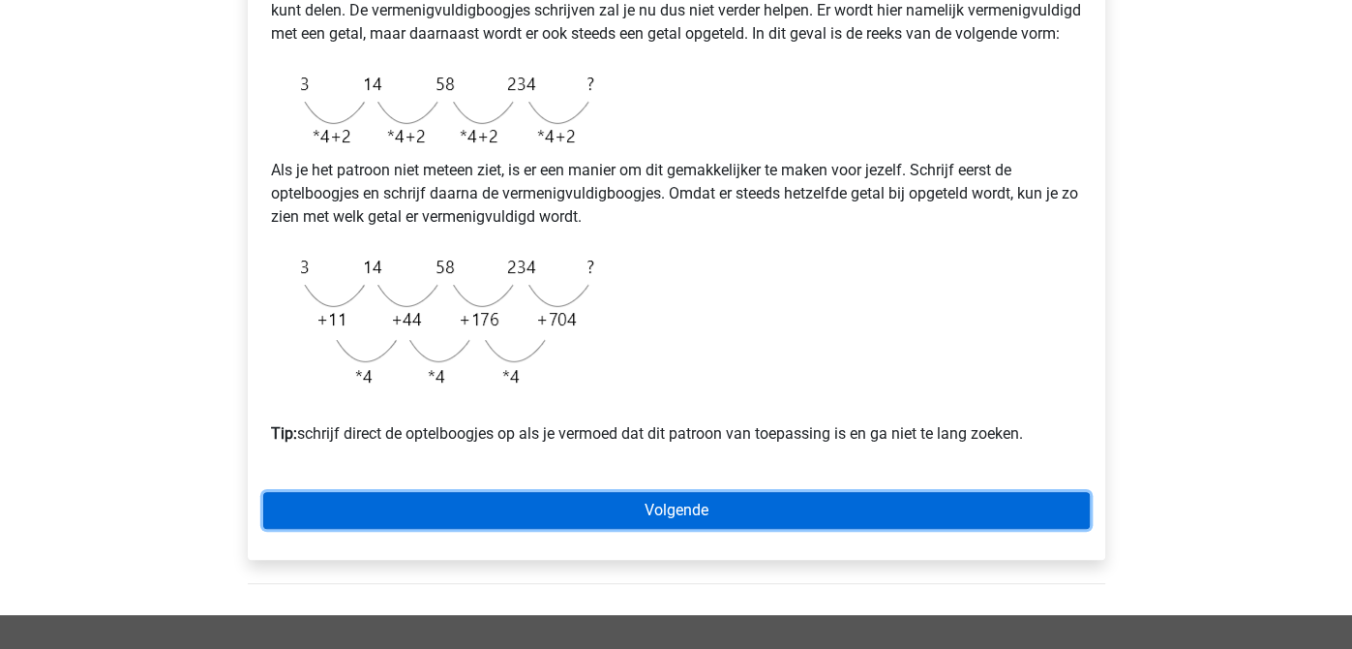
click at [967, 529] on link "Volgende" at bounding box center [676, 510] width 827 height 37
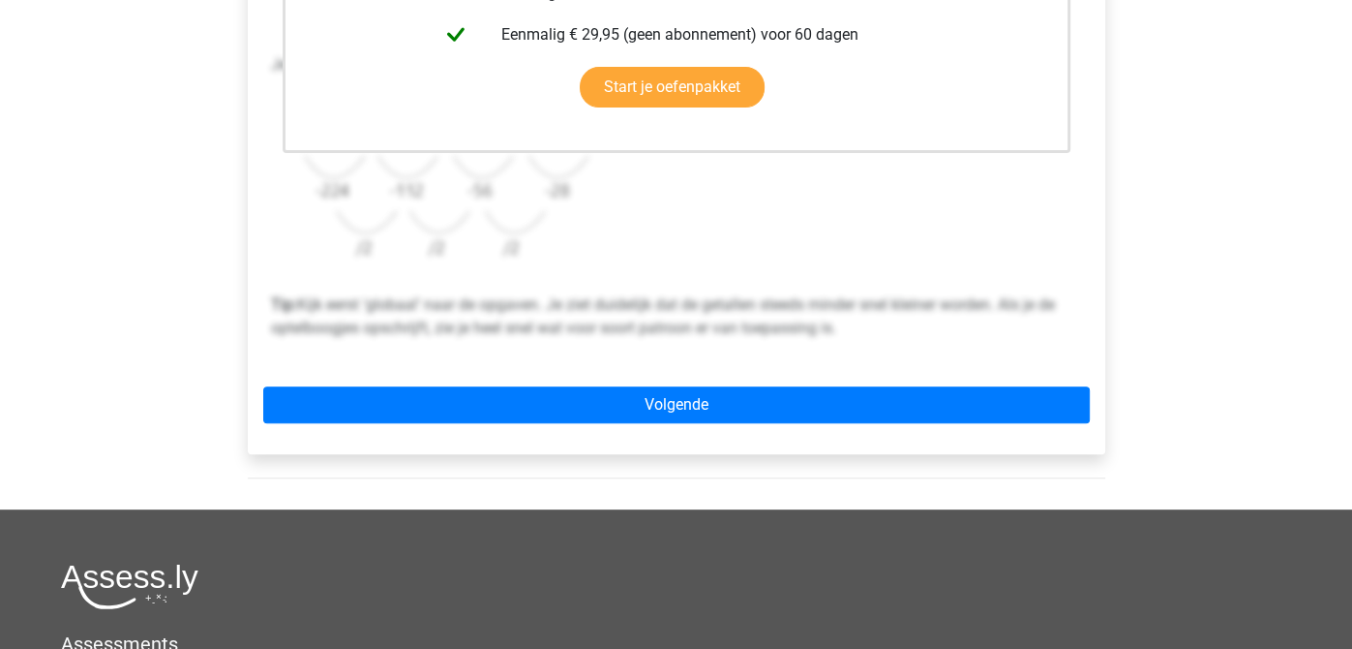
scroll to position [621, 0]
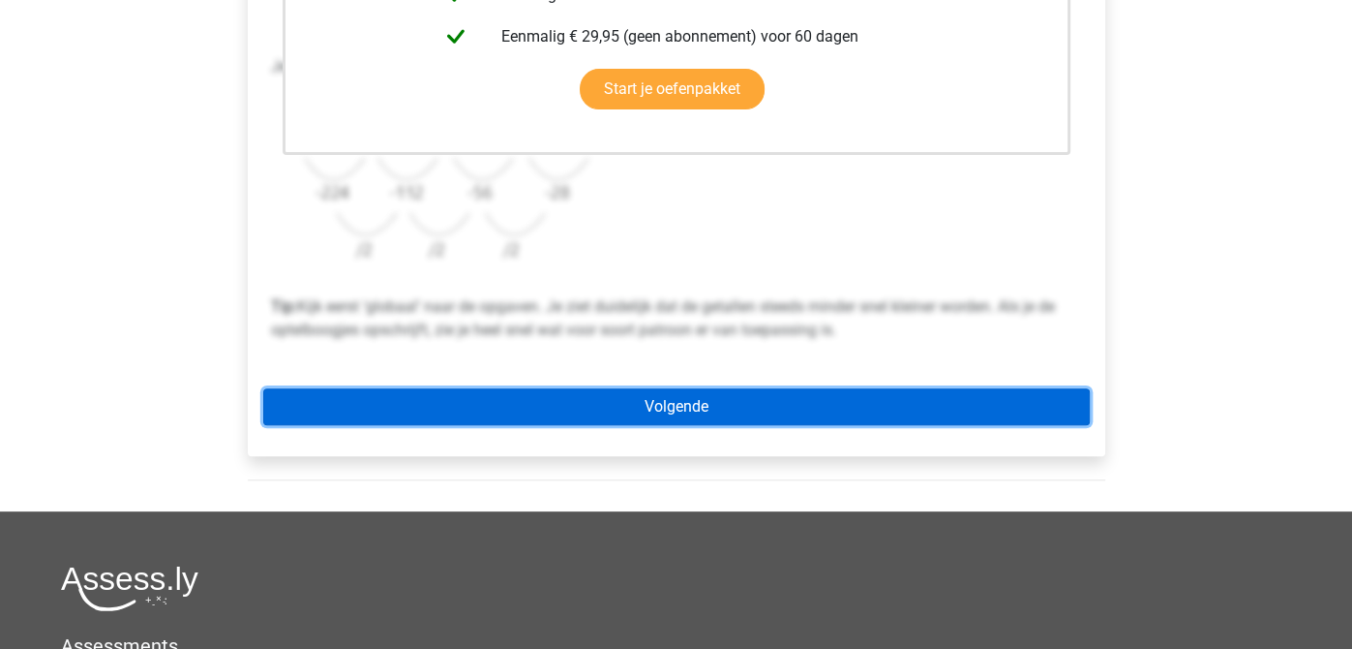
click at [952, 407] on link "Volgende" at bounding box center [676, 406] width 827 height 37
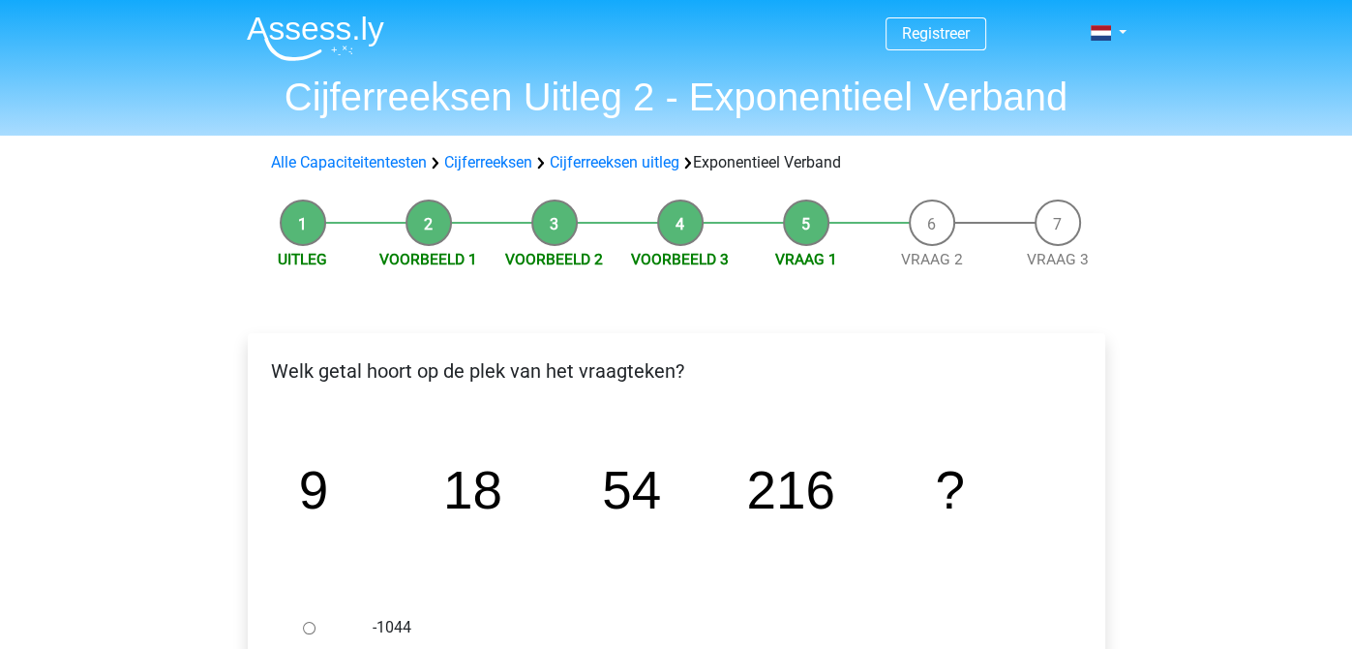
click at [1351, 113] on header "Registreer Nederlands English" at bounding box center [676, 68] width 1352 height 136
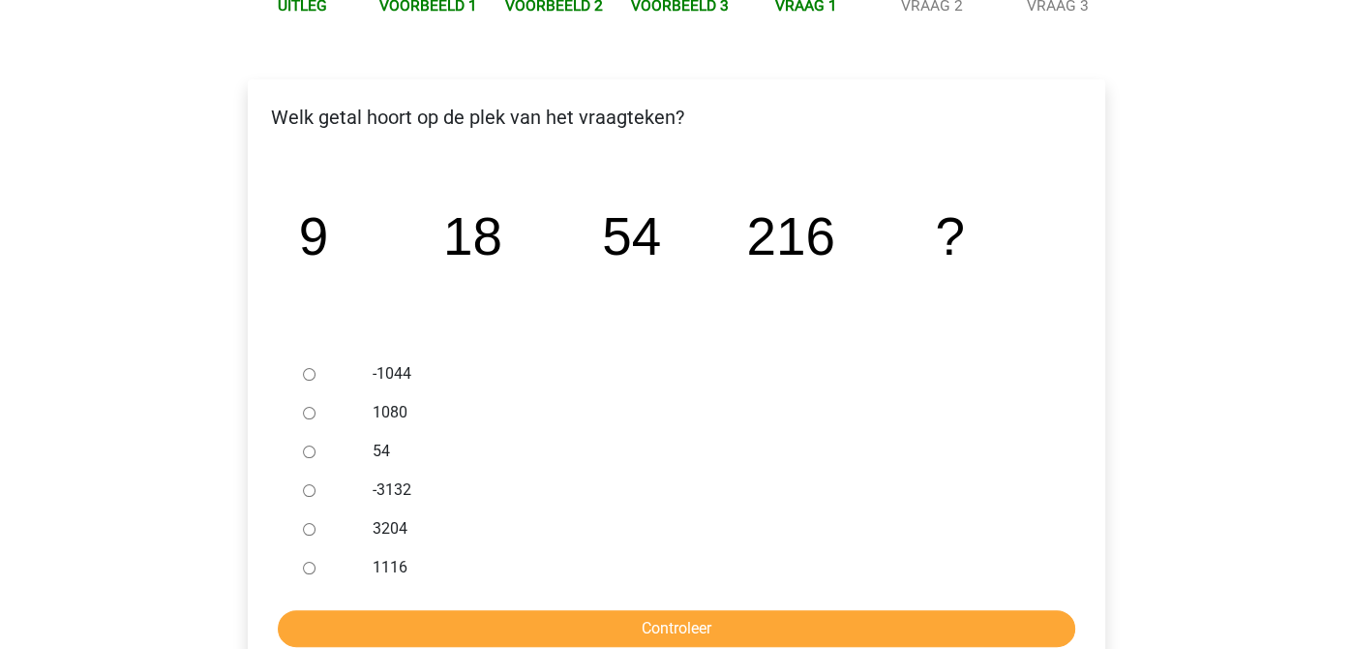
scroll to position [256, 0]
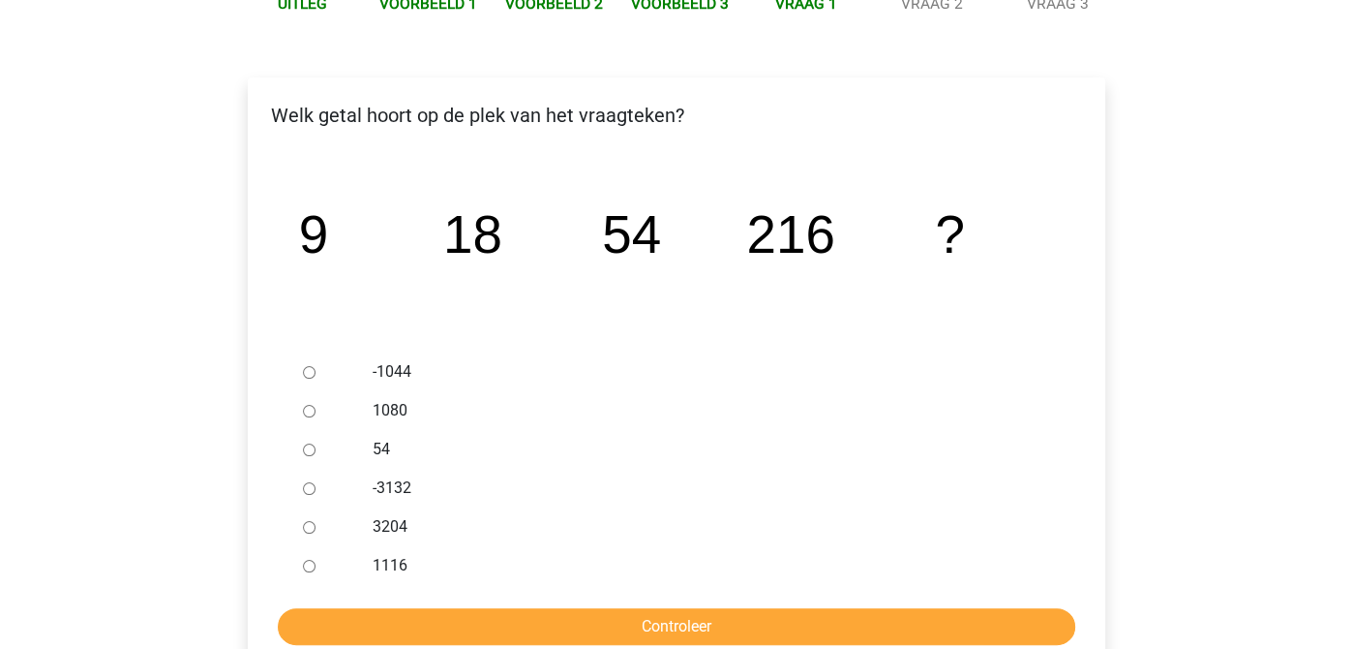
click at [305, 416] on input "1080" at bounding box center [309, 411] width 13 height 13
radio input "true"
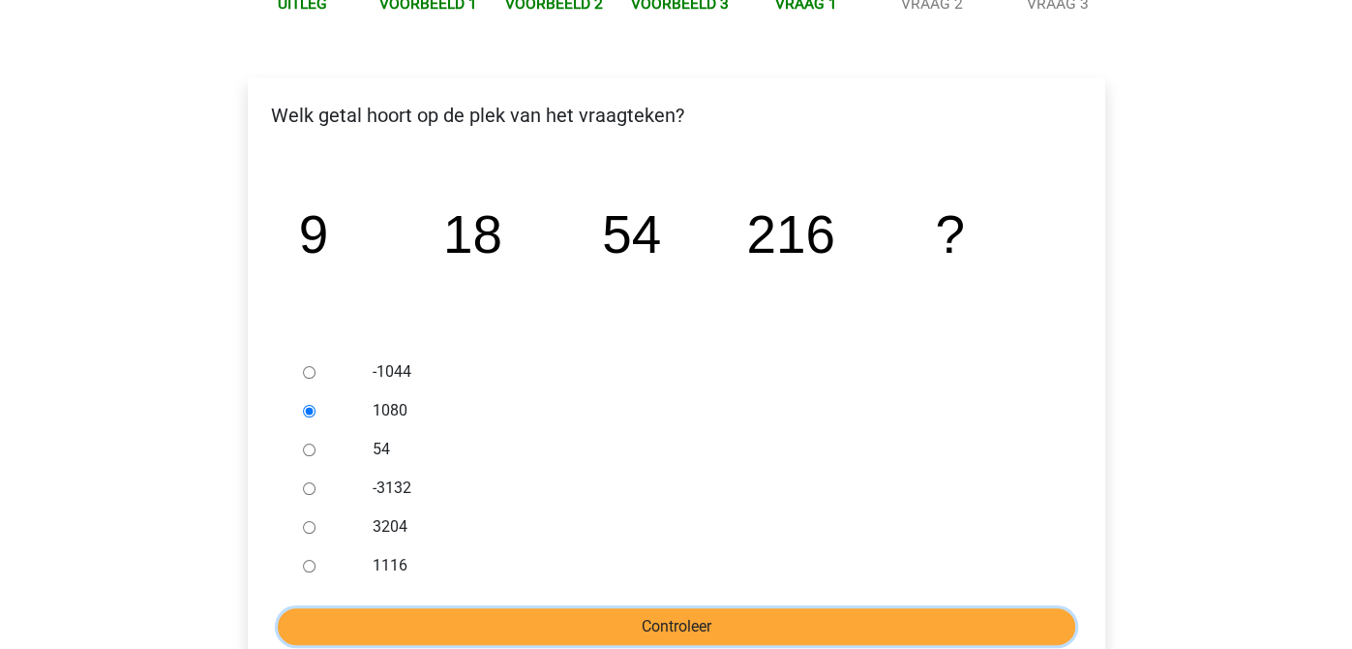
click at [605, 630] on input "Controleer" at bounding box center [677, 626] width 798 height 37
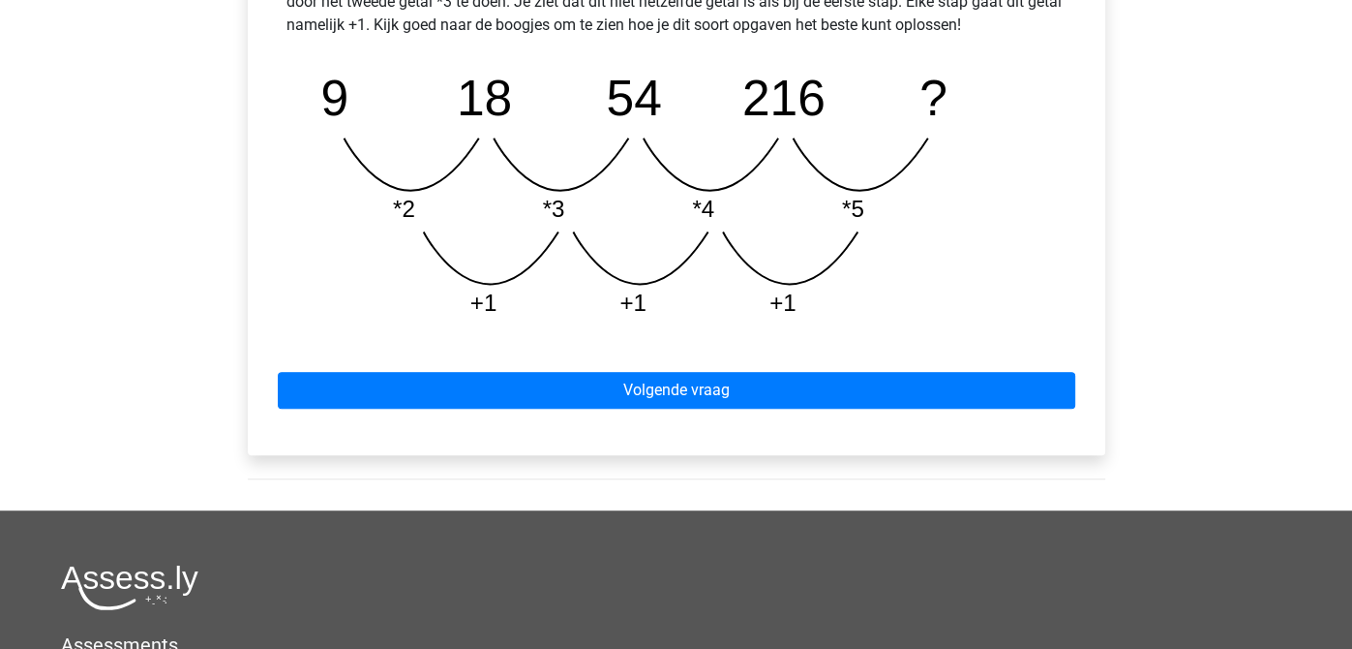
scroll to position [967, 0]
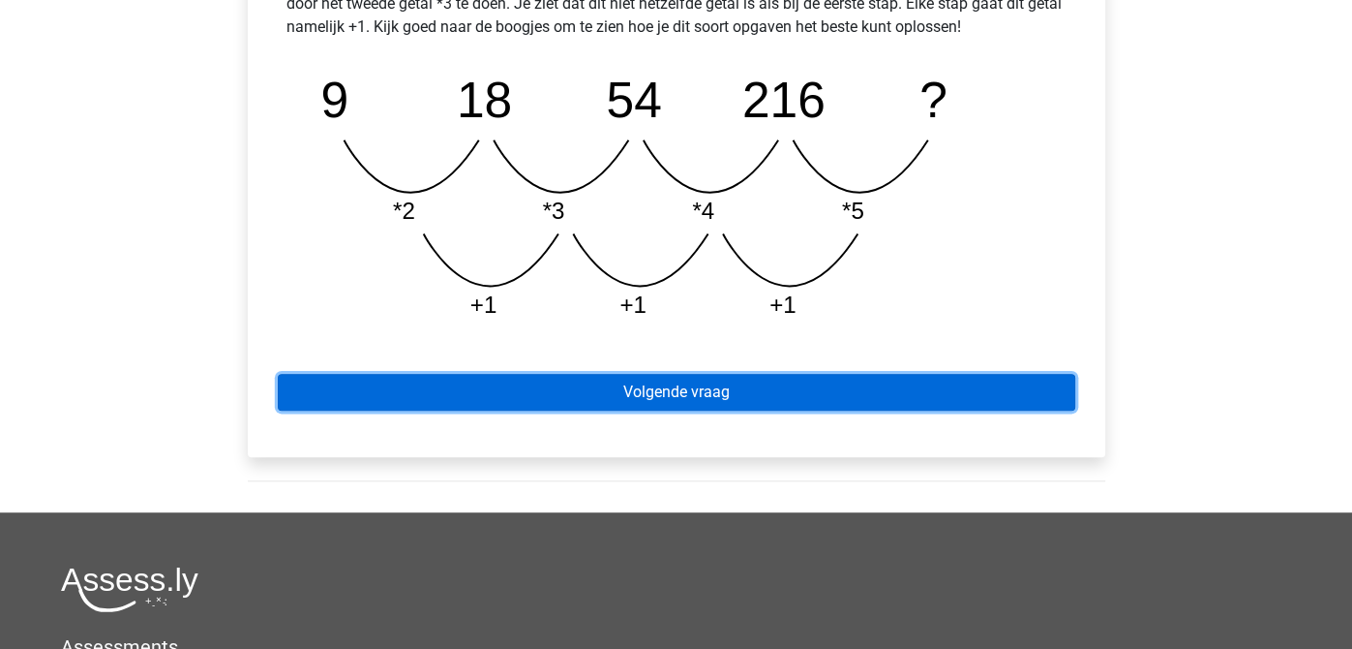
click at [826, 400] on link "Volgende vraag" at bounding box center [677, 392] width 798 height 37
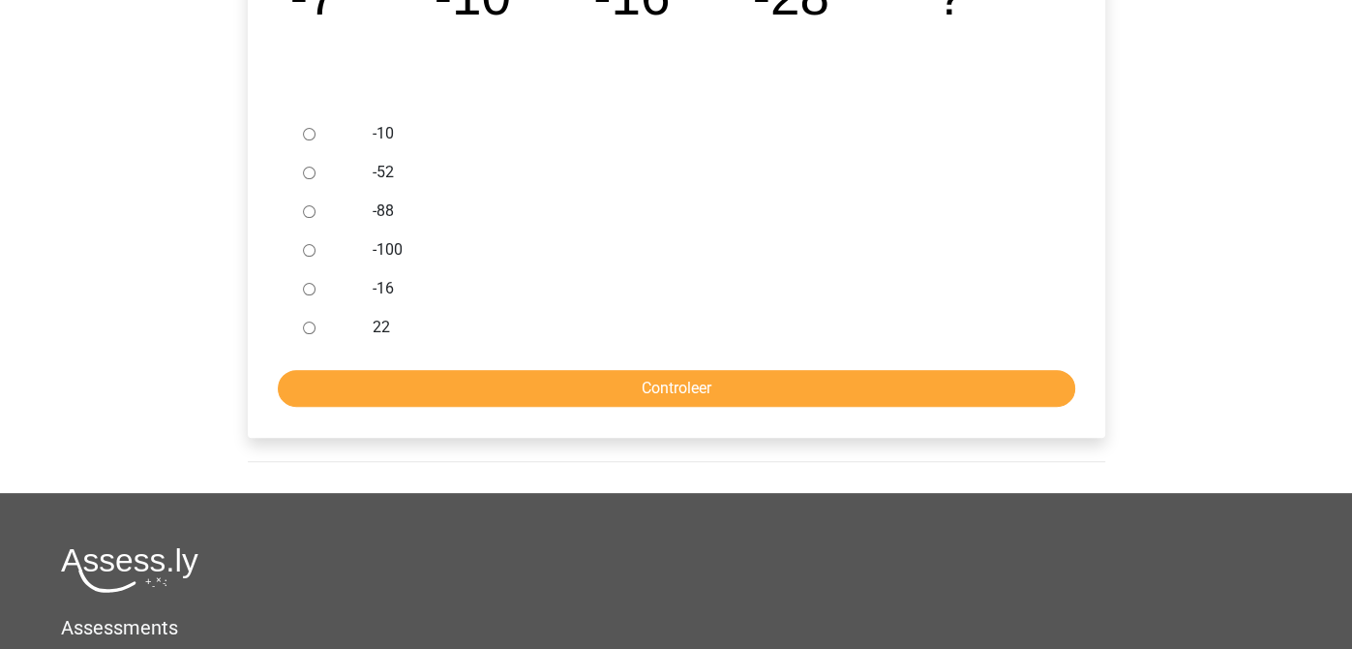
scroll to position [496, 0]
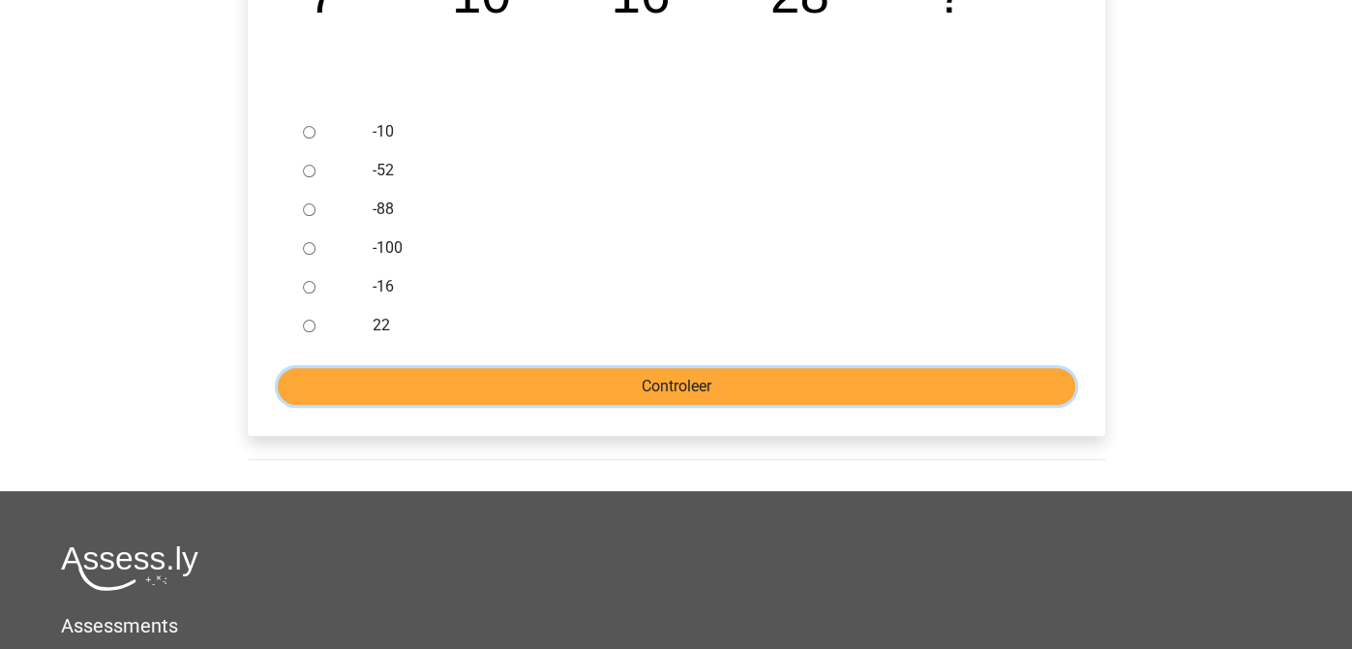
click at [790, 378] on input "Controleer" at bounding box center [677, 386] width 798 height 37
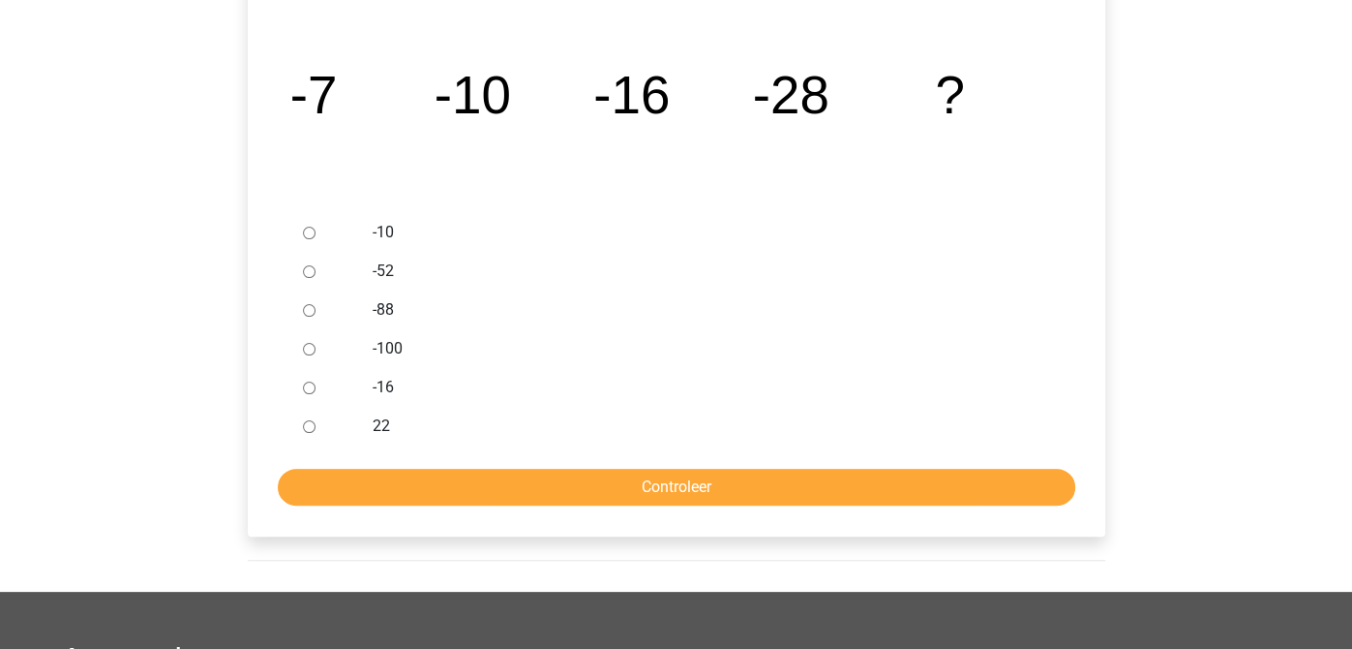
scroll to position [388, 0]
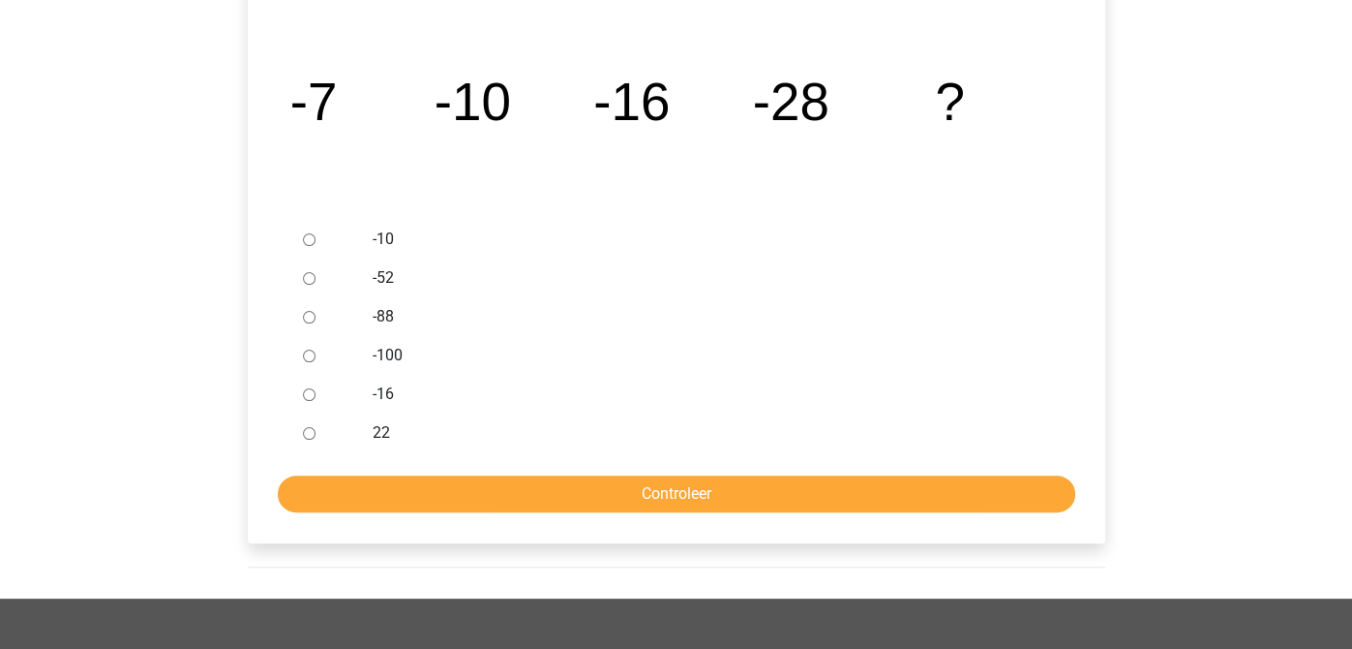
click at [308, 322] on input "-88" at bounding box center [309, 317] width 13 height 13
radio input "true"
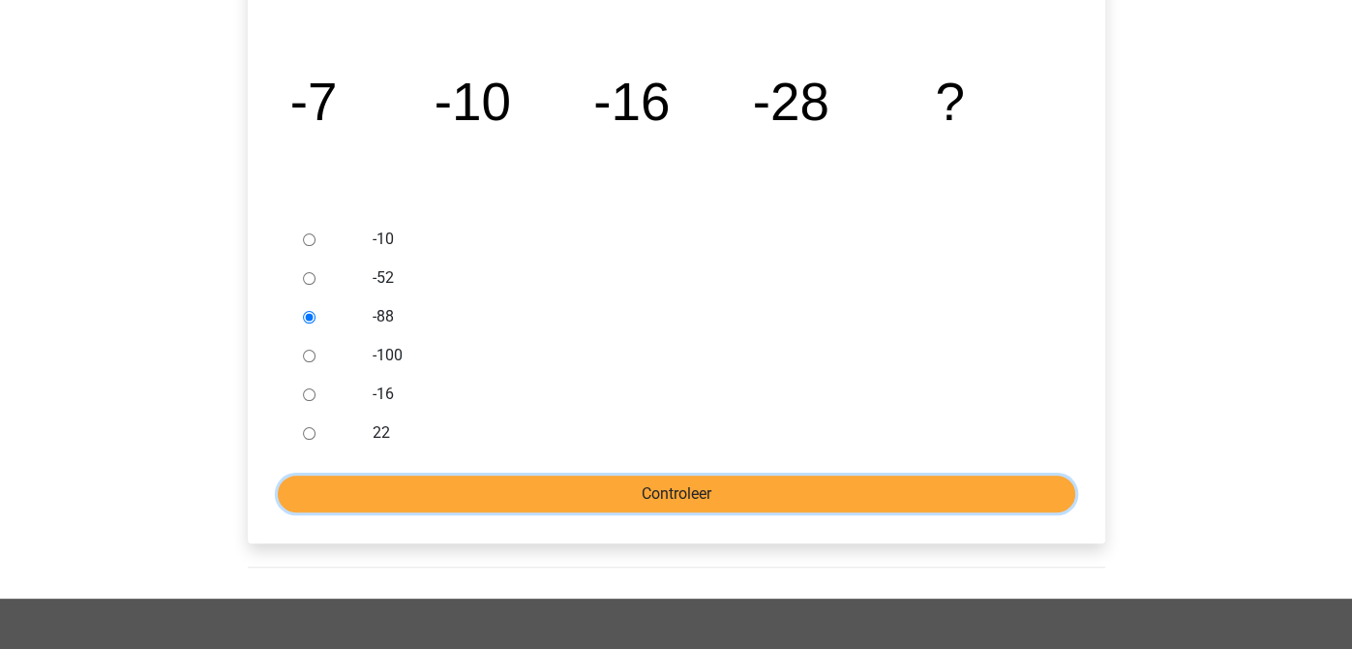
click at [569, 478] on input "Controleer" at bounding box center [677, 493] width 798 height 37
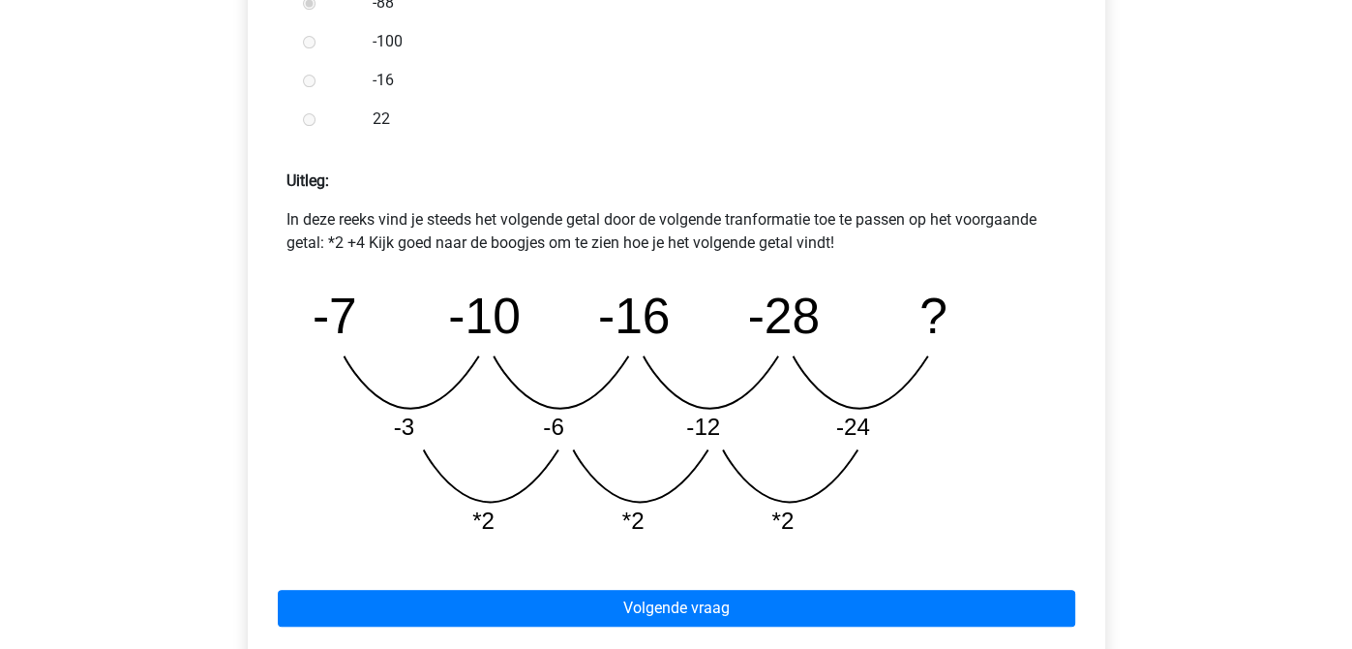
scroll to position [711, 0]
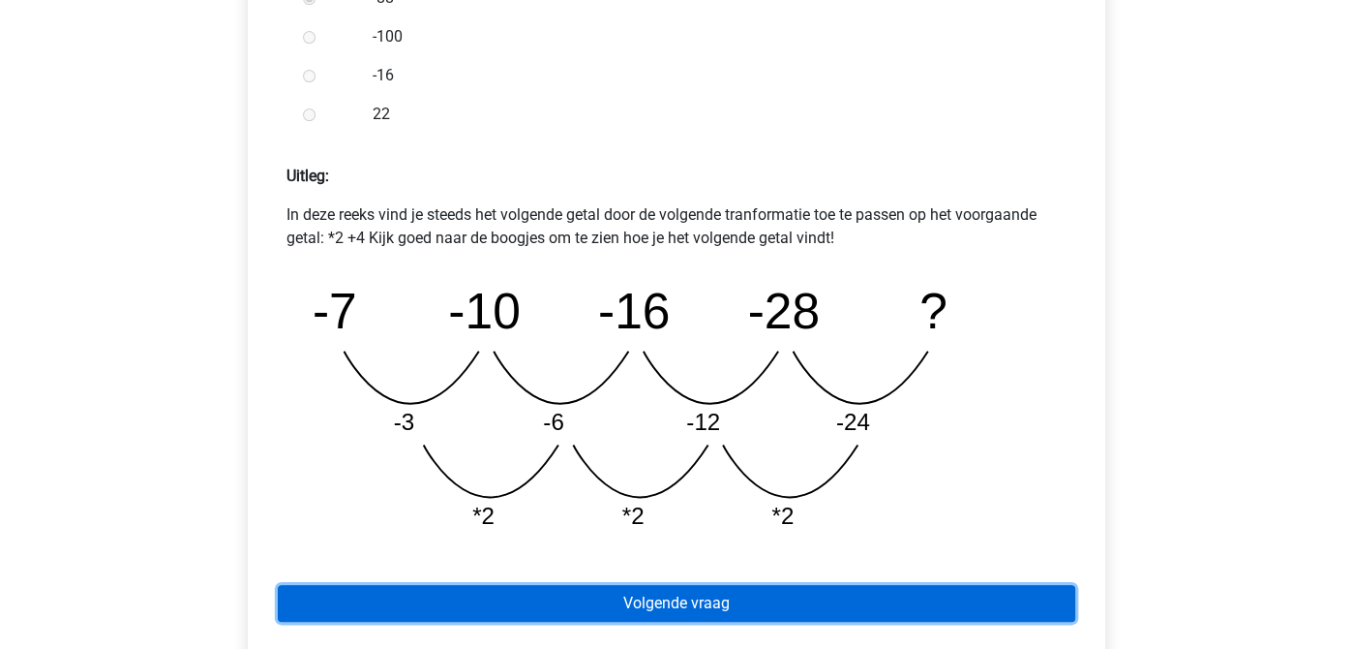
click at [926, 614] on link "Volgende vraag" at bounding box center [677, 603] width 798 height 37
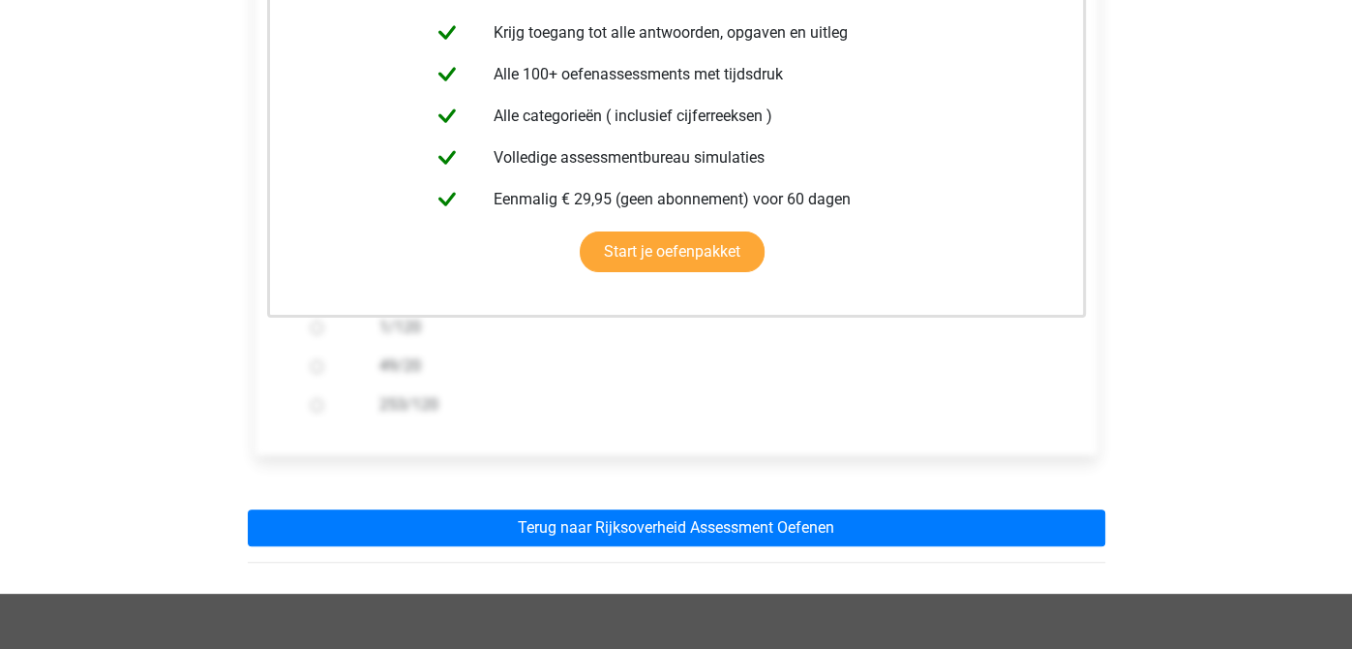
scroll to position [457, 0]
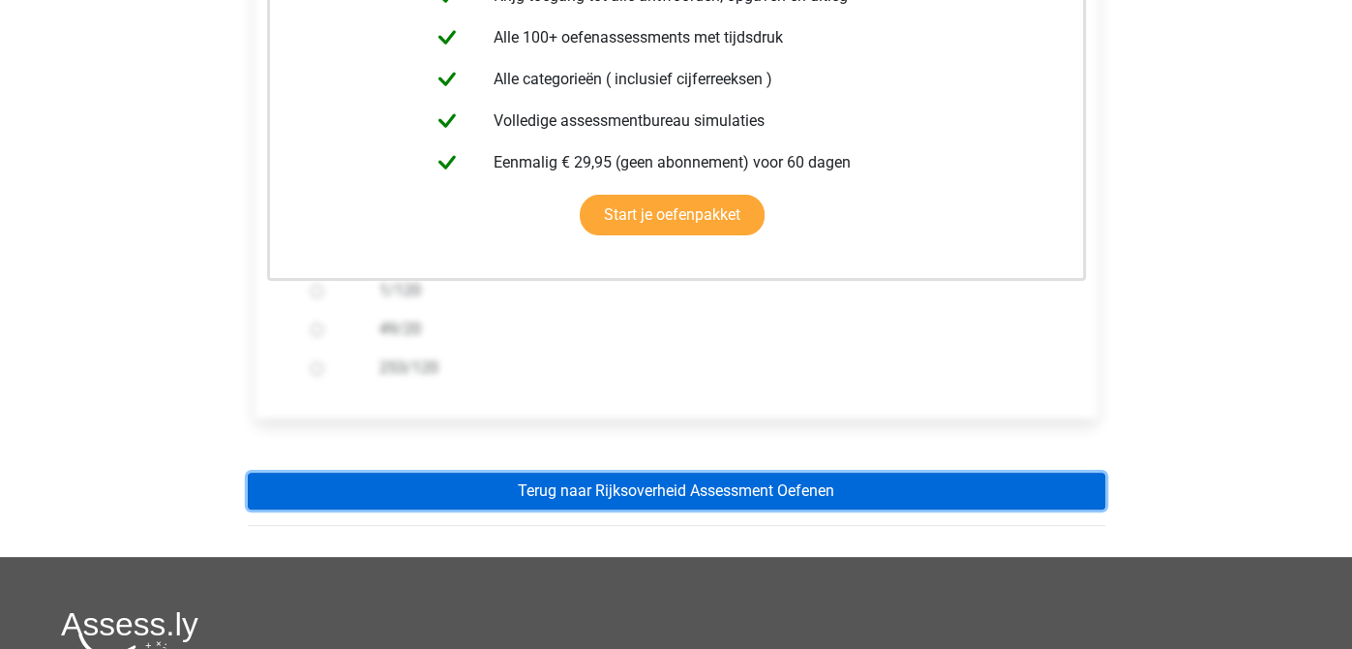
click at [908, 495] on link "Terug naar Rijksoverheid Assessment Oefenen" at bounding box center [677, 490] width 858 height 37
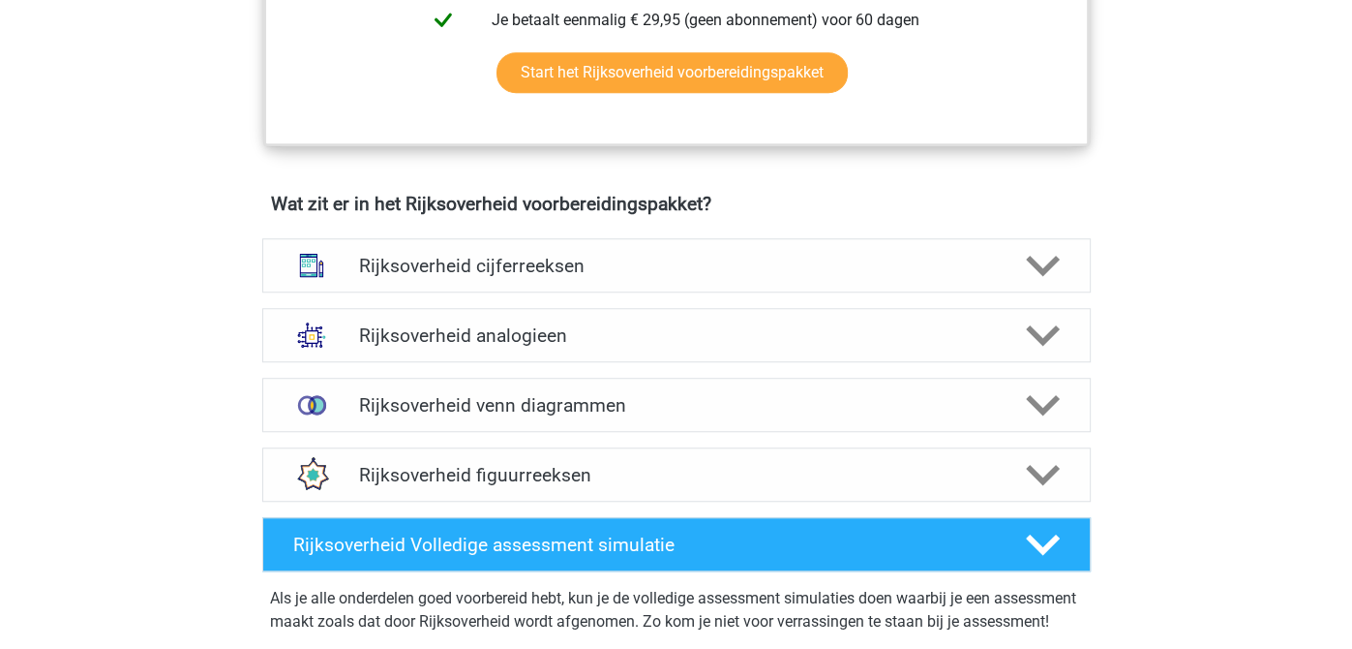
scroll to position [1343, 0]
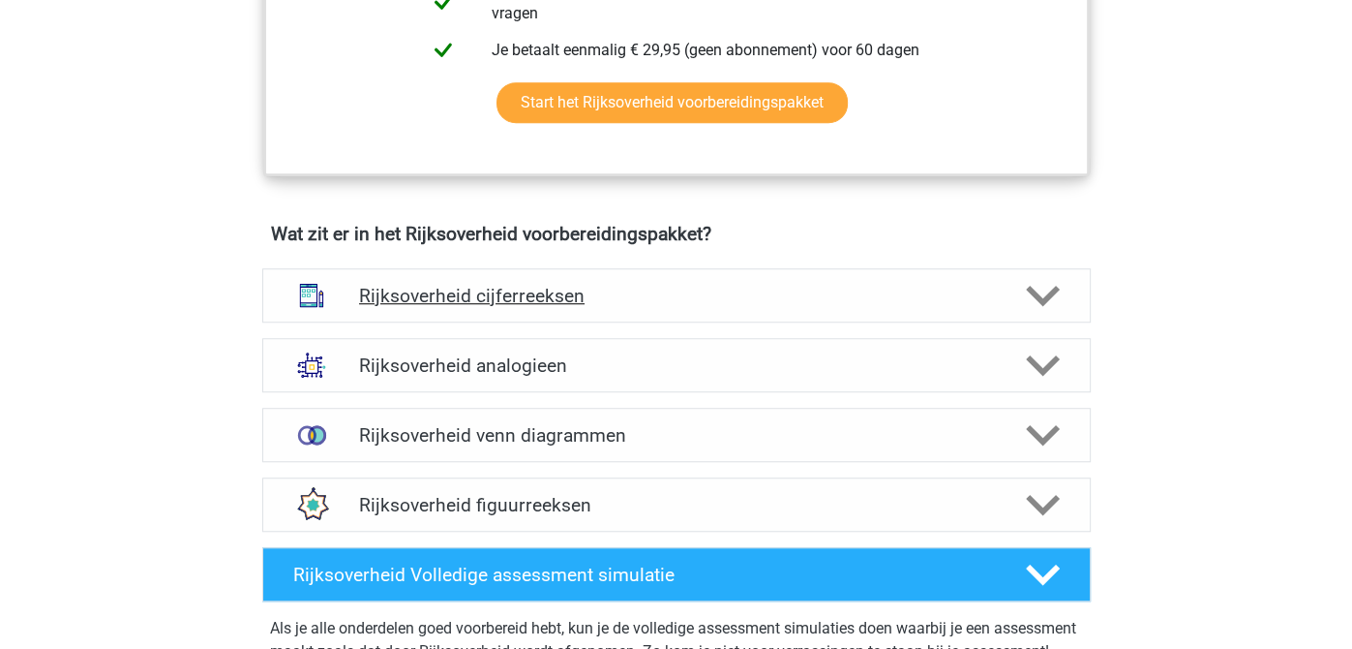
click at [728, 288] on h4 "Rijksoverheid cijferreeksen" at bounding box center [676, 296] width 634 height 22
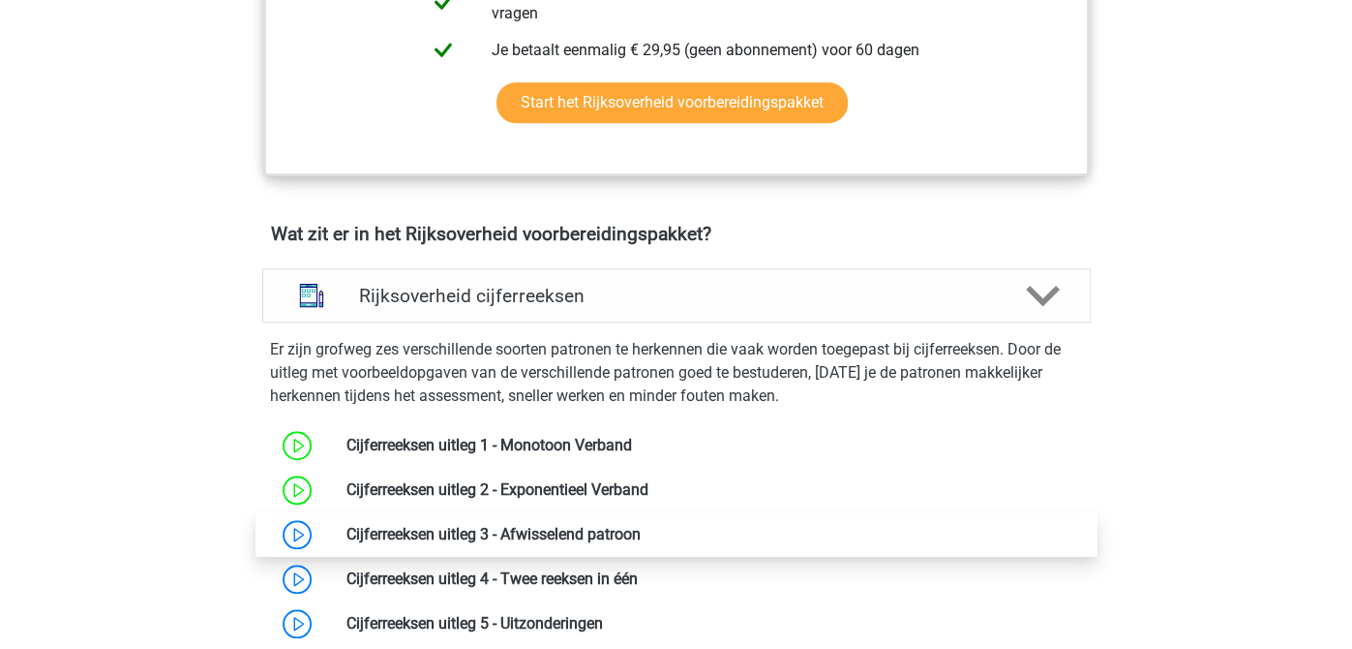
click at [641, 539] on link at bounding box center [641, 534] width 0 height 18
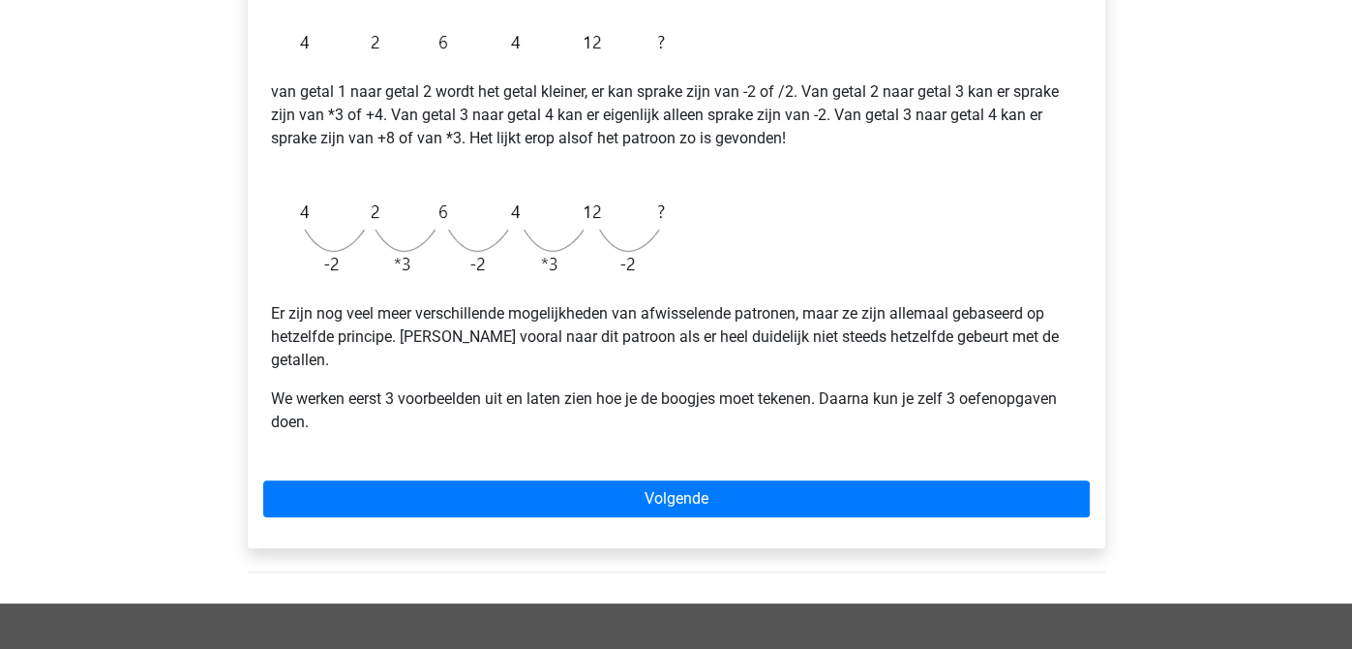
scroll to position [448, 0]
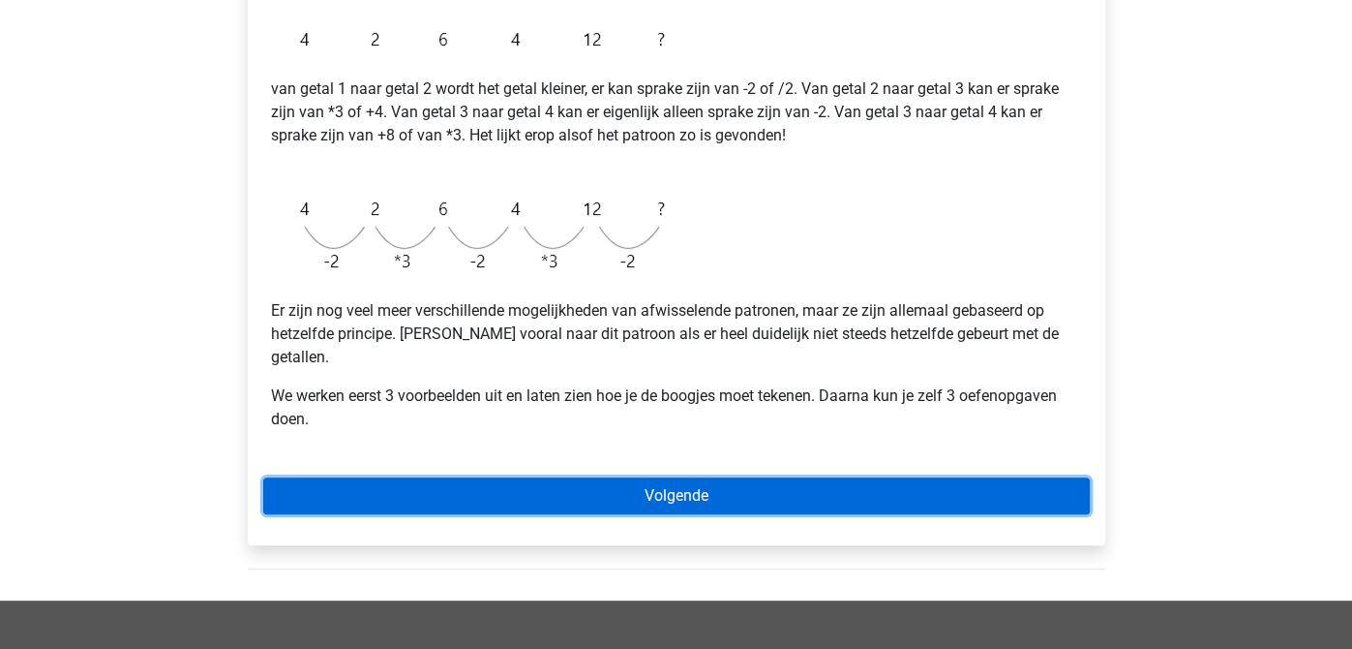
click at [853, 477] on link "Volgende" at bounding box center [676, 495] width 827 height 37
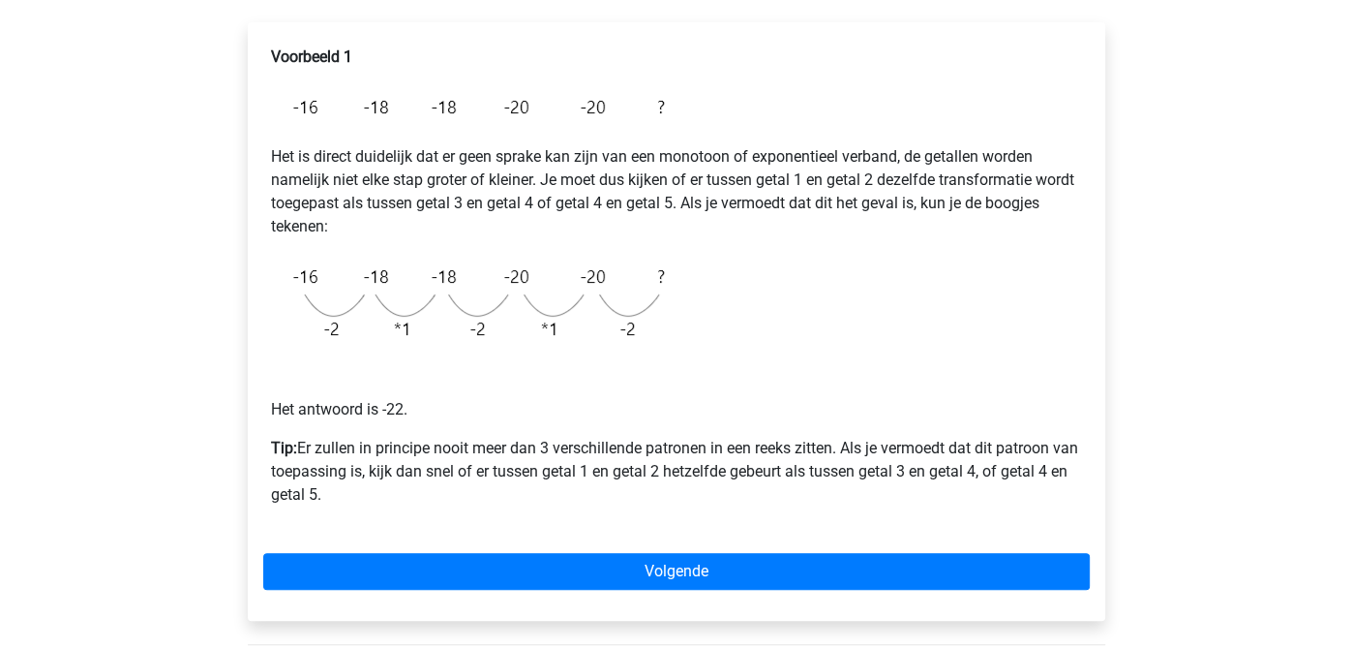
scroll to position [322, 0]
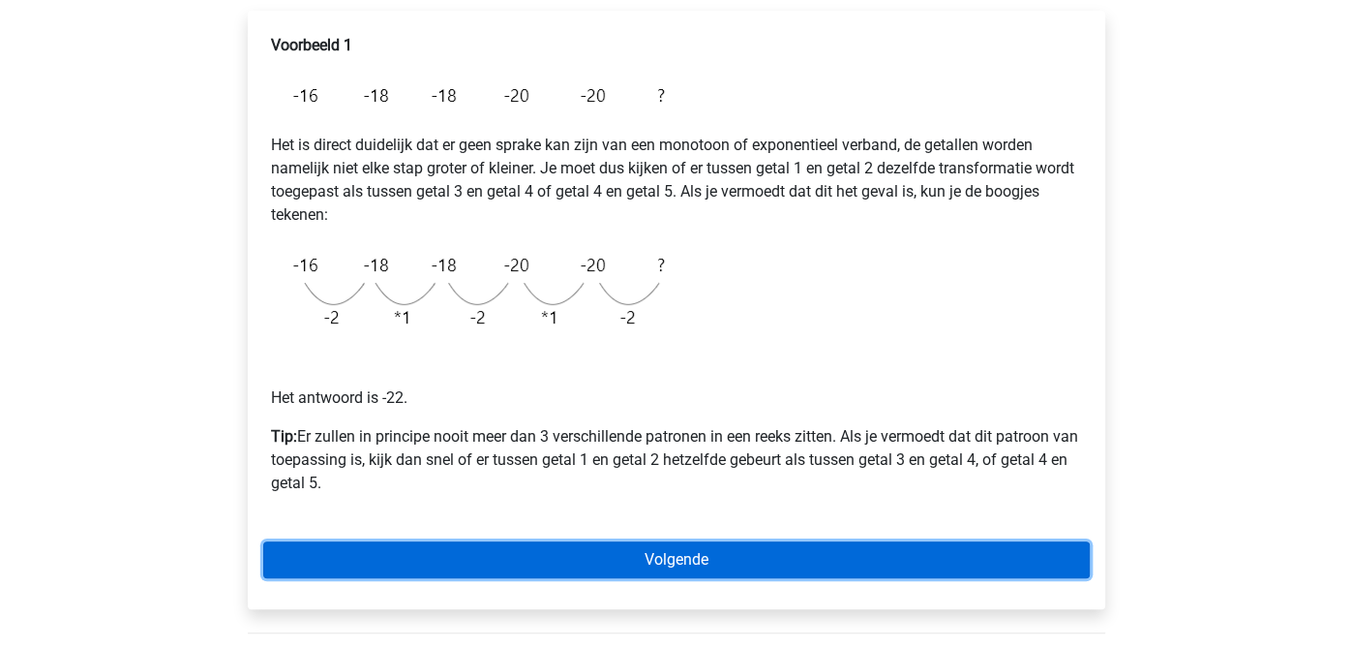
click at [1019, 560] on link "Volgende" at bounding box center [676, 559] width 827 height 37
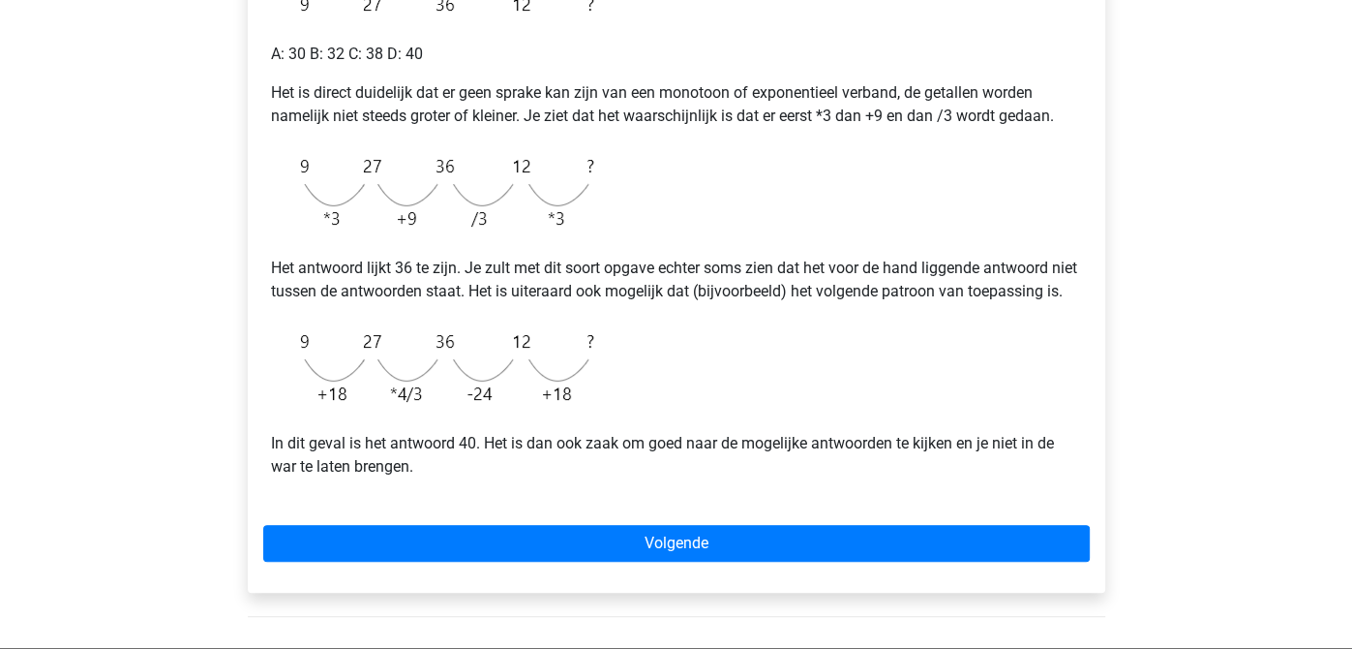
scroll to position [450, 0]
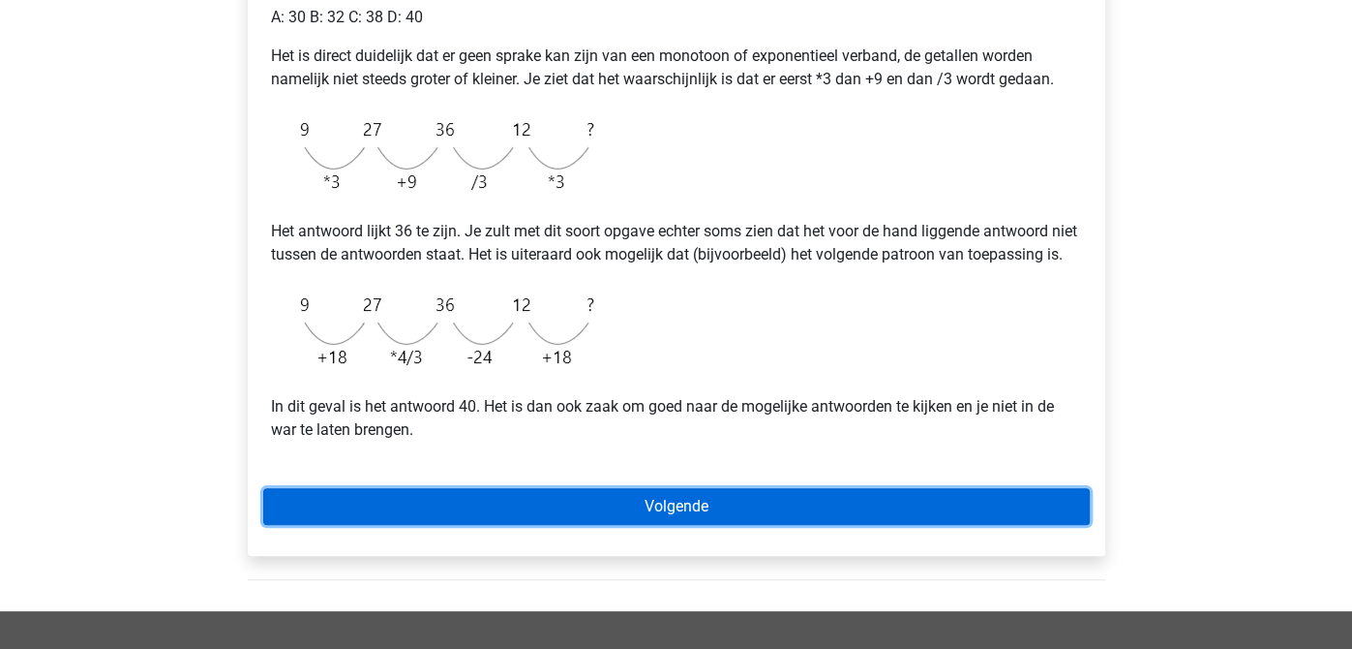
click at [890, 514] on link "Volgende" at bounding box center [676, 506] width 827 height 37
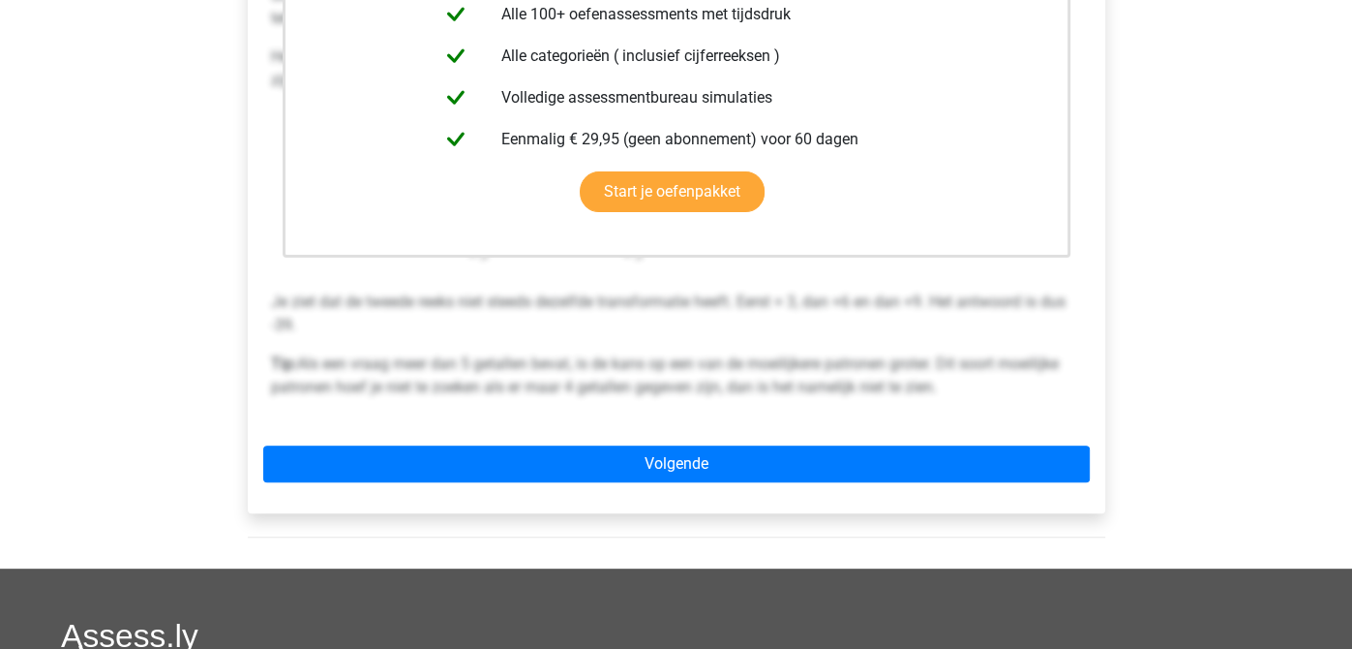
scroll to position [568, 0]
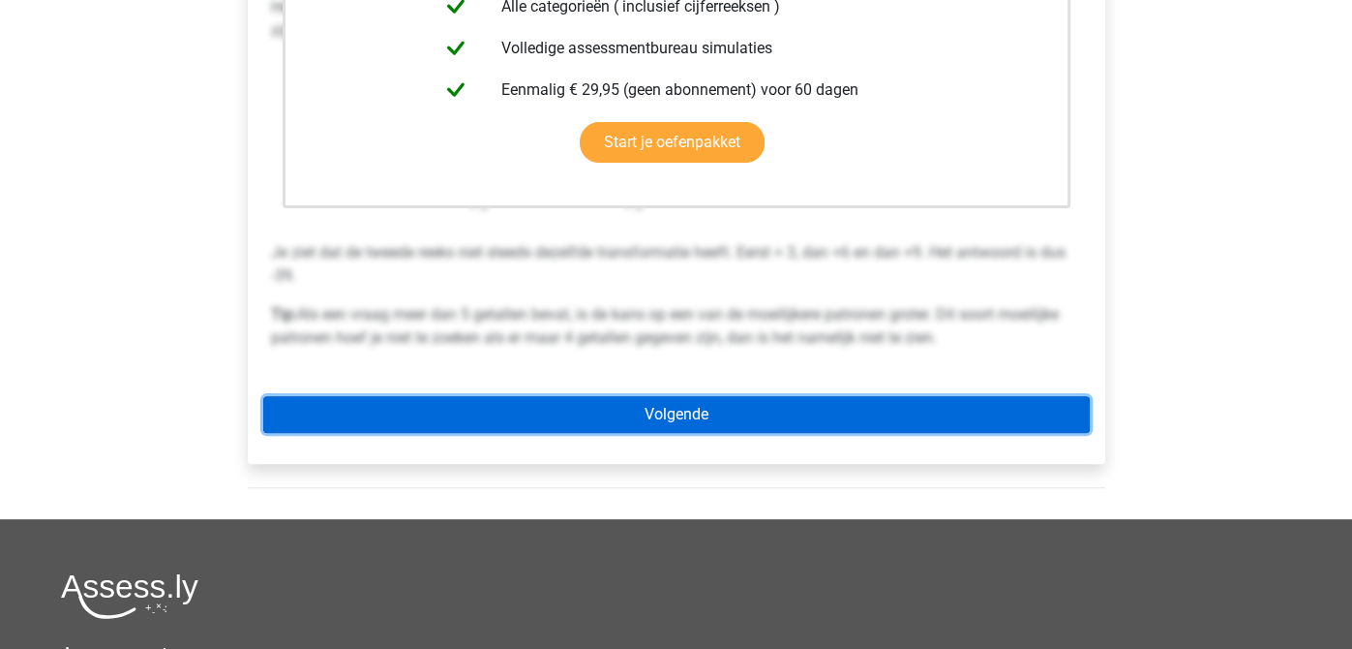
click at [929, 403] on link "Volgende" at bounding box center [676, 414] width 827 height 37
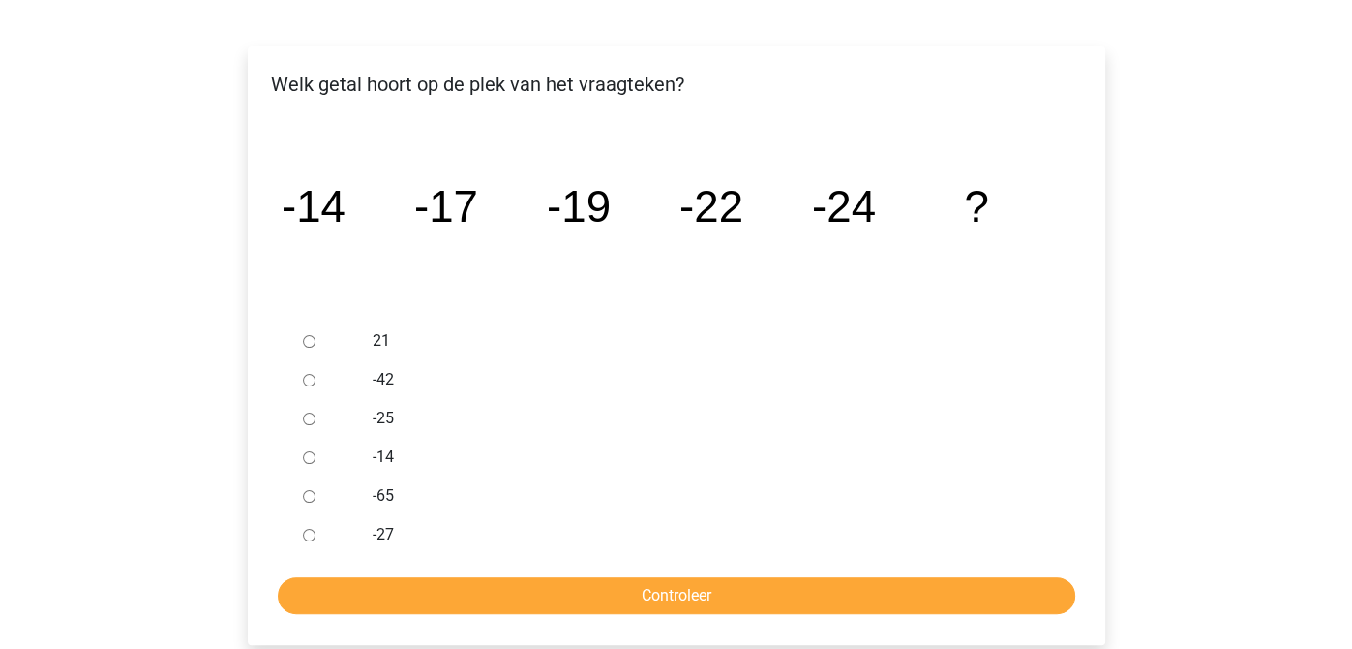
scroll to position [283, 0]
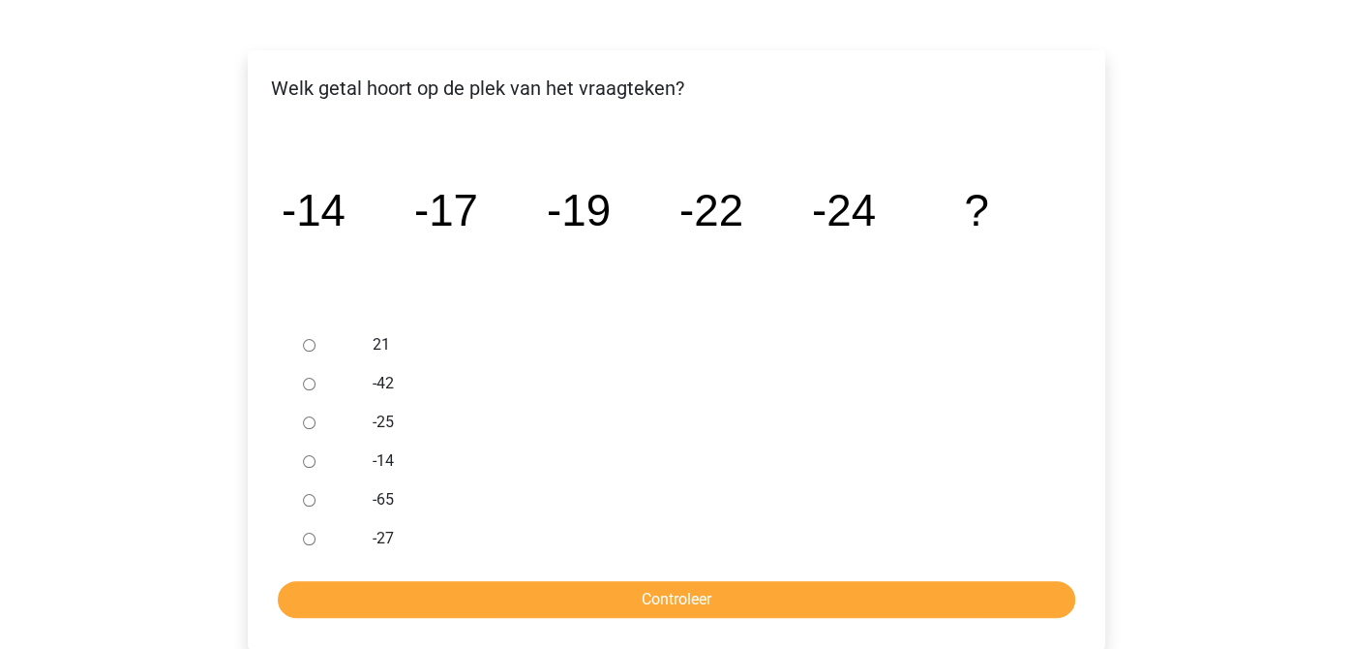
click at [307, 533] on input "-27" at bounding box center [309, 538] width 13 height 13
radio input "true"
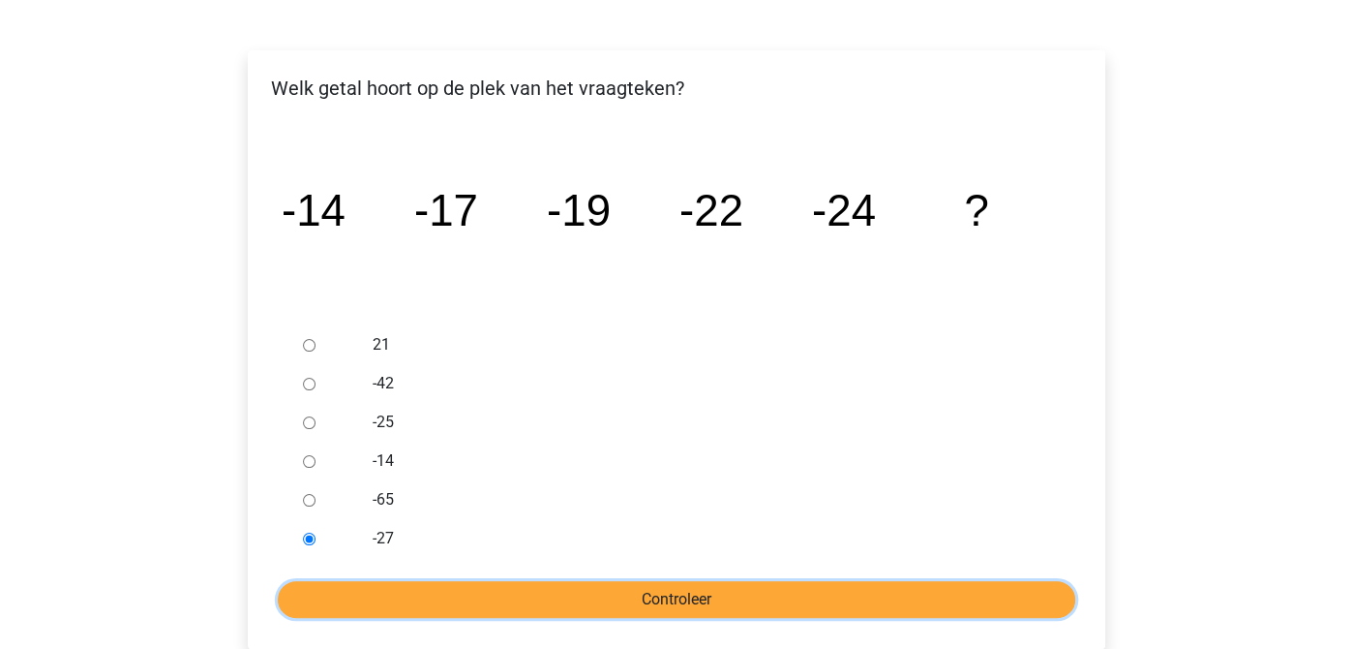
click at [449, 595] on input "Controleer" at bounding box center [677, 599] width 798 height 37
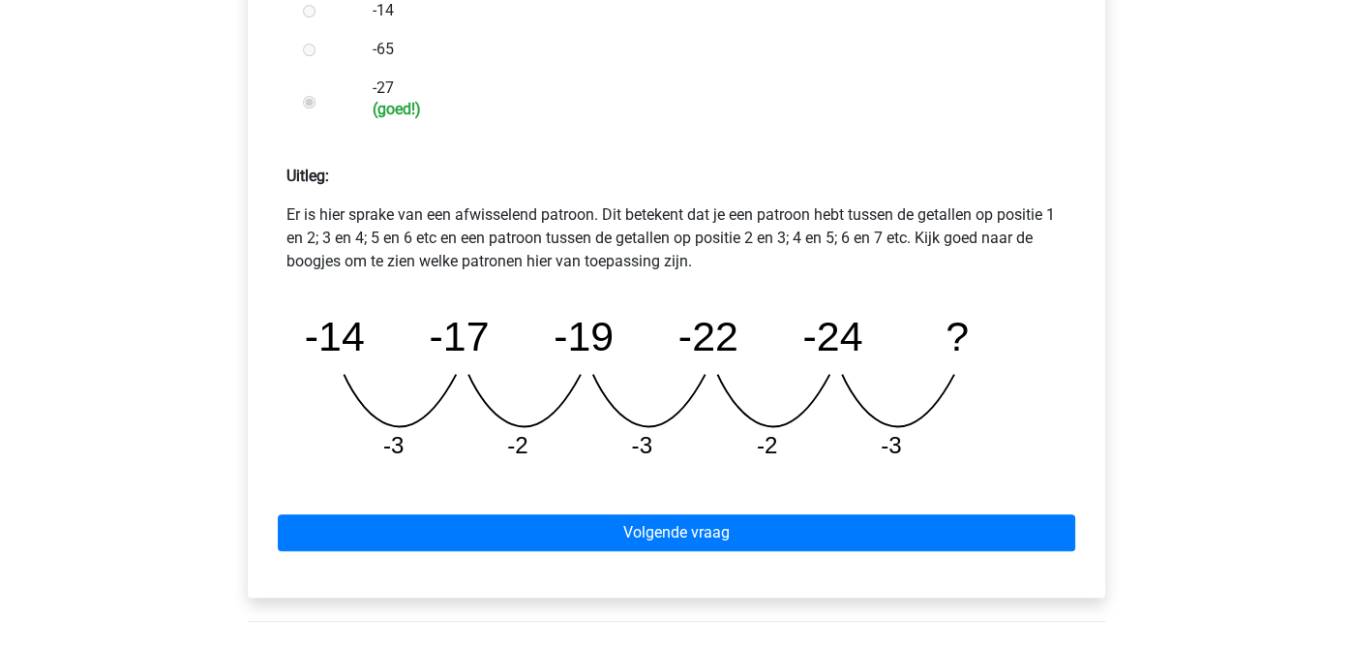
scroll to position [763, 0]
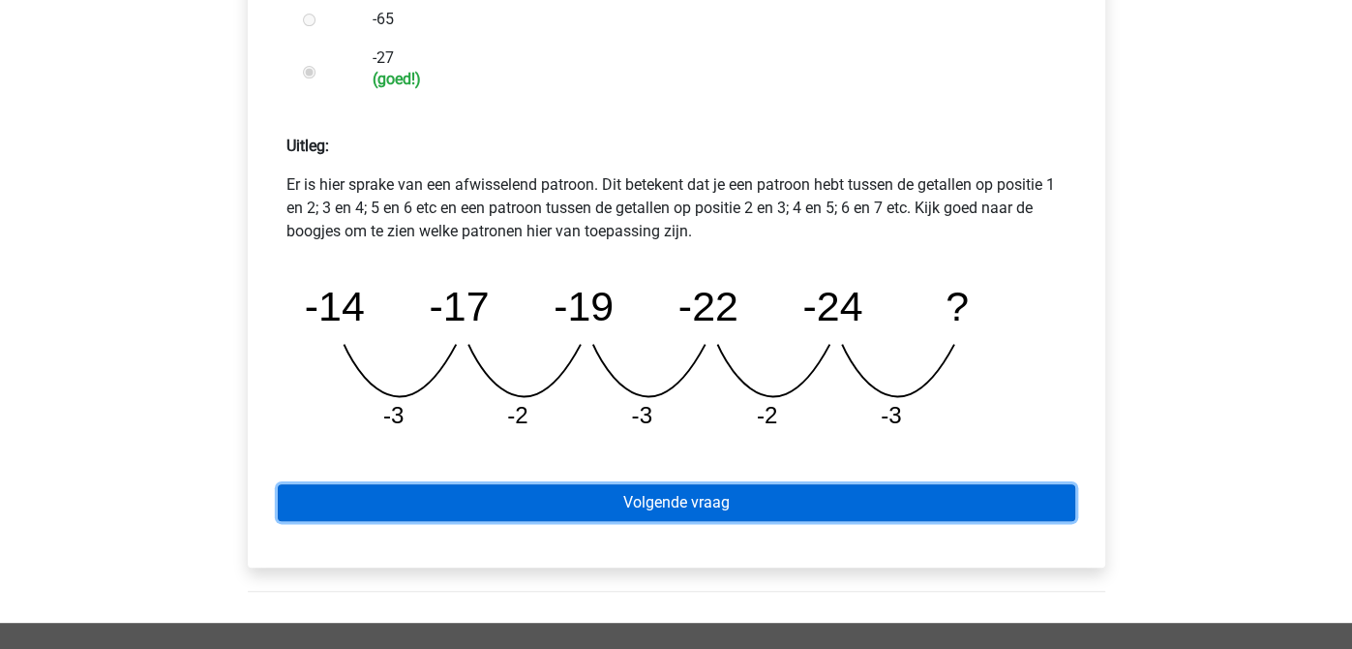
click at [972, 505] on link "Volgende vraag" at bounding box center [677, 502] width 798 height 37
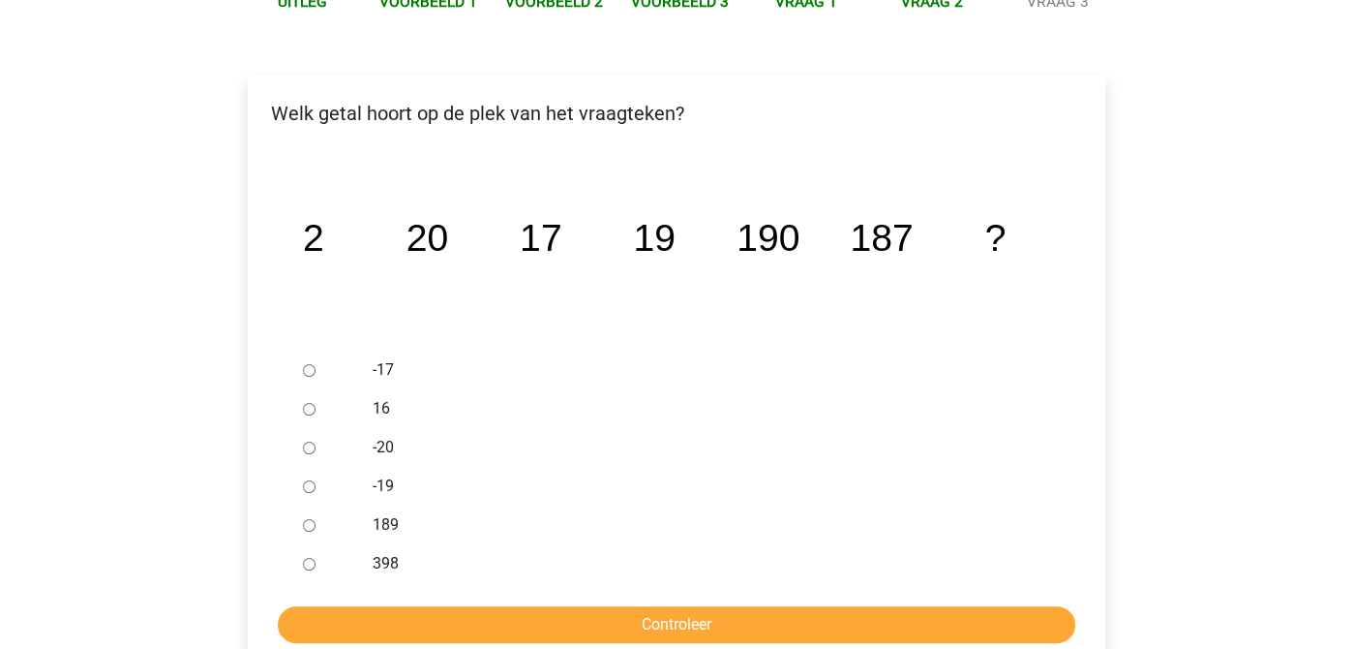
scroll to position [252, 0]
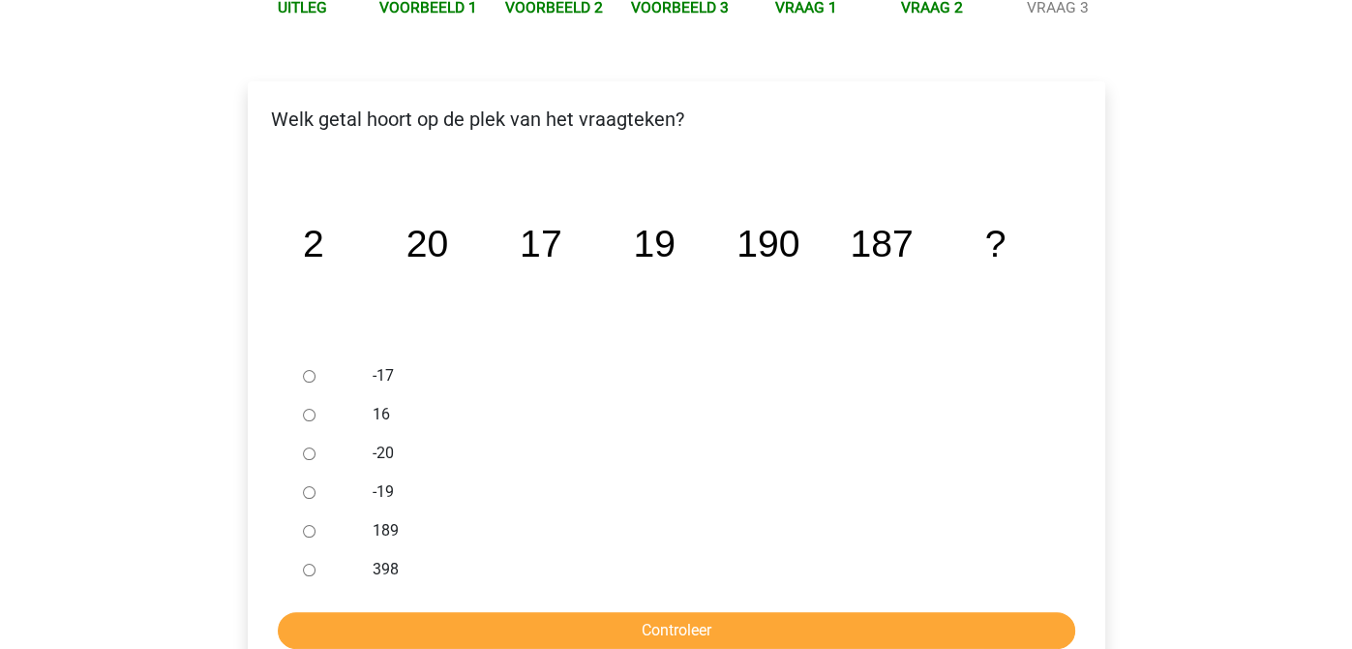
click at [302, 560] on div at bounding box center [327, 569] width 64 height 39
click at [306, 572] on input "398" at bounding box center [309, 569] width 13 height 13
radio input "true"
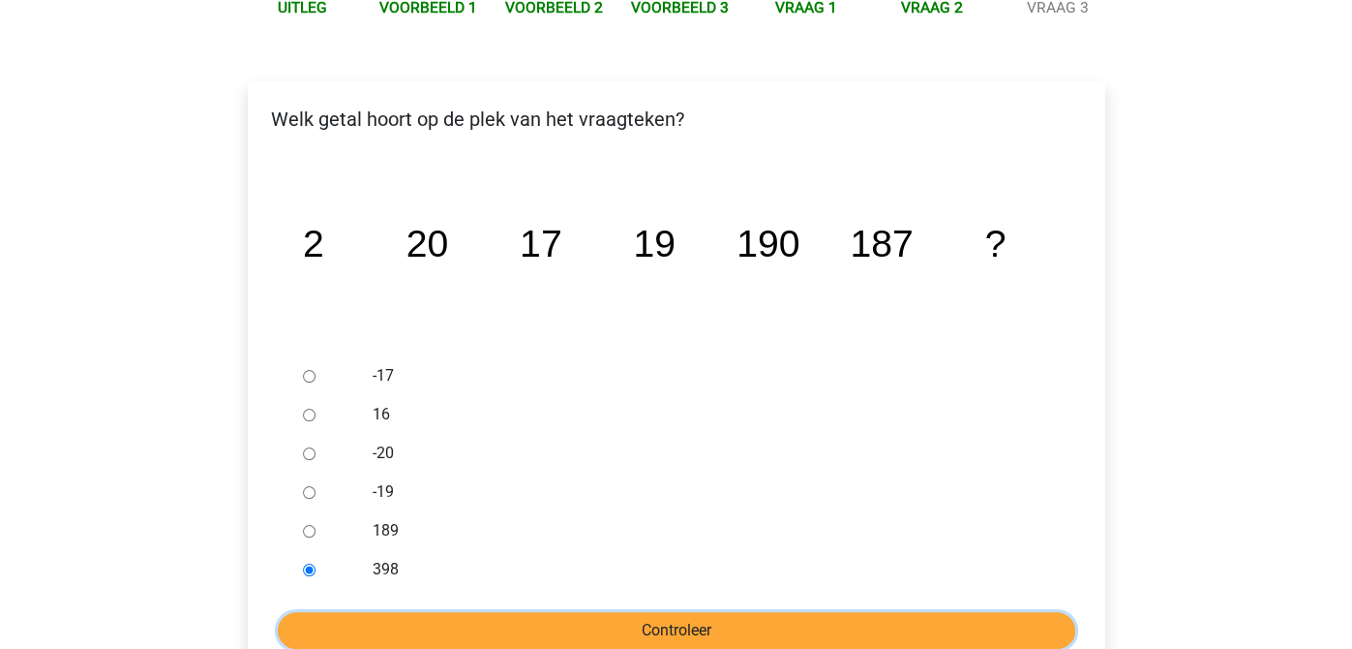
click at [422, 634] on input "Controleer" at bounding box center [677, 630] width 798 height 37
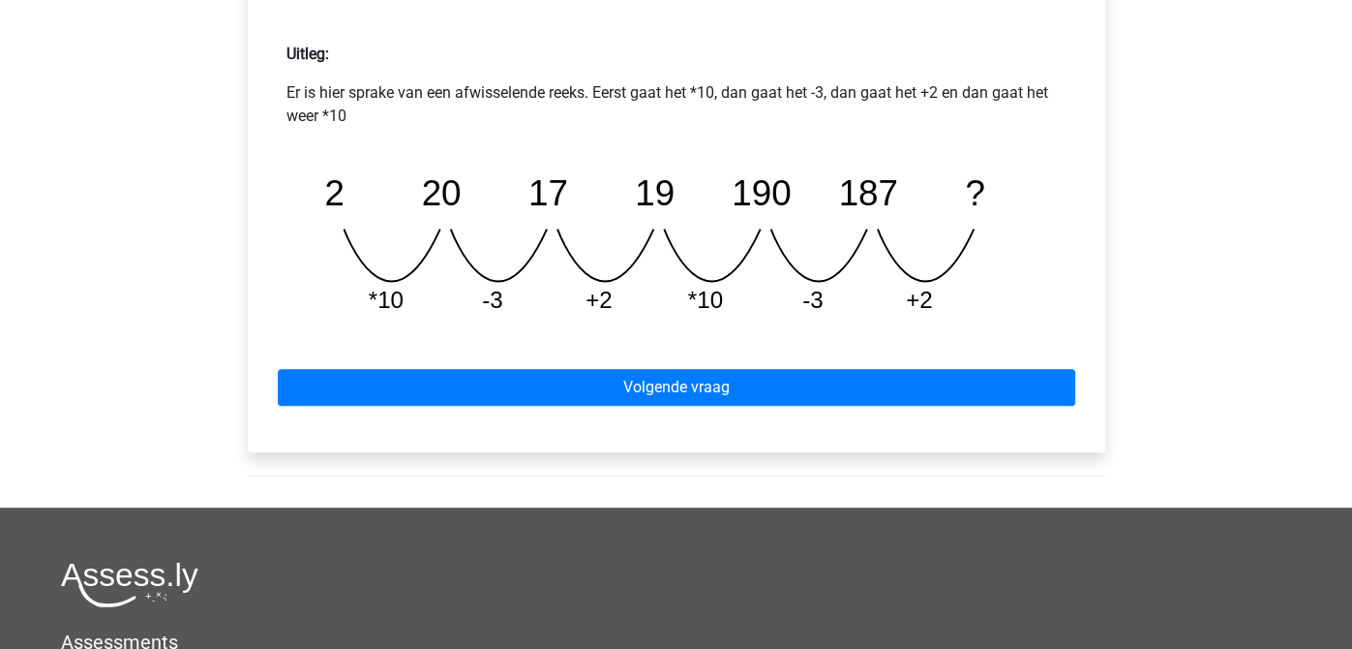
scroll to position [839, 0]
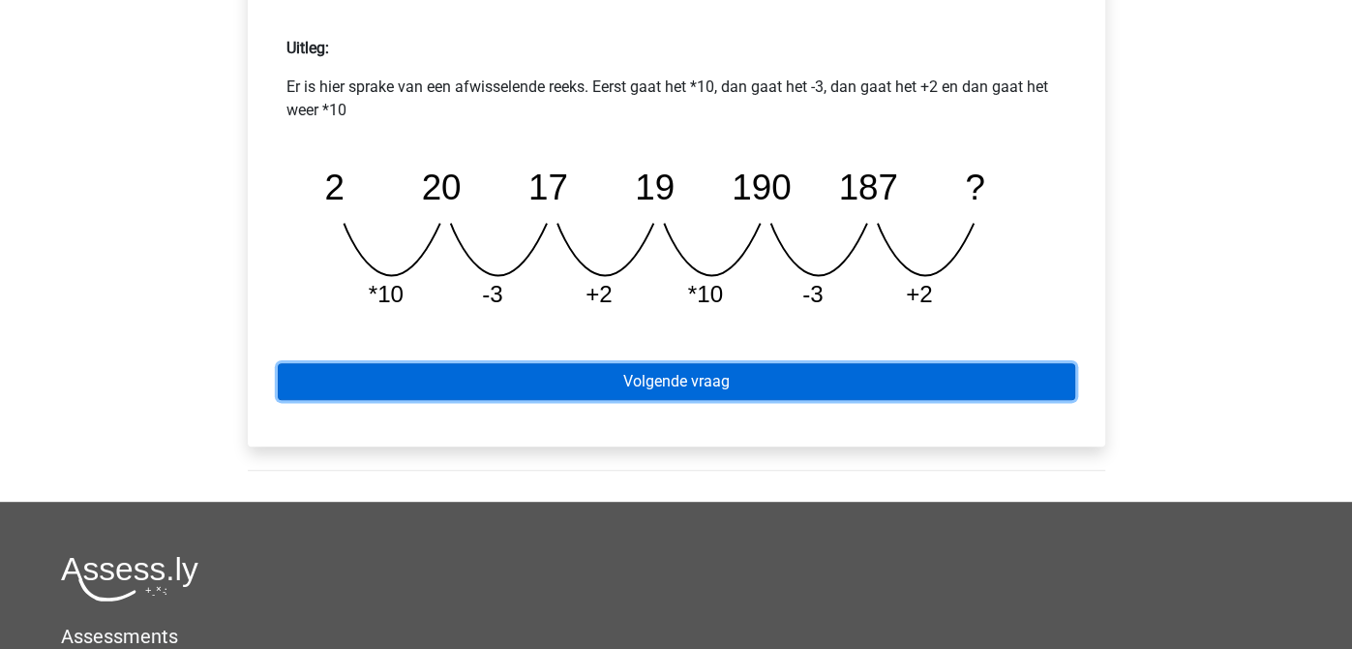
click at [906, 378] on link "Volgende vraag" at bounding box center [677, 381] width 798 height 37
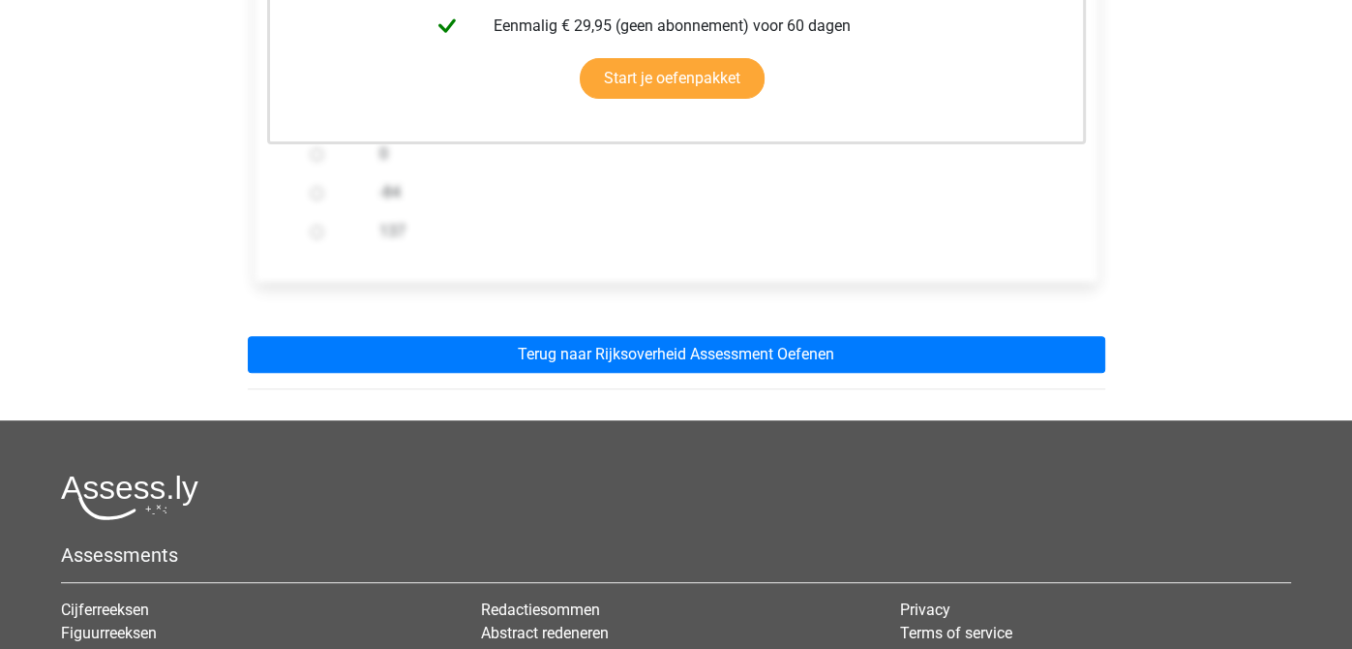
scroll to position [577, 0]
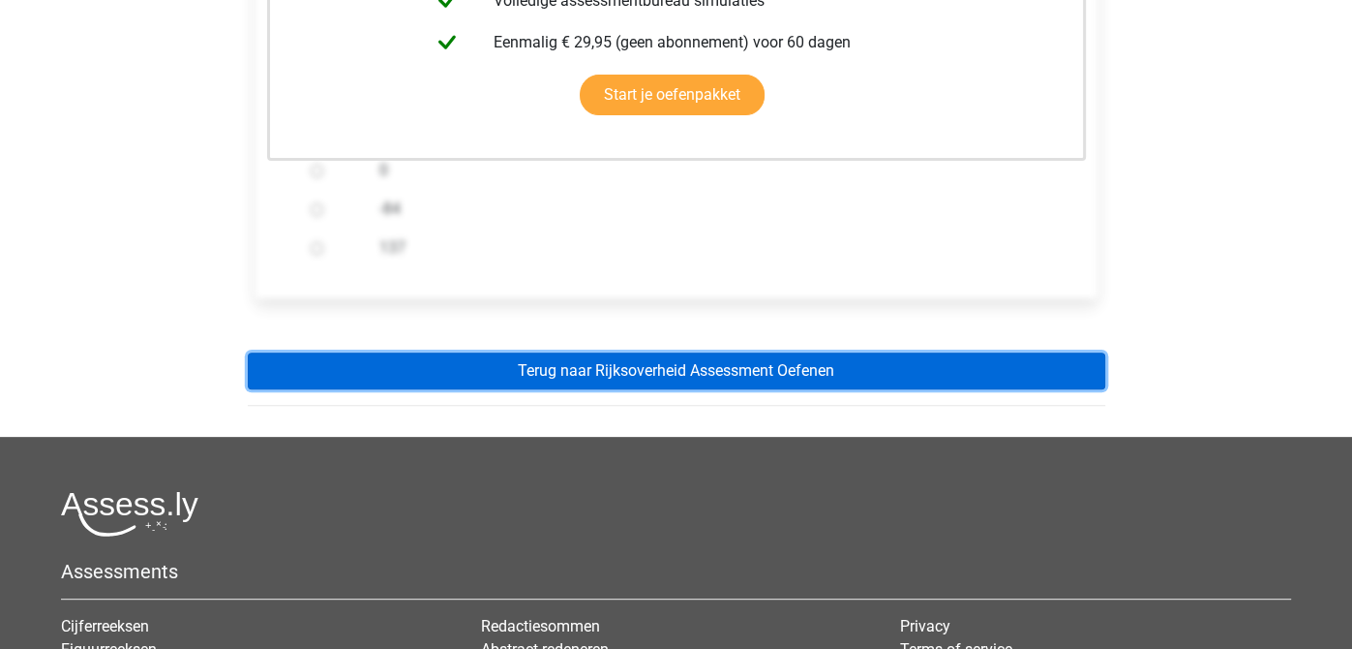
click at [994, 375] on link "Terug naar Rijksoverheid Assessment Oefenen" at bounding box center [677, 370] width 858 height 37
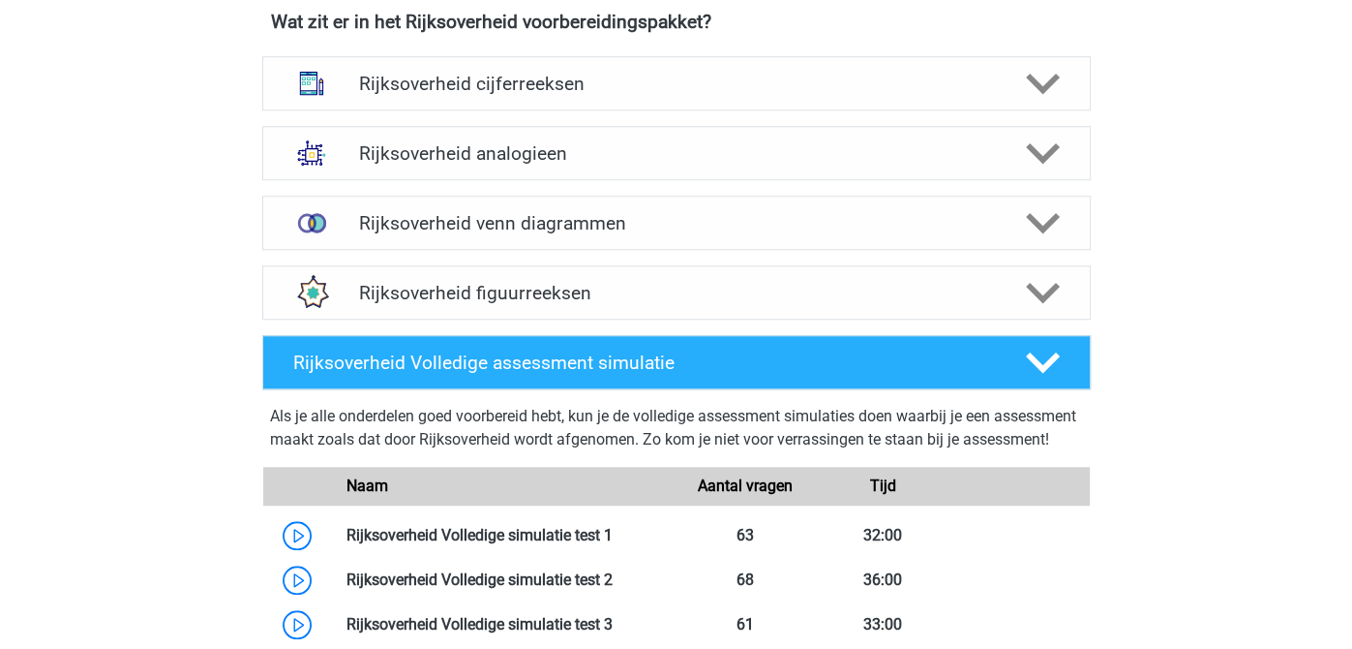
scroll to position [1325, 0]
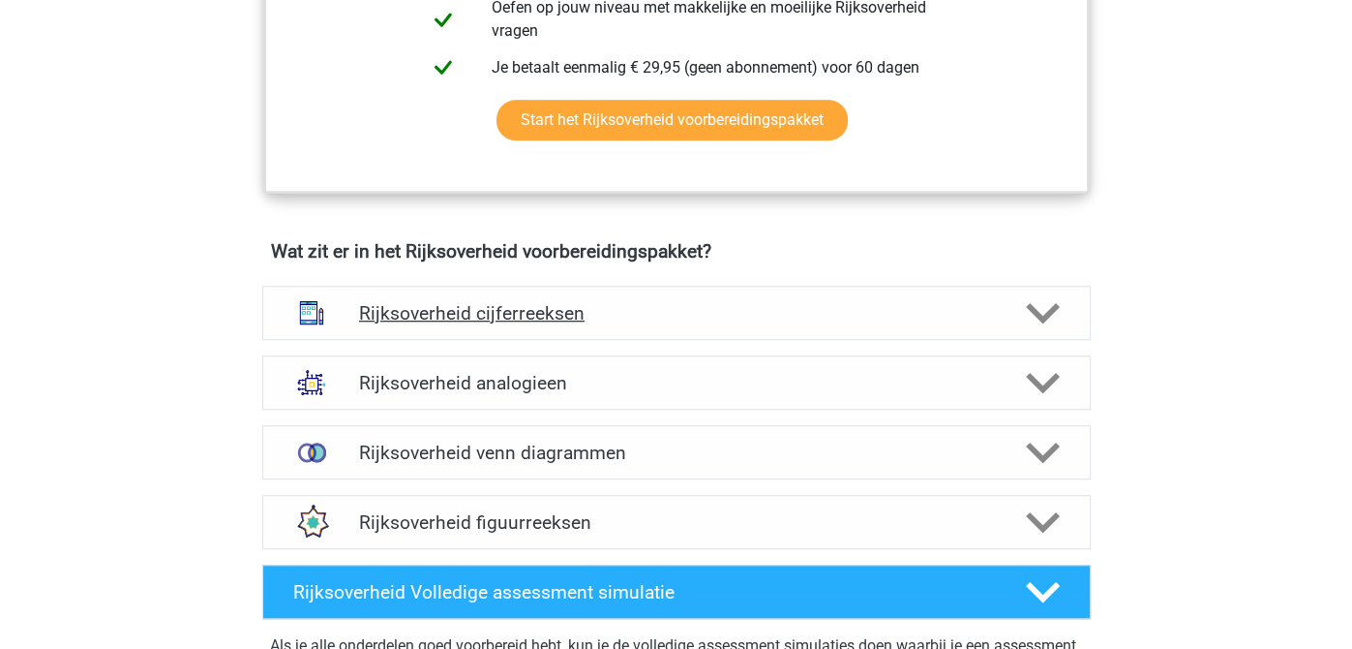
click at [784, 297] on div "Rijksoverheid cijferreeksen" at bounding box center [676, 313] width 829 height 54
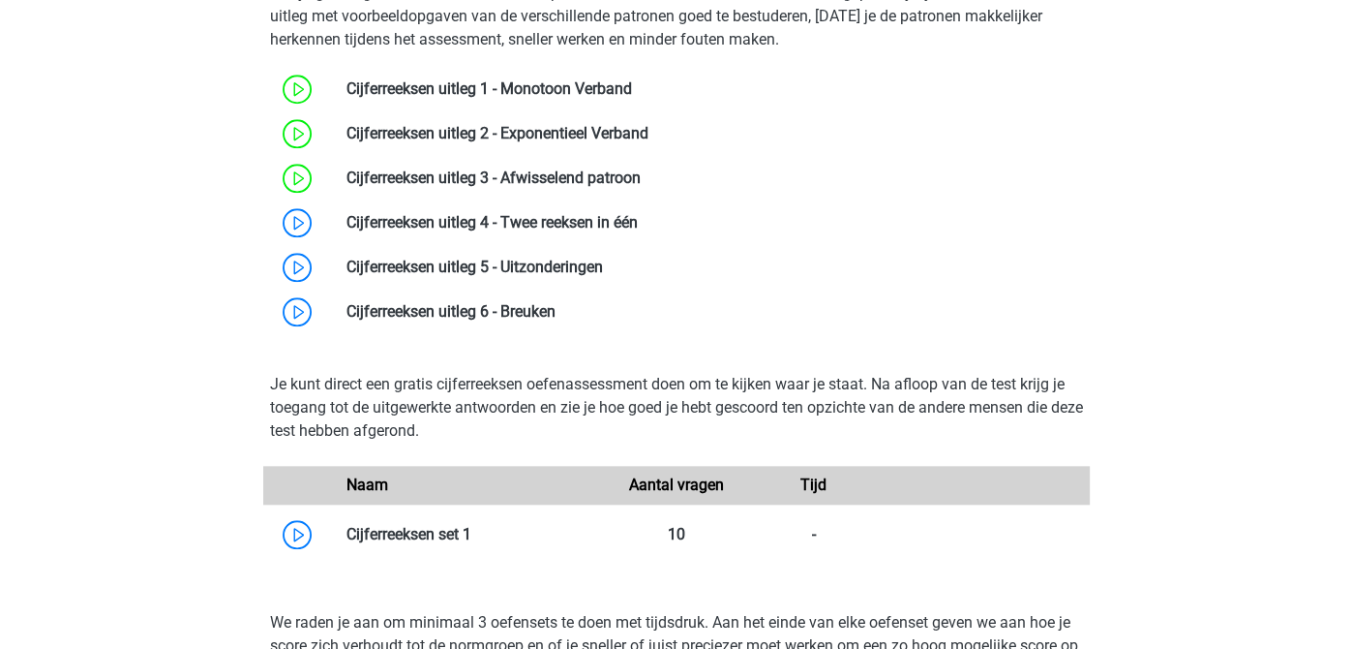
scroll to position [1636, 0]
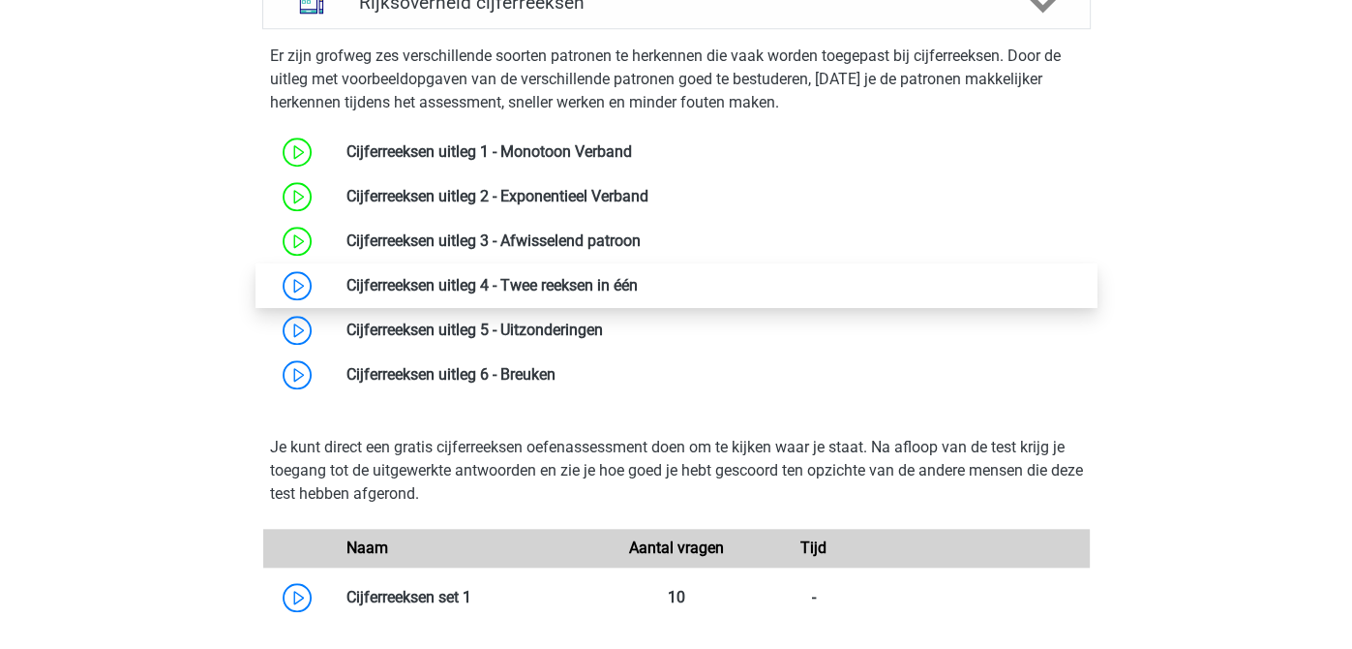
click at [638, 287] on link at bounding box center [638, 285] width 0 height 18
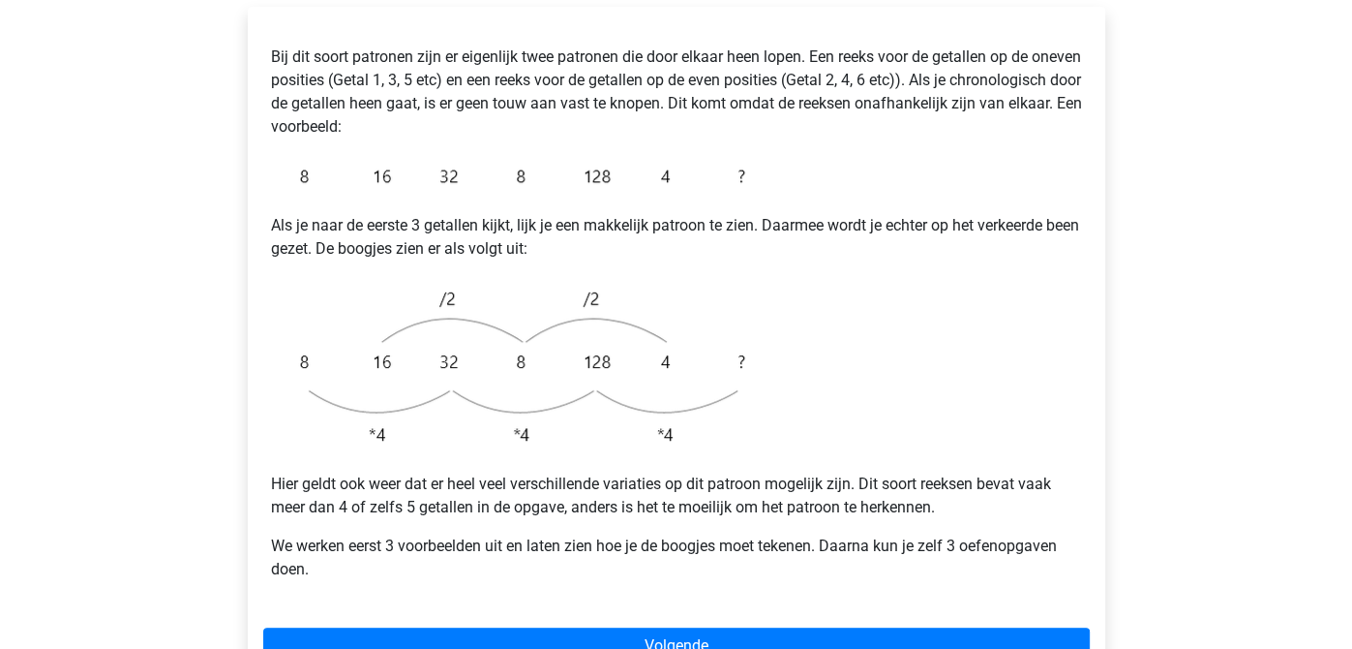
scroll to position [479, 0]
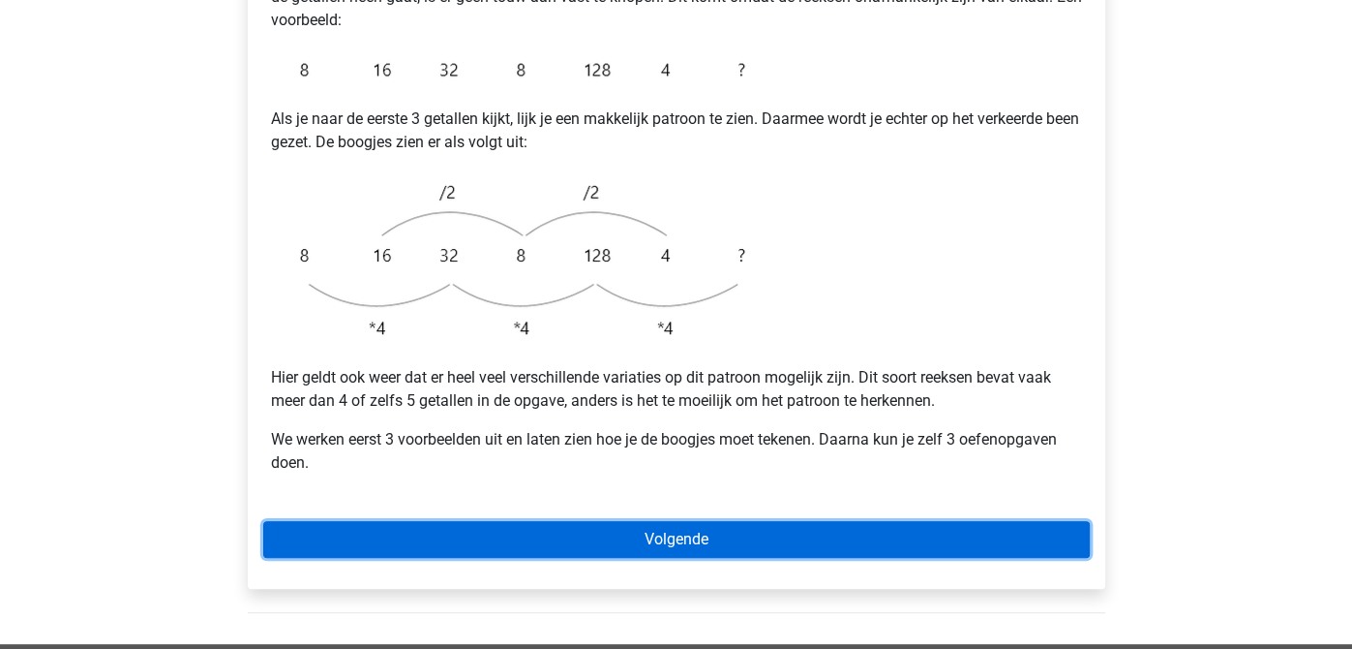
click at [837, 521] on link "Volgende" at bounding box center [676, 539] width 827 height 37
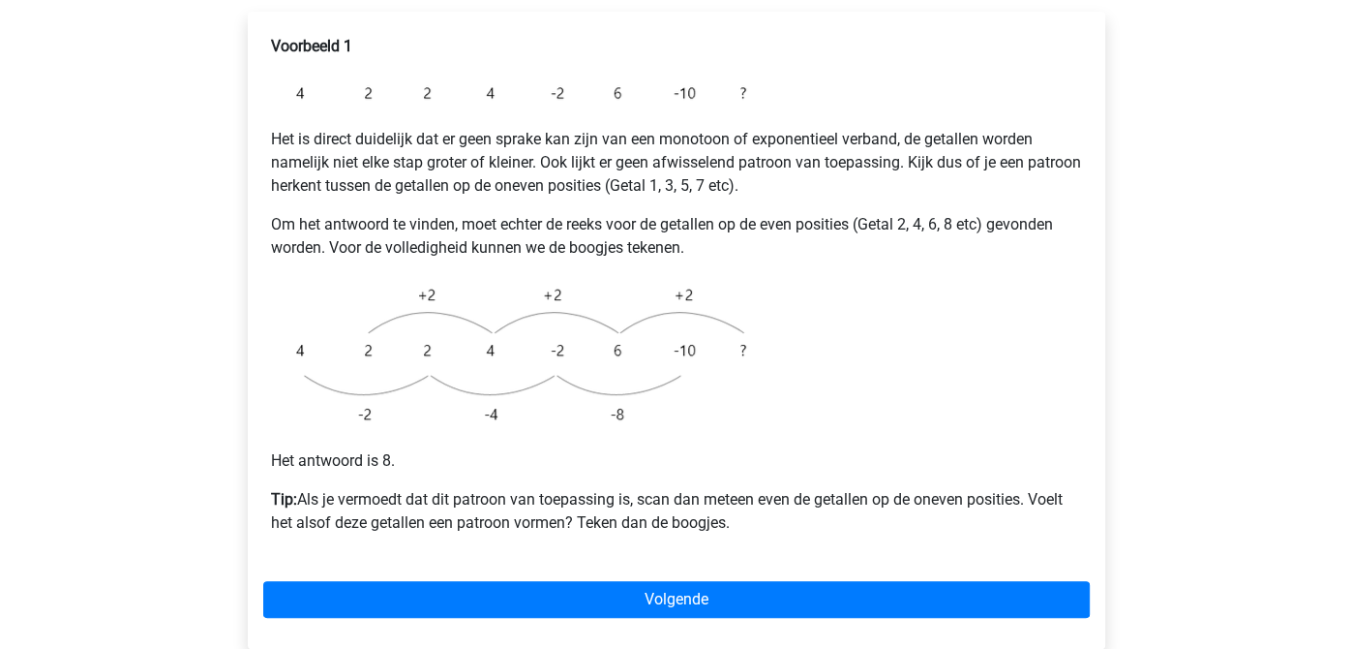
scroll to position [383, 0]
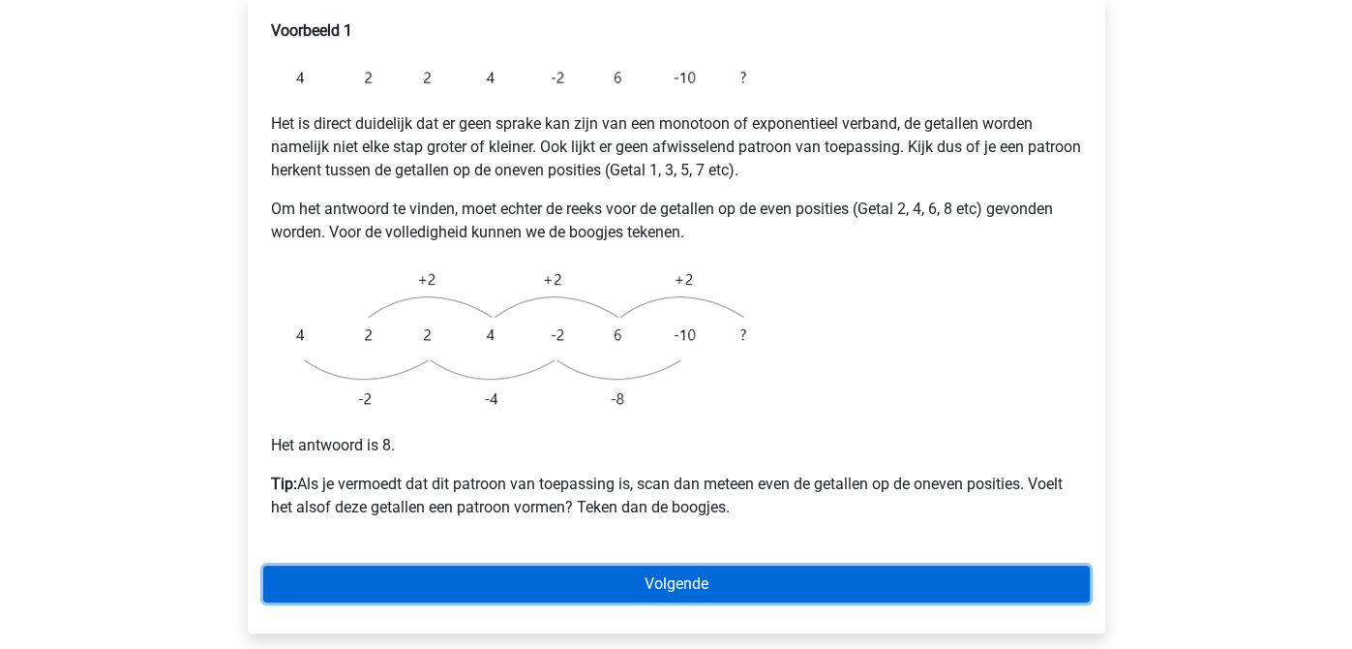
click at [771, 565] on link "Volgende" at bounding box center [676, 583] width 827 height 37
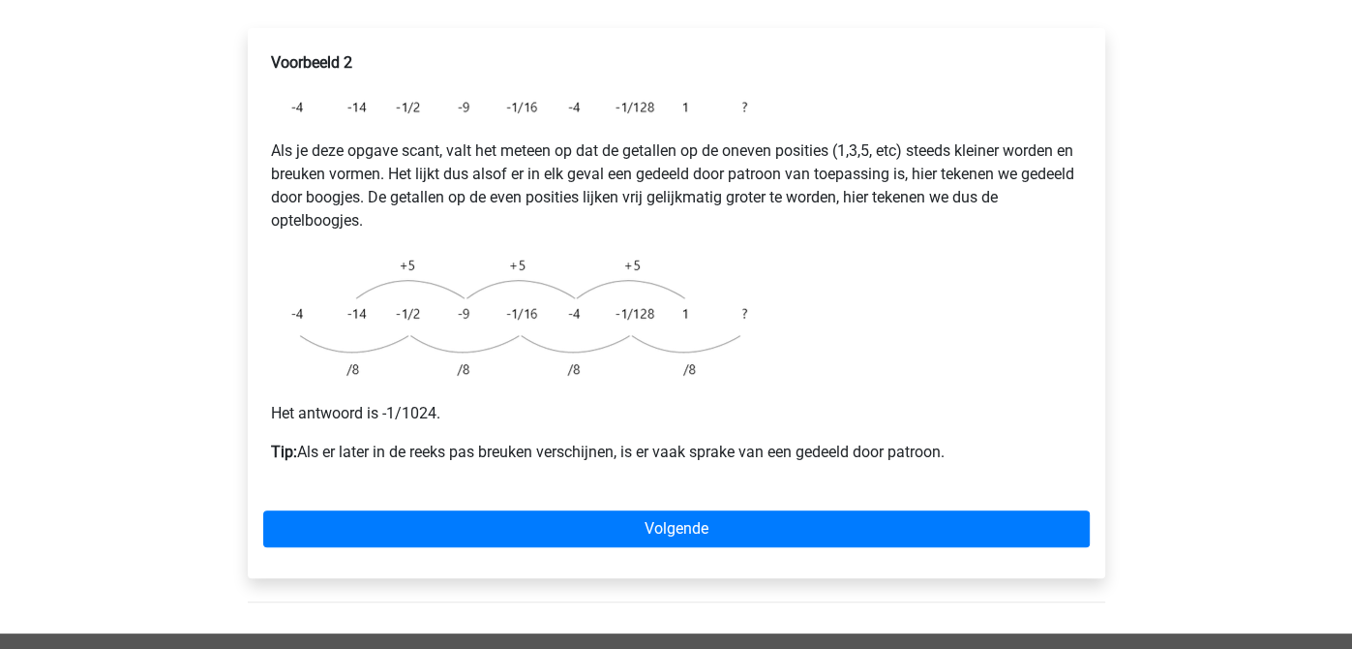
scroll to position [364, 0]
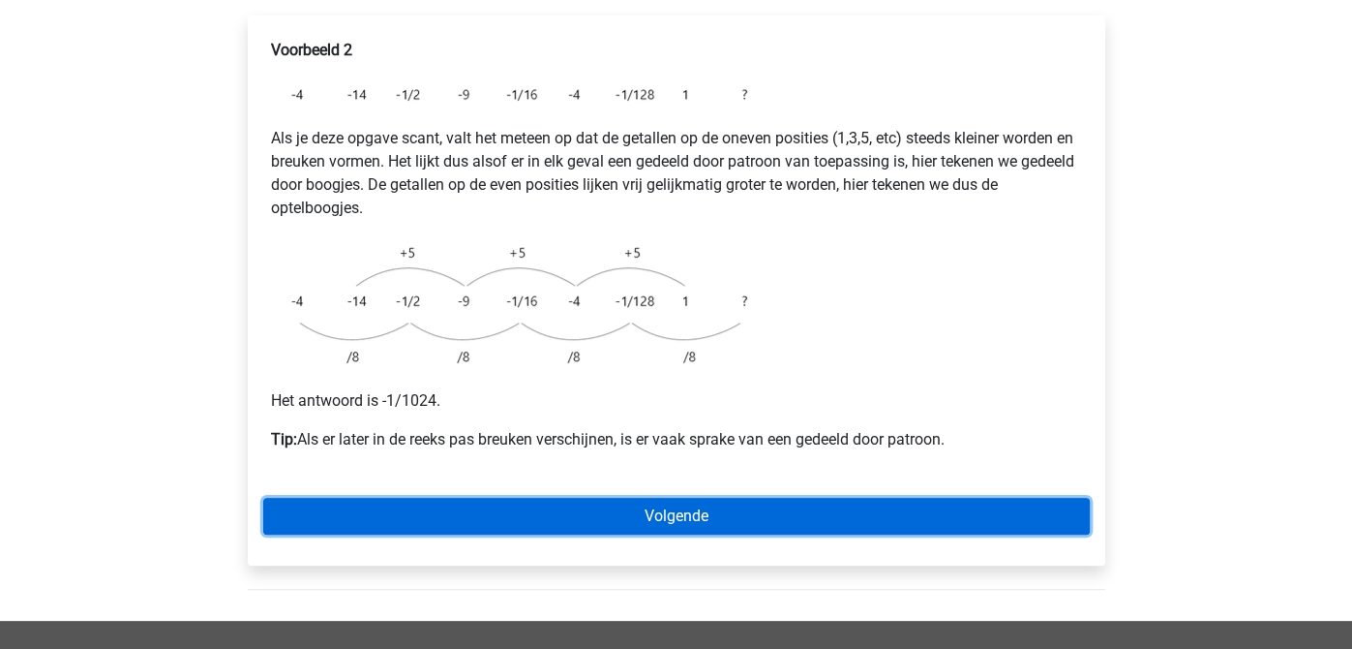
click at [809, 498] on link "Volgende" at bounding box center [676, 516] width 827 height 37
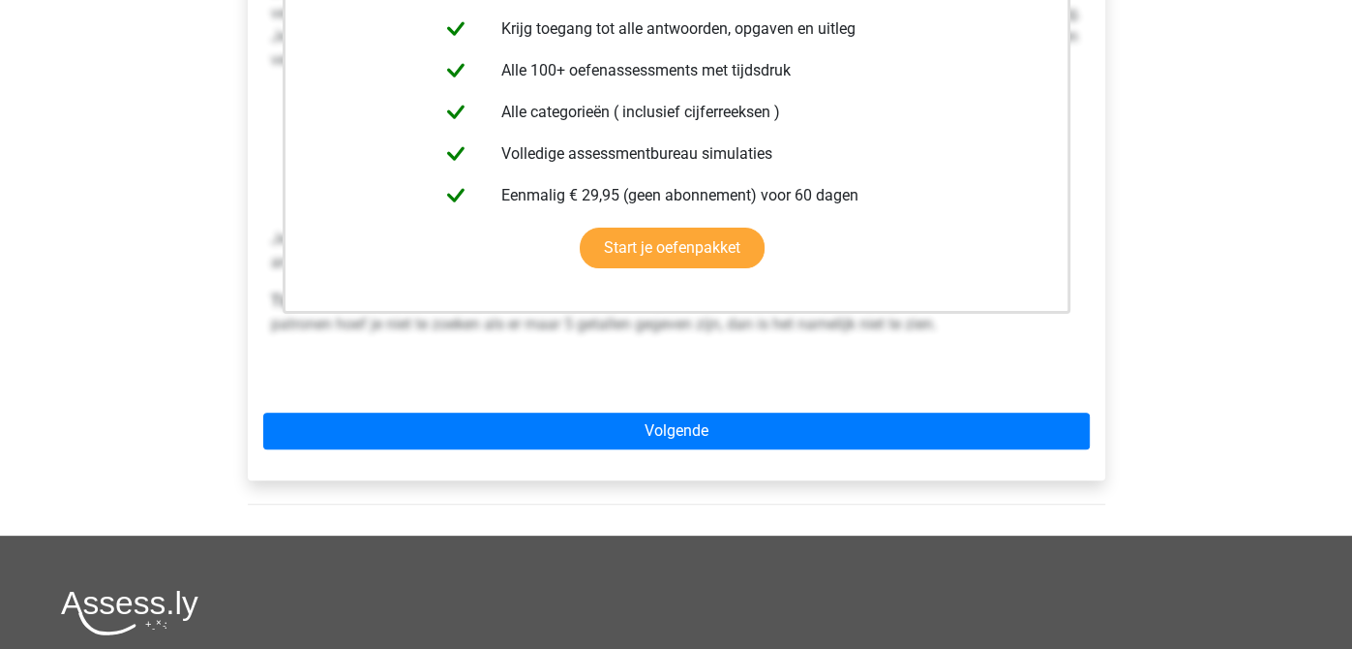
scroll to position [523, 0]
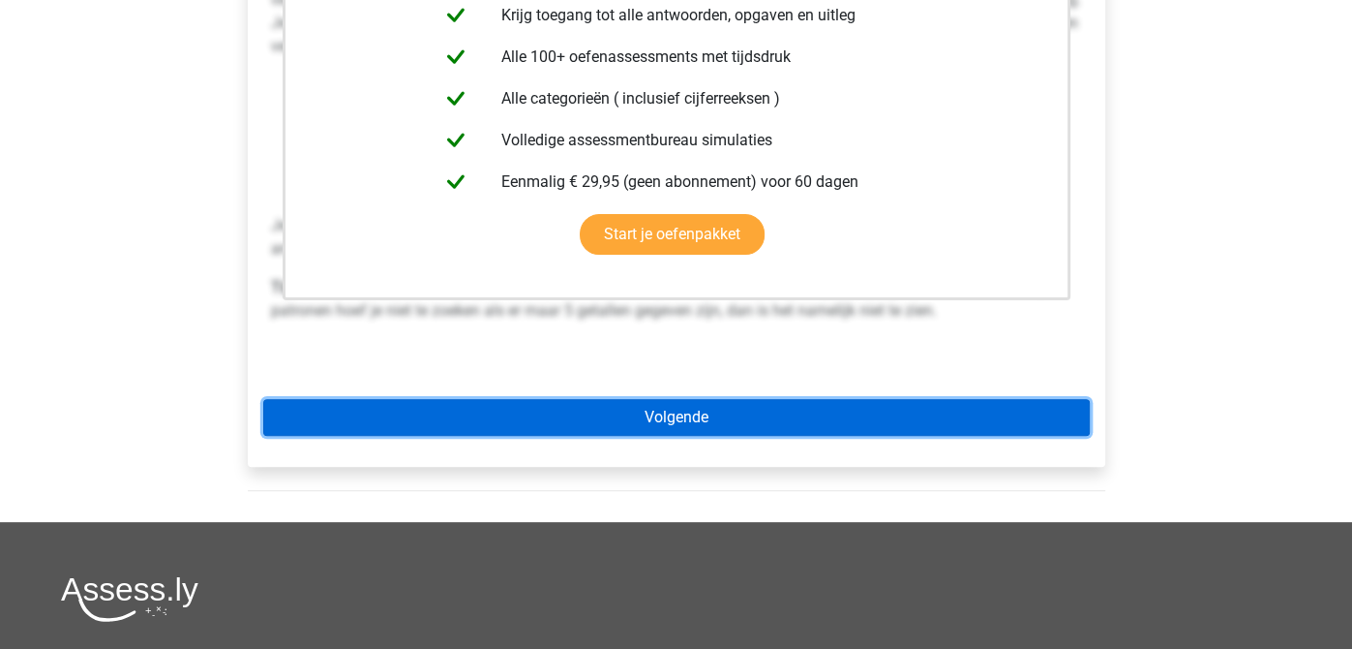
click at [981, 399] on link "Volgende" at bounding box center [676, 417] width 827 height 37
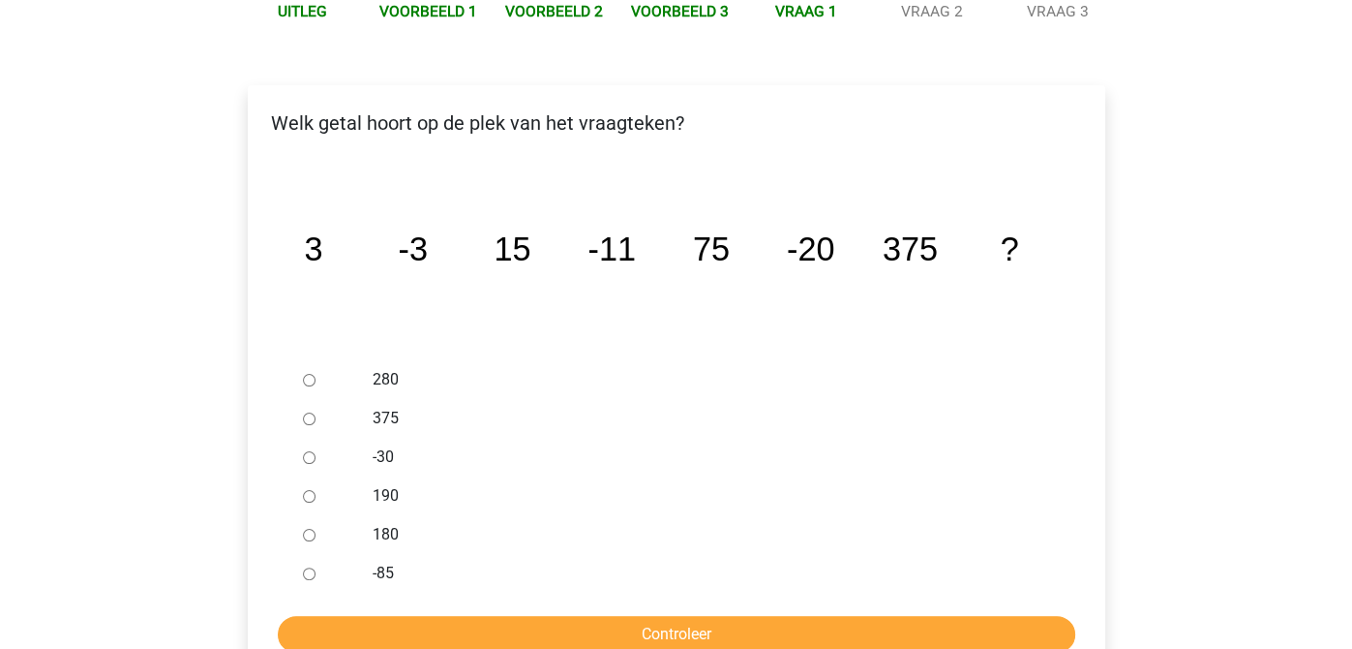
scroll to position [290, 0]
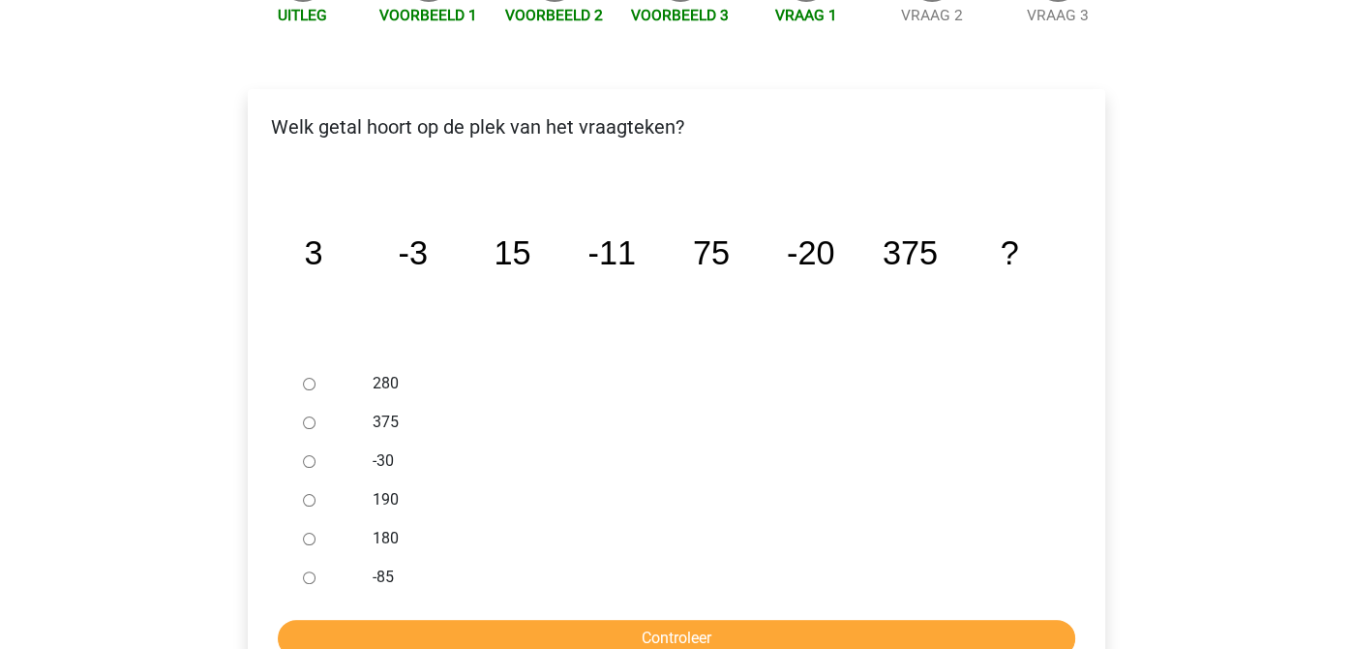
click at [309, 416] on input "375" at bounding box center [309, 422] width 13 height 13
radio input "true"
click at [569, 620] on input "Controleer" at bounding box center [677, 638] width 798 height 37
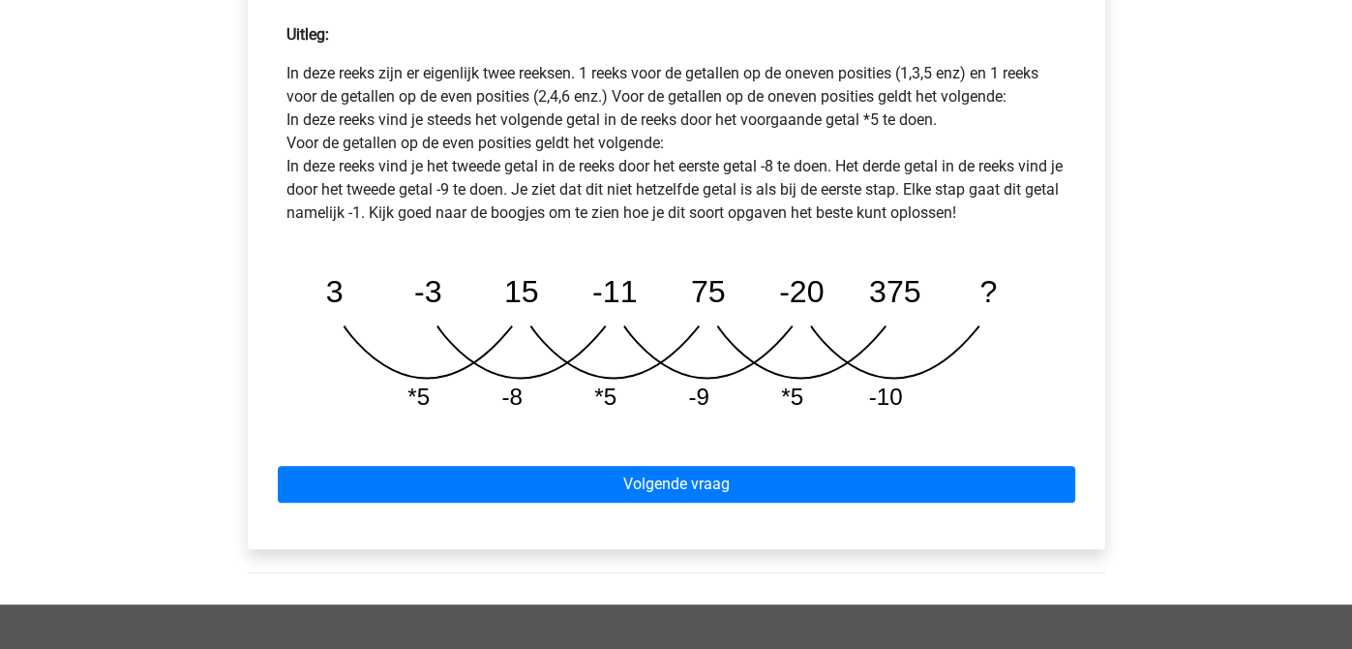
scroll to position [897, 0]
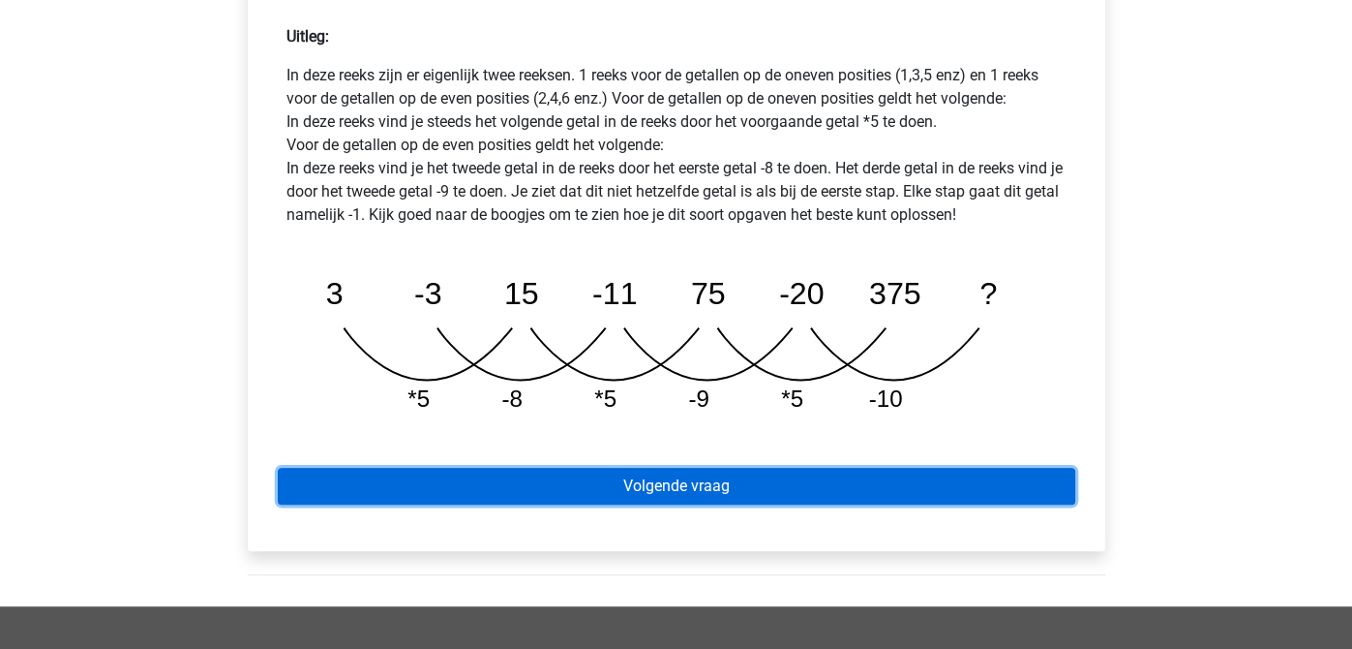
click at [933, 468] on link "Volgende vraag" at bounding box center [677, 486] width 798 height 37
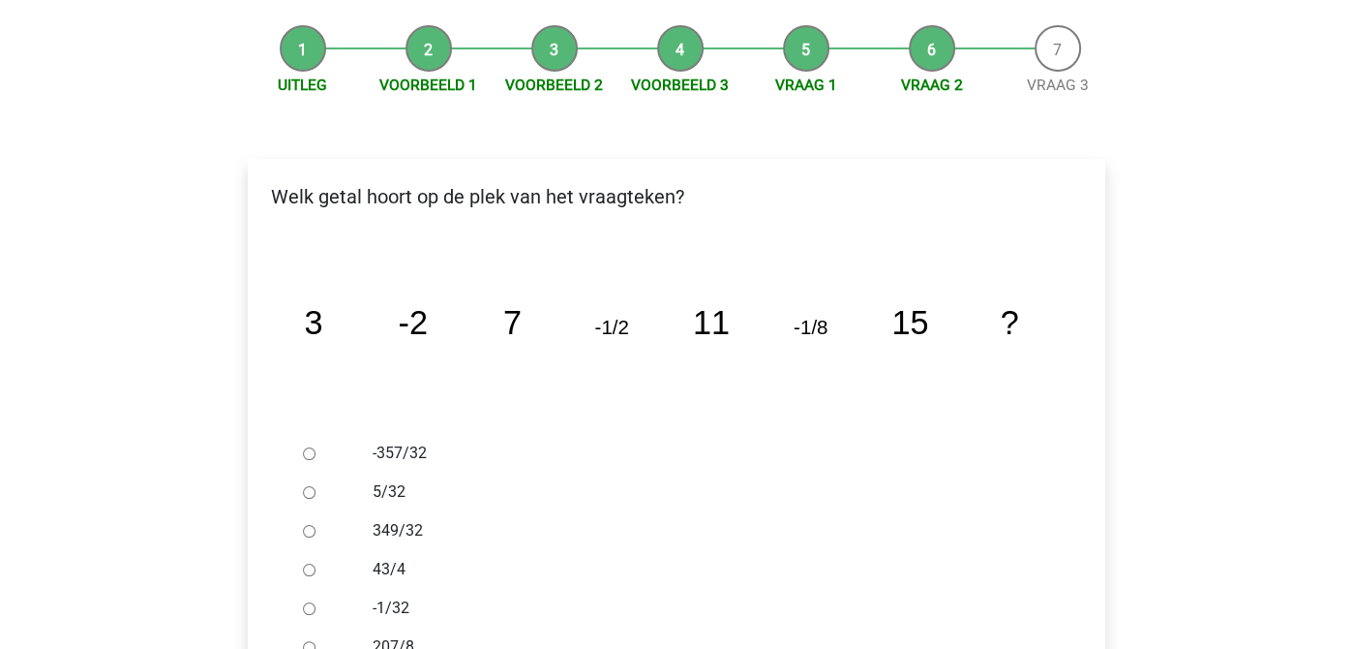
scroll to position [232, 0]
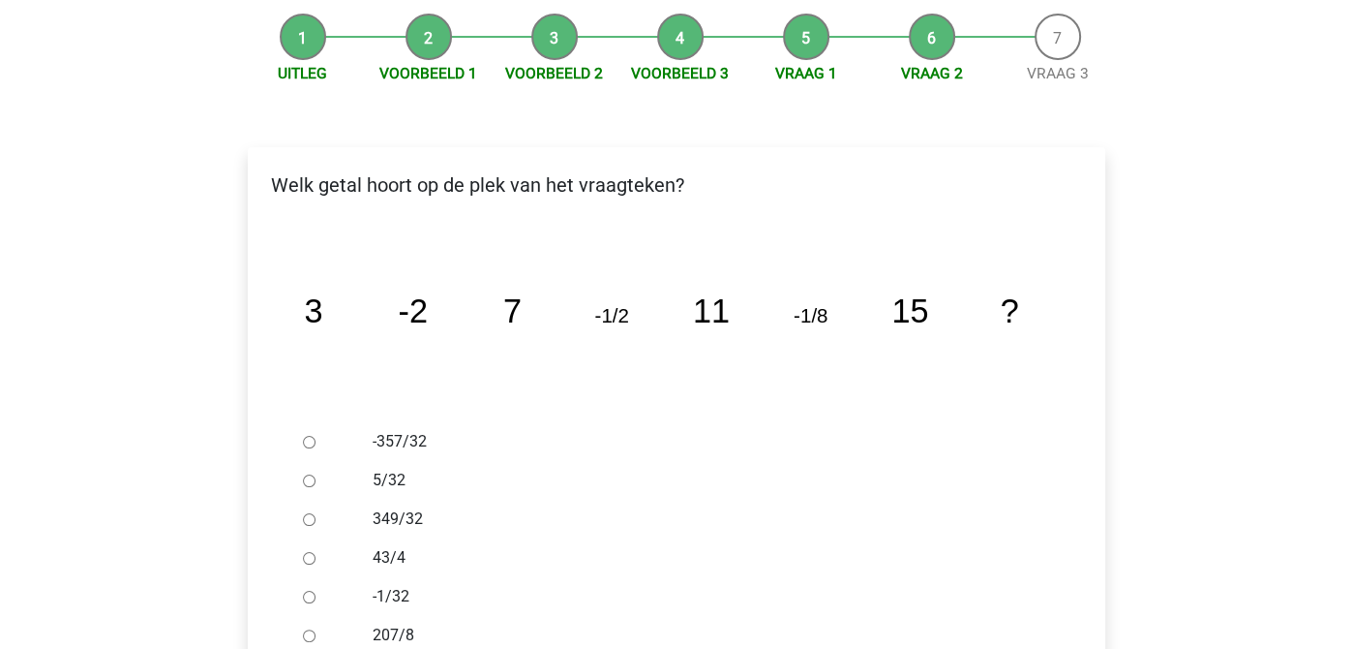
click at [303, 590] on input "-1/32" at bounding box center [309, 596] width 13 height 13
radio input "true"
click at [318, 461] on div at bounding box center [327, 480] width 64 height 39
click at [311, 474] on input "5/32" at bounding box center [309, 480] width 13 height 13
radio input "true"
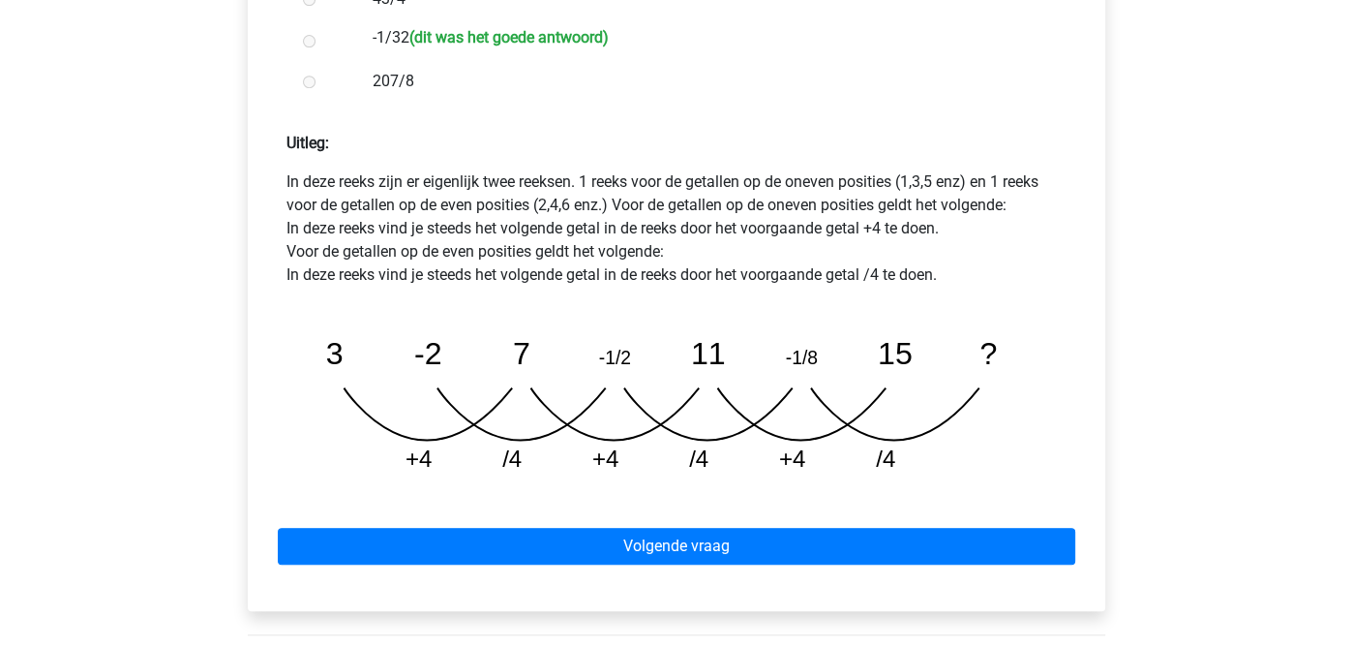
scroll to position [818, 0]
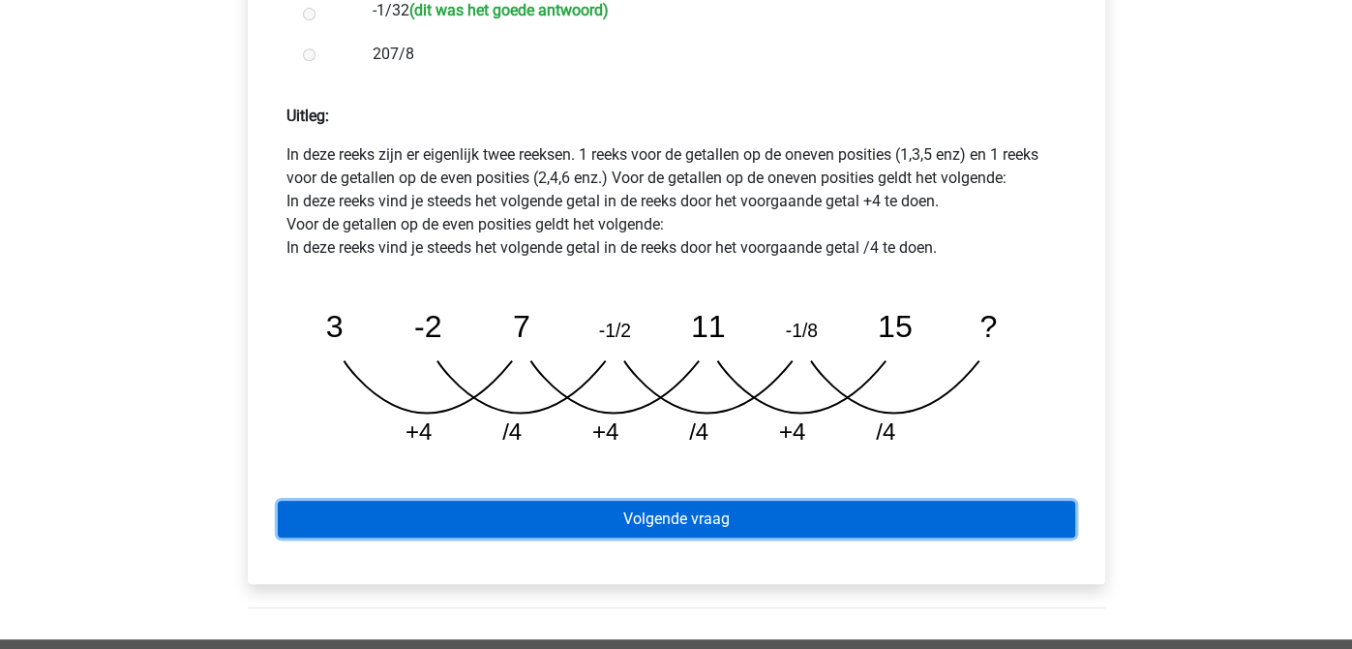
click at [991, 500] on link "Volgende vraag" at bounding box center [677, 518] width 798 height 37
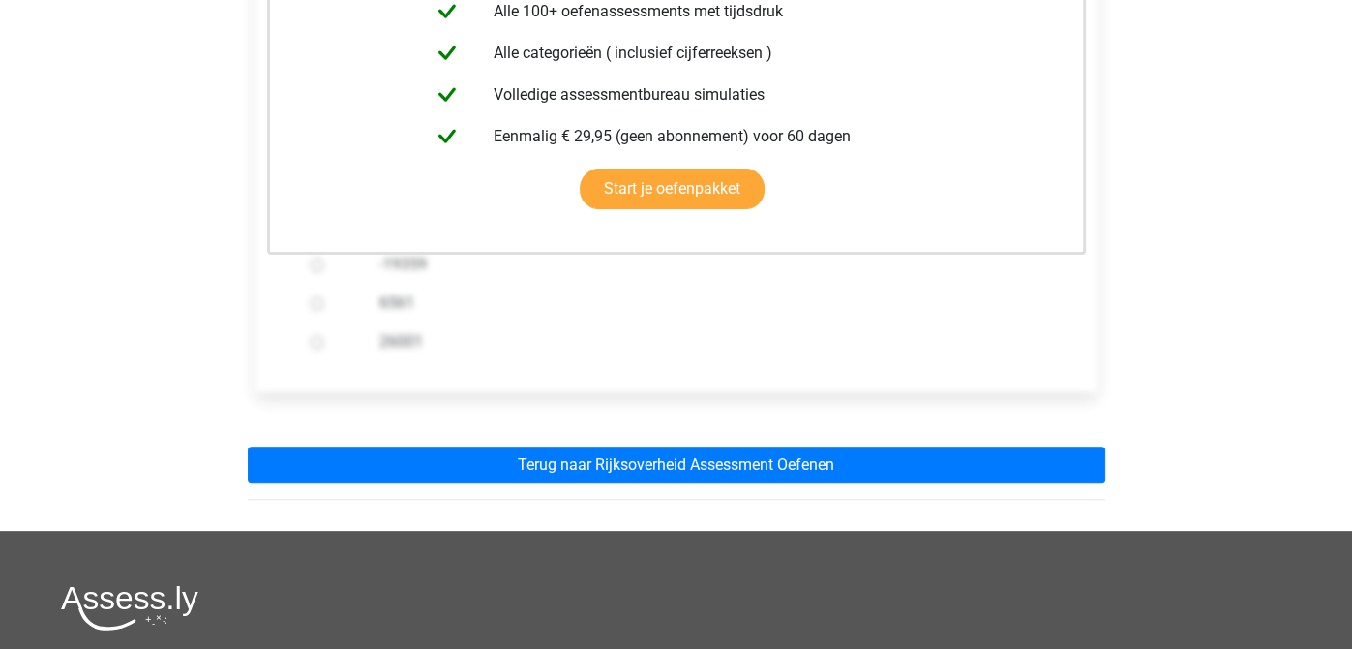
scroll to position [561, 0]
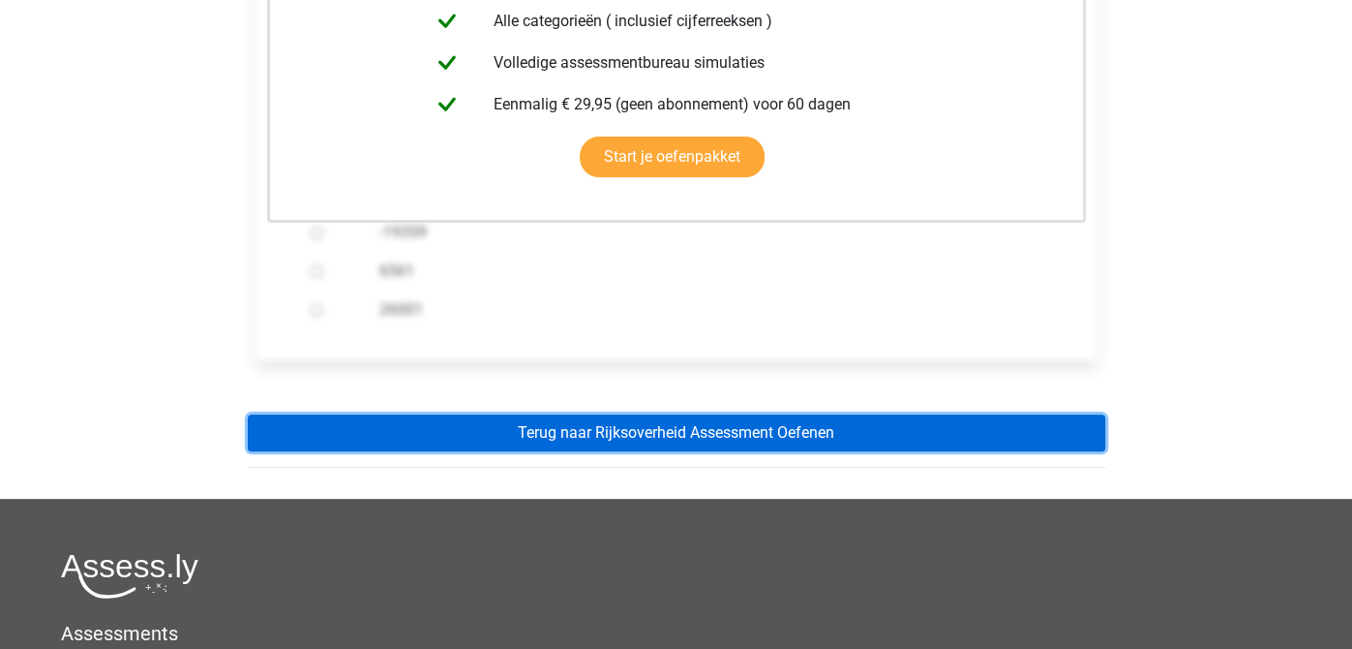
click at [929, 414] on link "Terug naar Rijksoverheid Assessment Oefenen" at bounding box center [677, 432] width 858 height 37
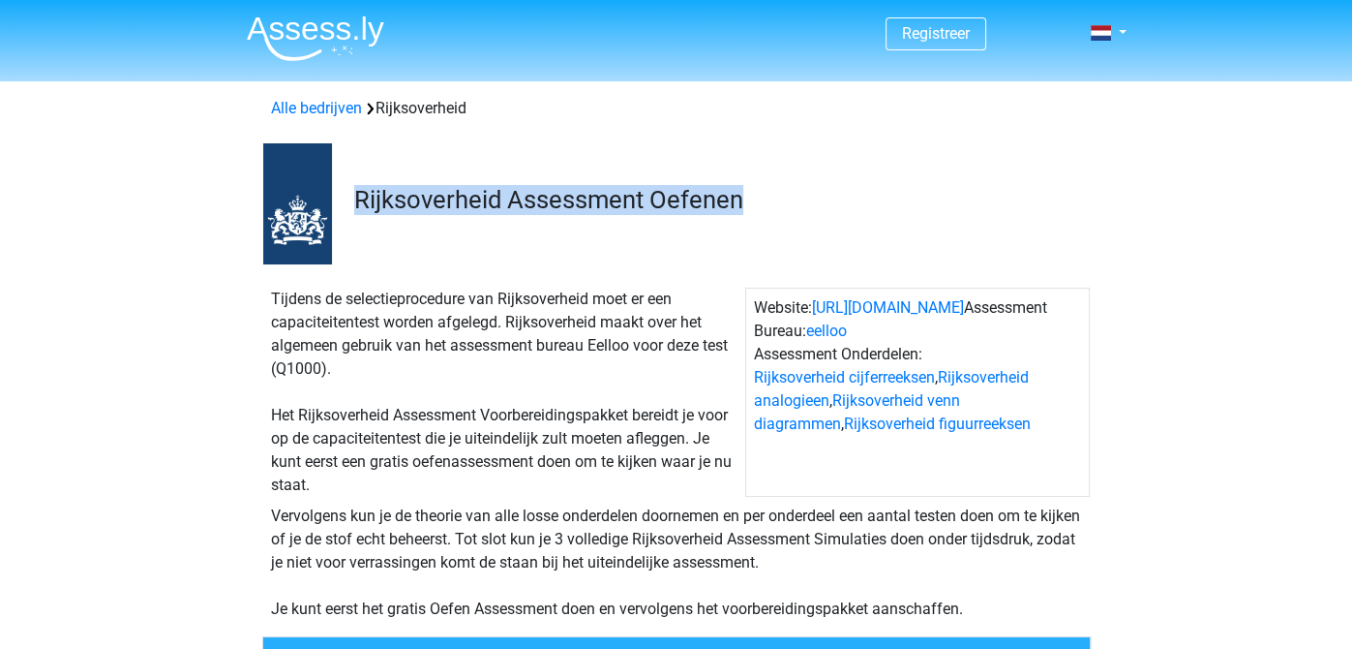
drag, startPoint x: 358, startPoint y: 197, endPoint x: 741, endPoint y: 218, distance: 383.0
click at [741, 218] on div "Rijksoverheid Assessment Oefenen" at bounding box center [715, 204] width 750 height 38
drag, startPoint x: 741, startPoint y: 218, endPoint x: 732, endPoint y: 213, distance: 10.0
copy h3 "Rijksoverheid Assessment Oefenen"
